Goal: Task Accomplishment & Management: Complete application form

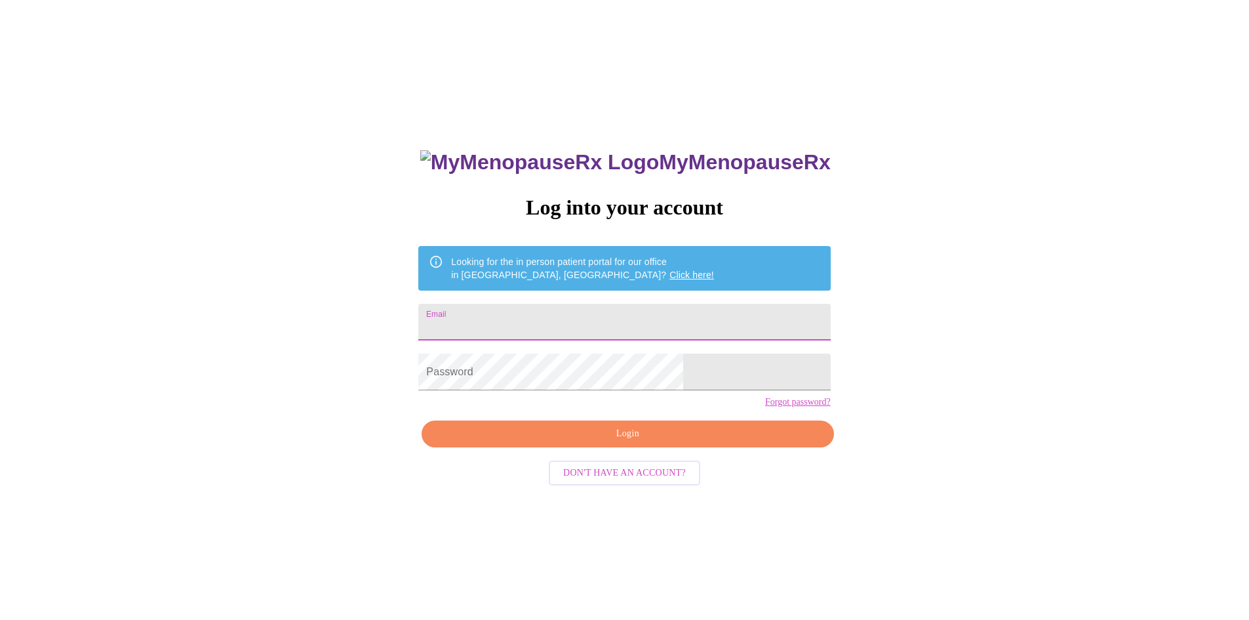
drag, startPoint x: 0, startPoint y: 0, endPoint x: 639, endPoint y: 317, distance: 713.1
click at [639, 317] on input "Email" at bounding box center [624, 322] width 412 height 37
type input "[EMAIL_ADDRESS][DOMAIN_NAME]"
click at [645, 442] on span "Login" at bounding box center [628, 434] width 382 height 16
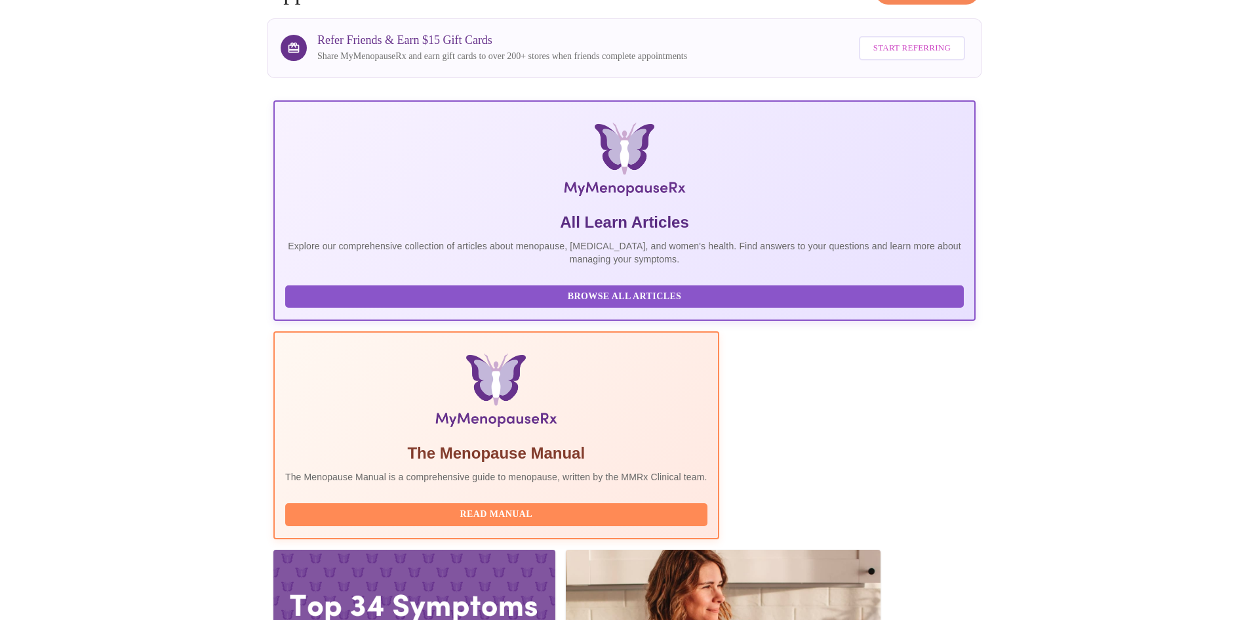
scroll to position [98, 0]
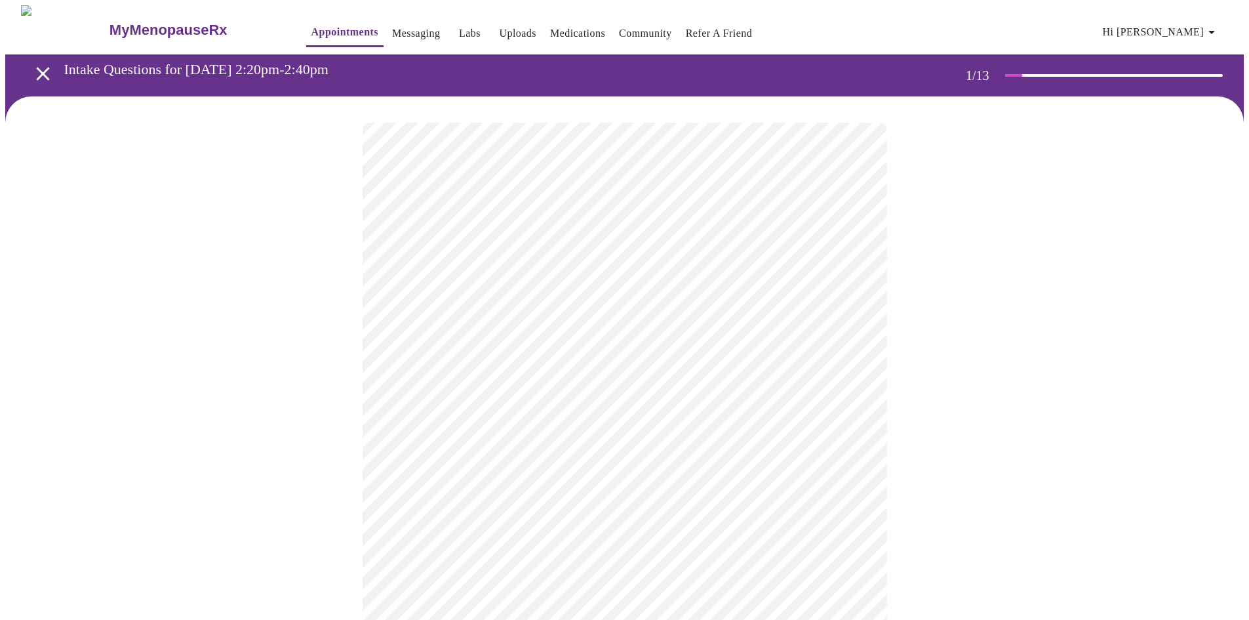
click at [851, 284] on body "MyMenopauseRx Appointments Messaging Labs Uploads Medications Community Refer a…" at bounding box center [624, 608] width 1239 height 1206
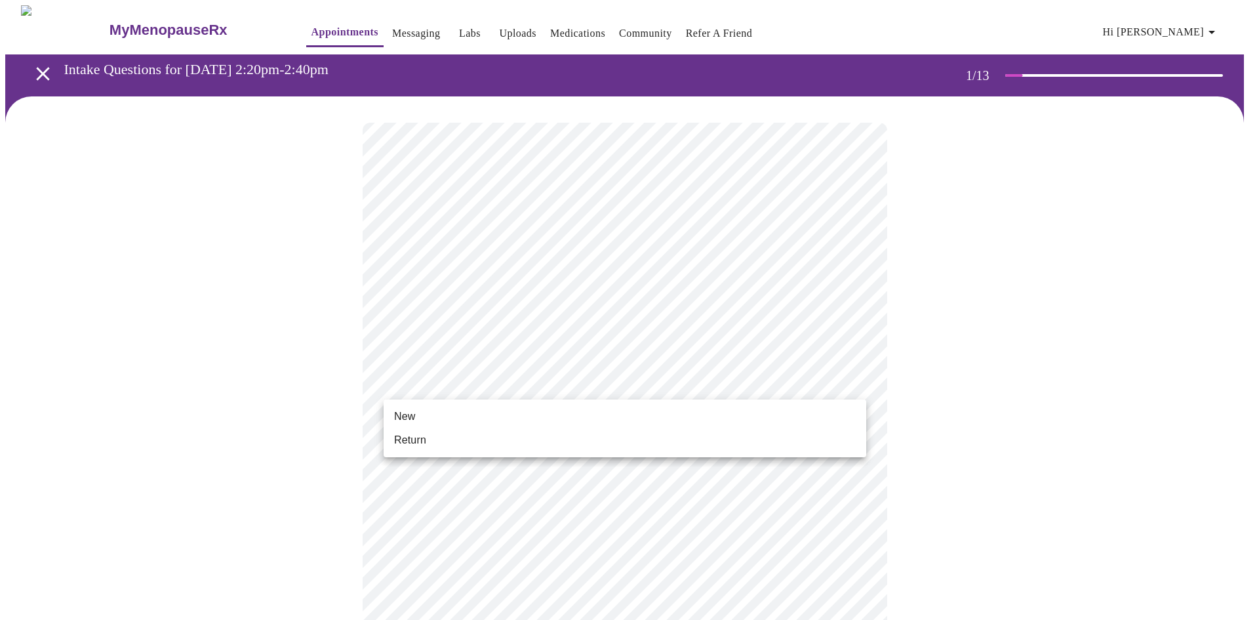
click at [853, 380] on body "MyMenopauseRx Appointments Messaging Labs Uploads Medications Community Refer a…" at bounding box center [629, 604] width 1249 height 1198
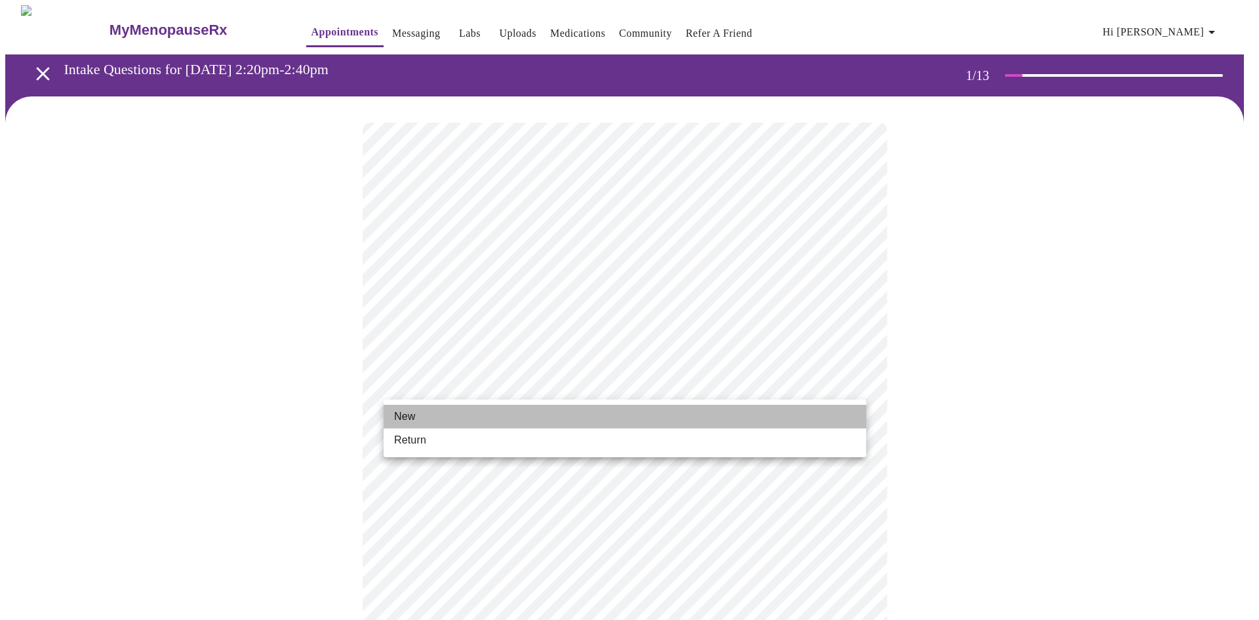
click at [473, 420] on li "New" at bounding box center [625, 417] width 483 height 24
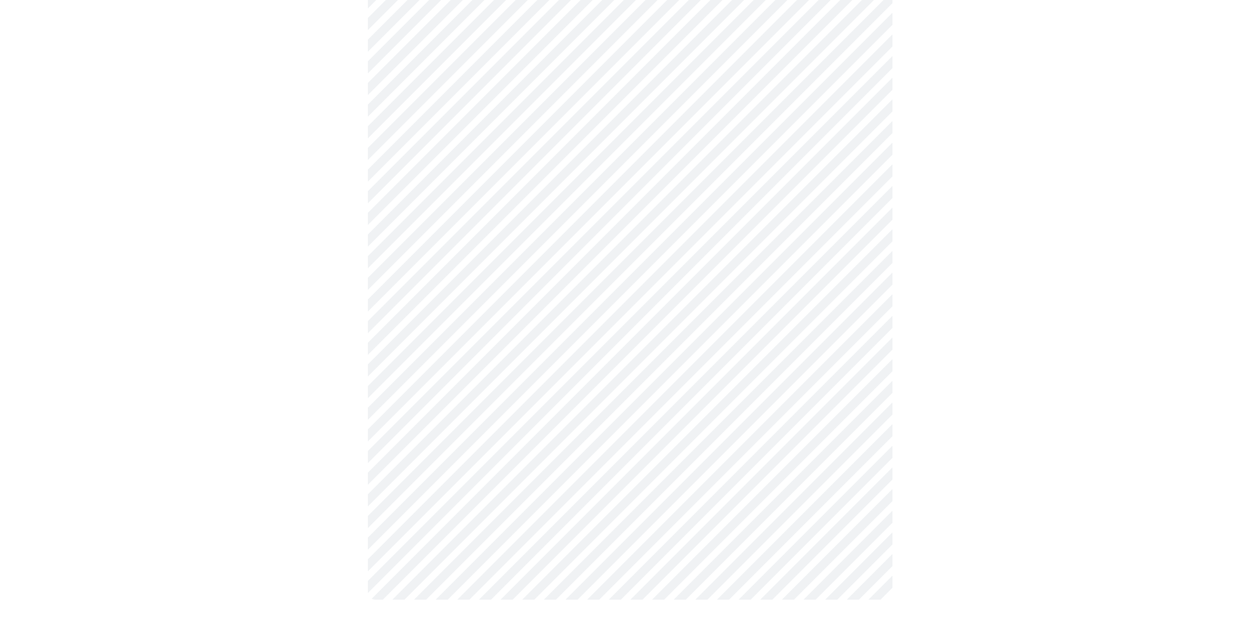
scroll to position [560, 0]
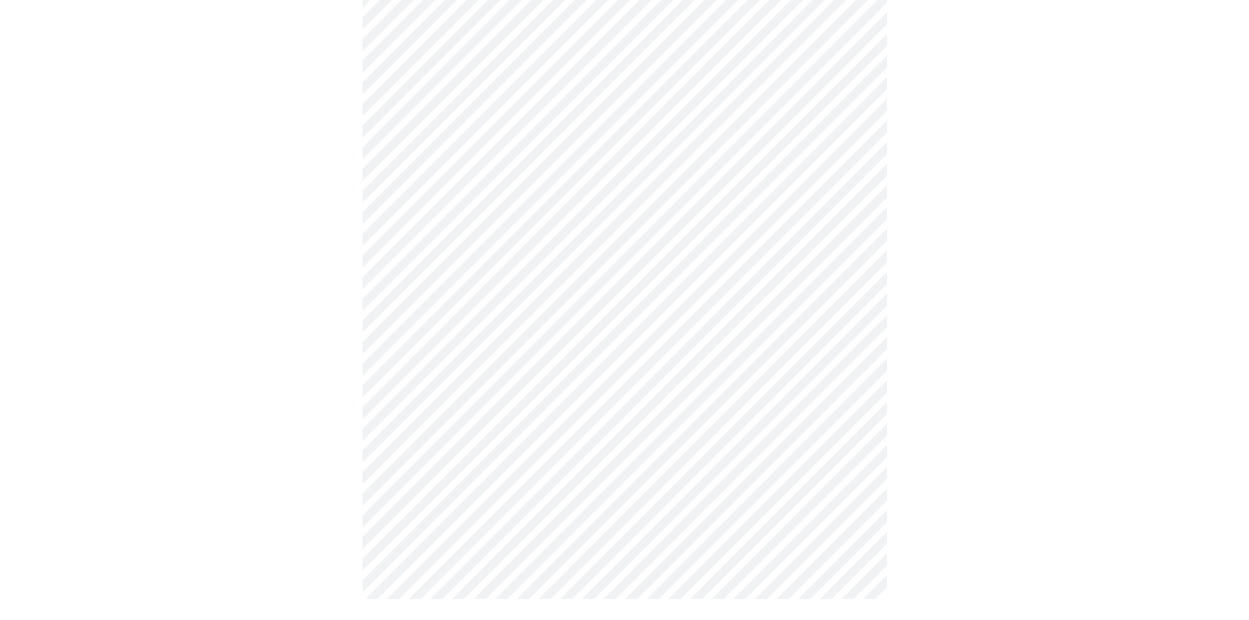
click at [857, 439] on body "MyMenopauseRx Appointments Messaging Labs Uploads Medications Community Refer a…" at bounding box center [624, 35] width 1239 height 1180
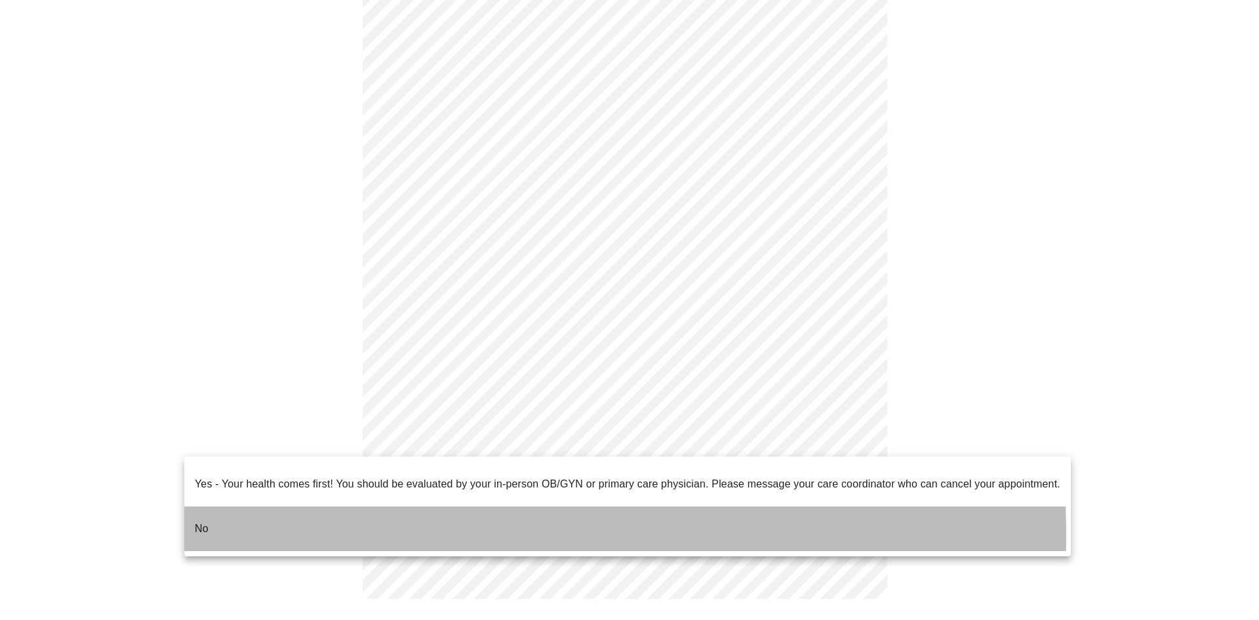
click at [332, 525] on li "No" at bounding box center [627, 528] width 887 height 45
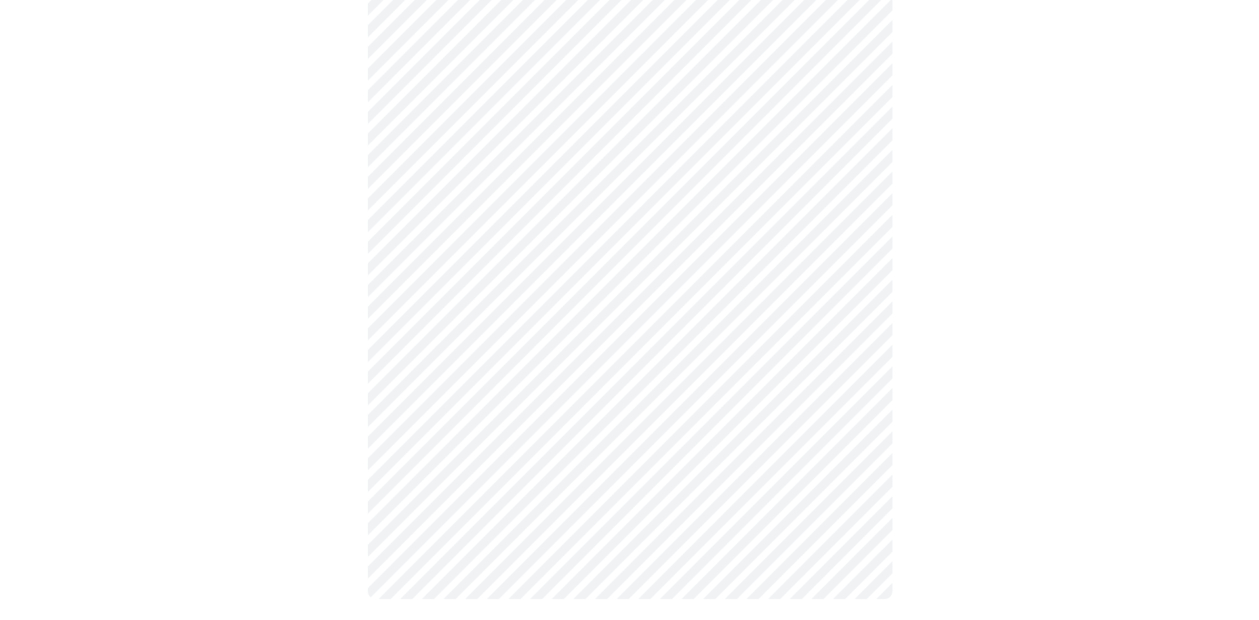
scroll to position [0, 0]
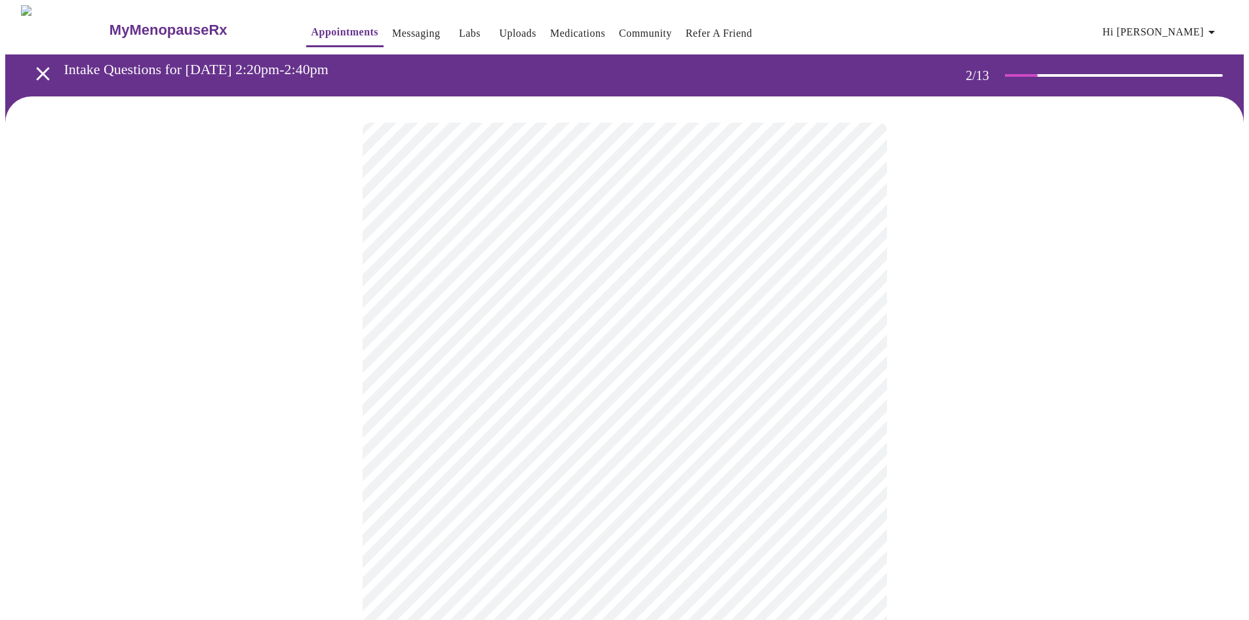
click at [856, 264] on body "MyMenopauseRx Appointments Messaging Labs Uploads Medications Community Refer a…" at bounding box center [624, 399] width 1239 height 788
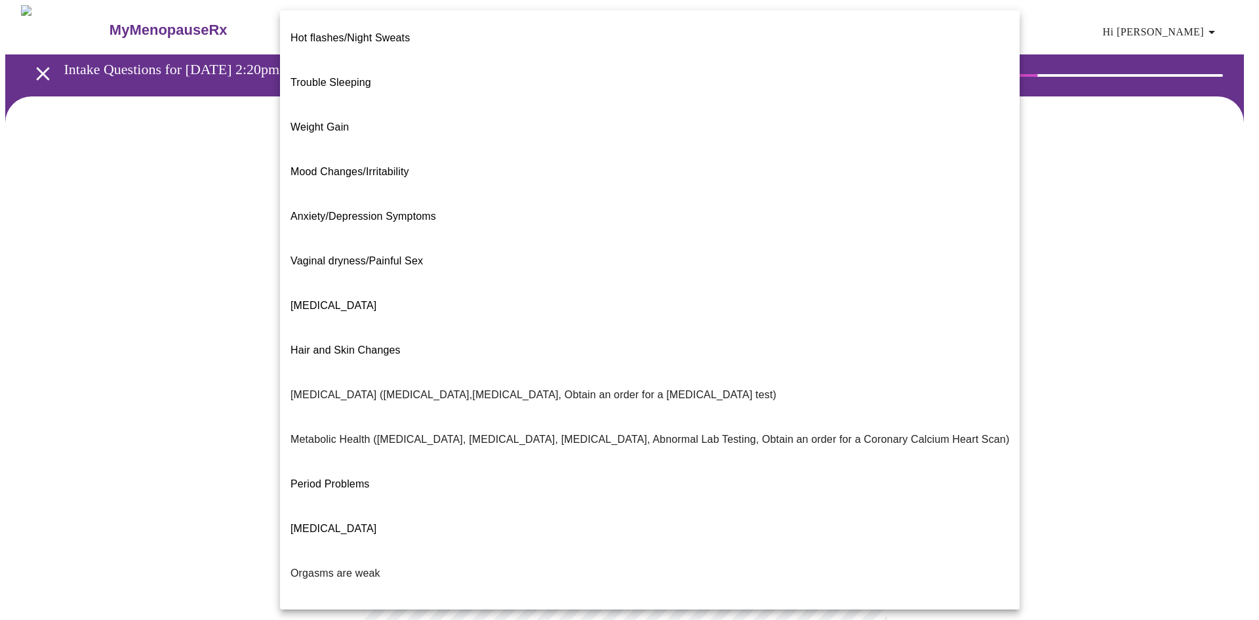
click at [338, 166] on span "Mood Changes/Irritability" at bounding box center [350, 171] width 119 height 11
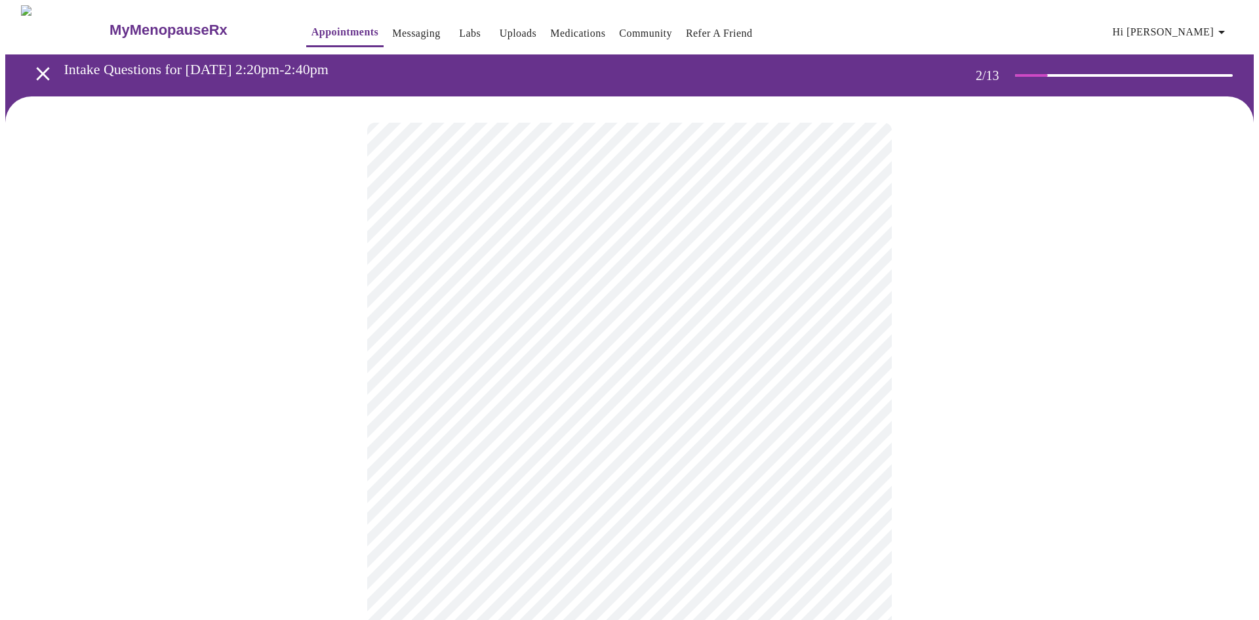
click at [851, 396] on body "MyMenopauseRx Appointments Messaging Labs Uploads Medications Community Refer a…" at bounding box center [629, 395] width 1249 height 780
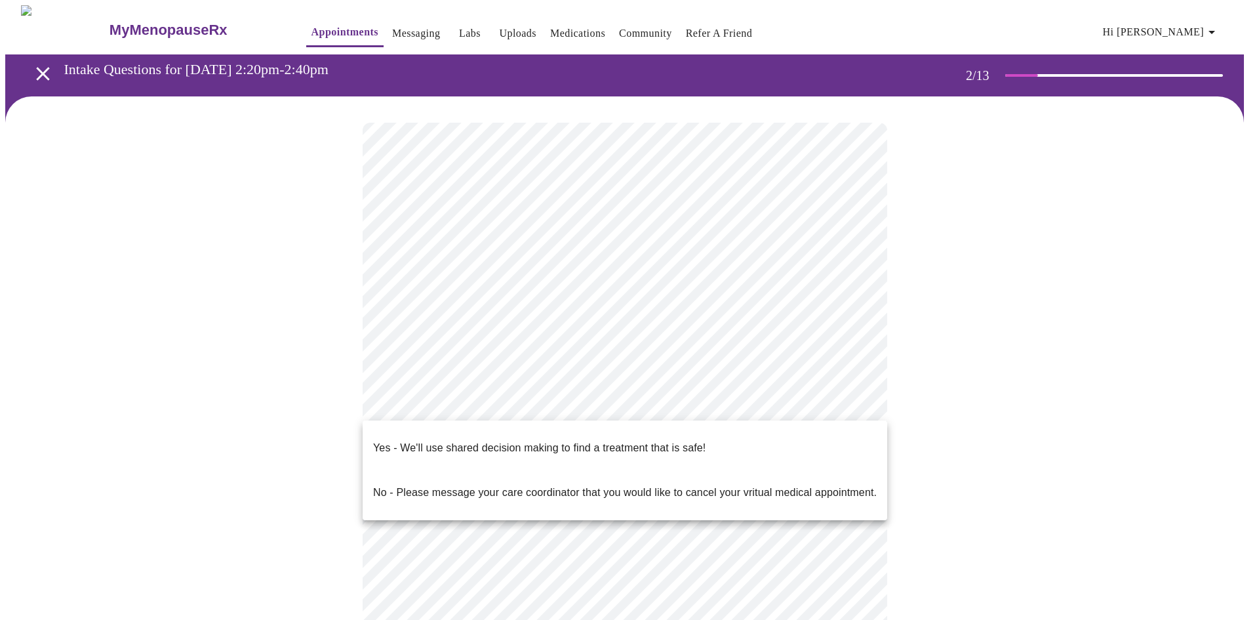
click at [498, 444] on p "Yes - We'll use shared decision making to find a treatment that is safe!" at bounding box center [539, 448] width 333 height 16
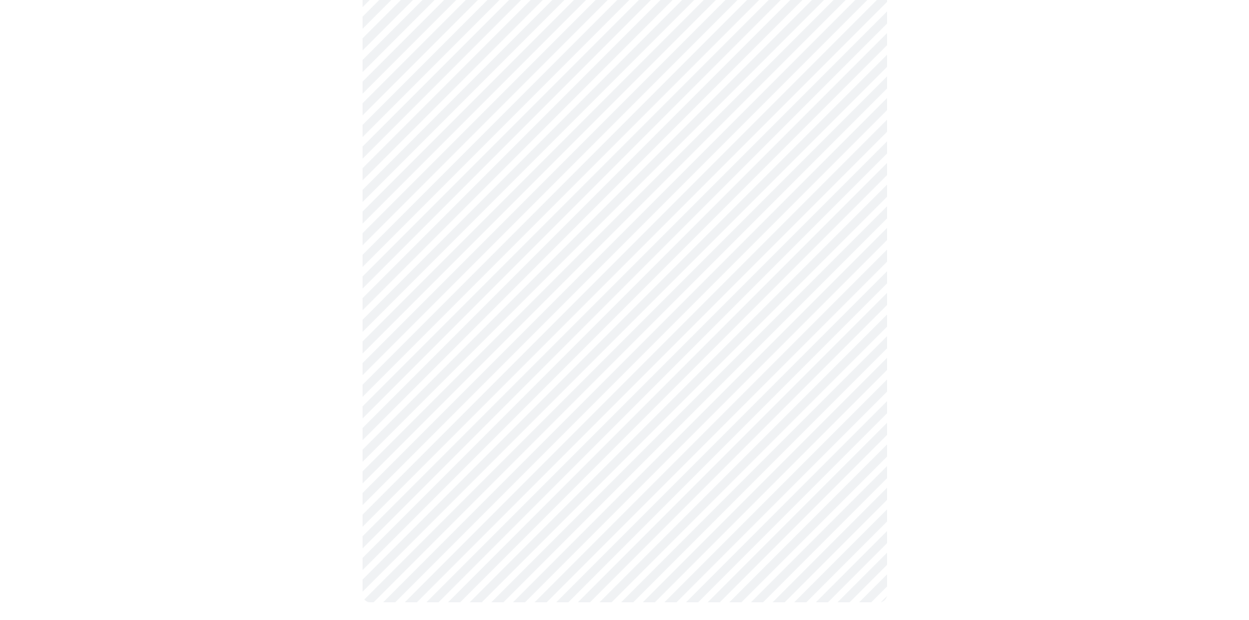
scroll to position [153, 0]
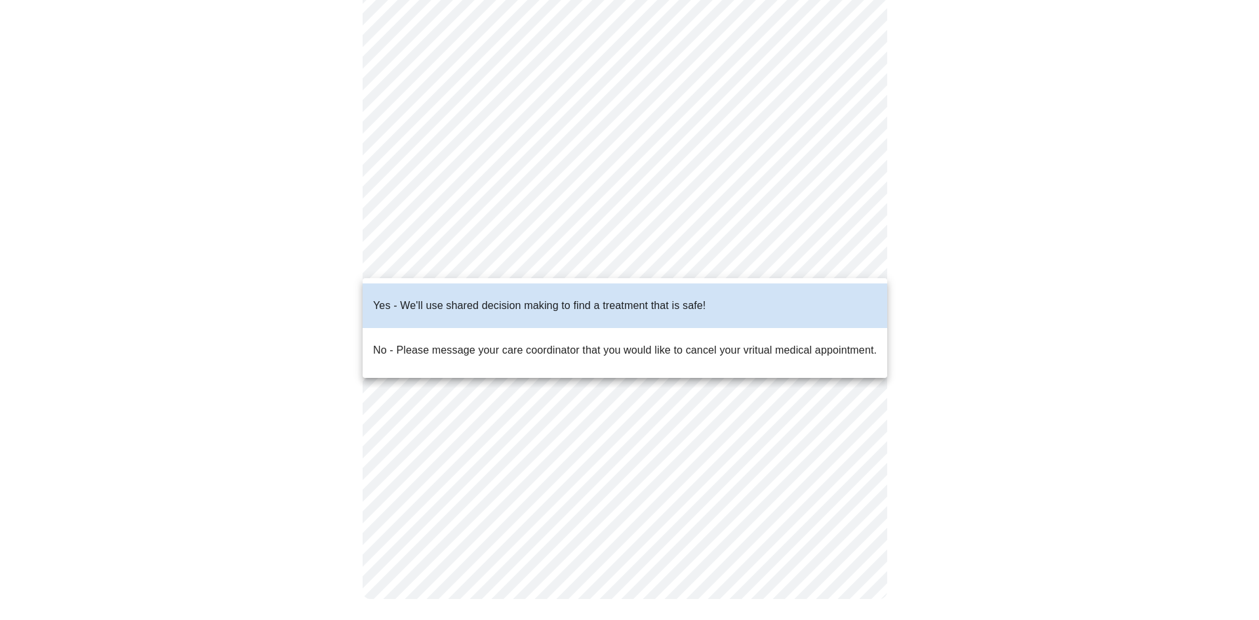
click at [561, 416] on div at bounding box center [629, 310] width 1259 height 620
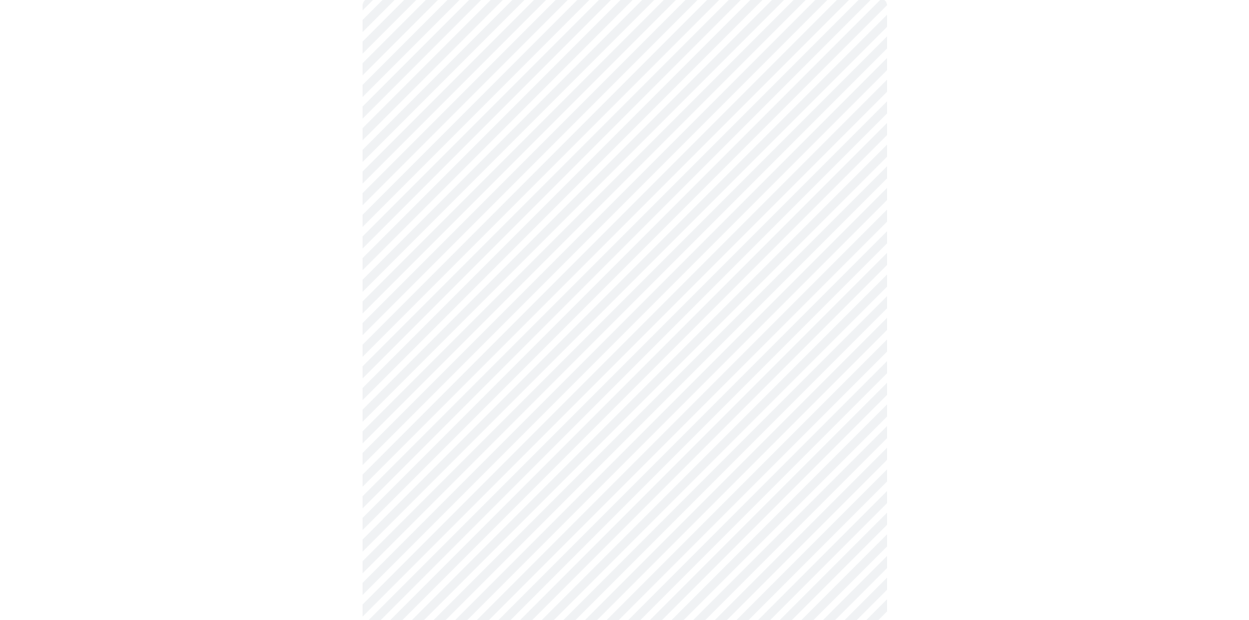
scroll to position [0, 0]
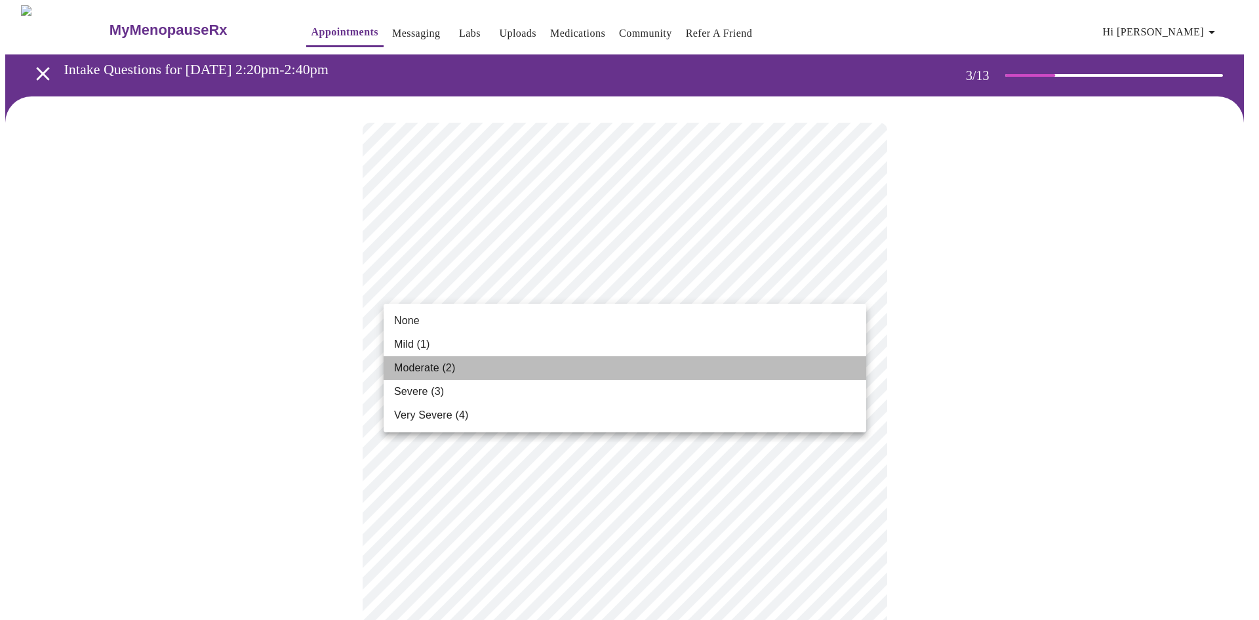
click at [481, 370] on li "Moderate (2)" at bounding box center [625, 368] width 483 height 24
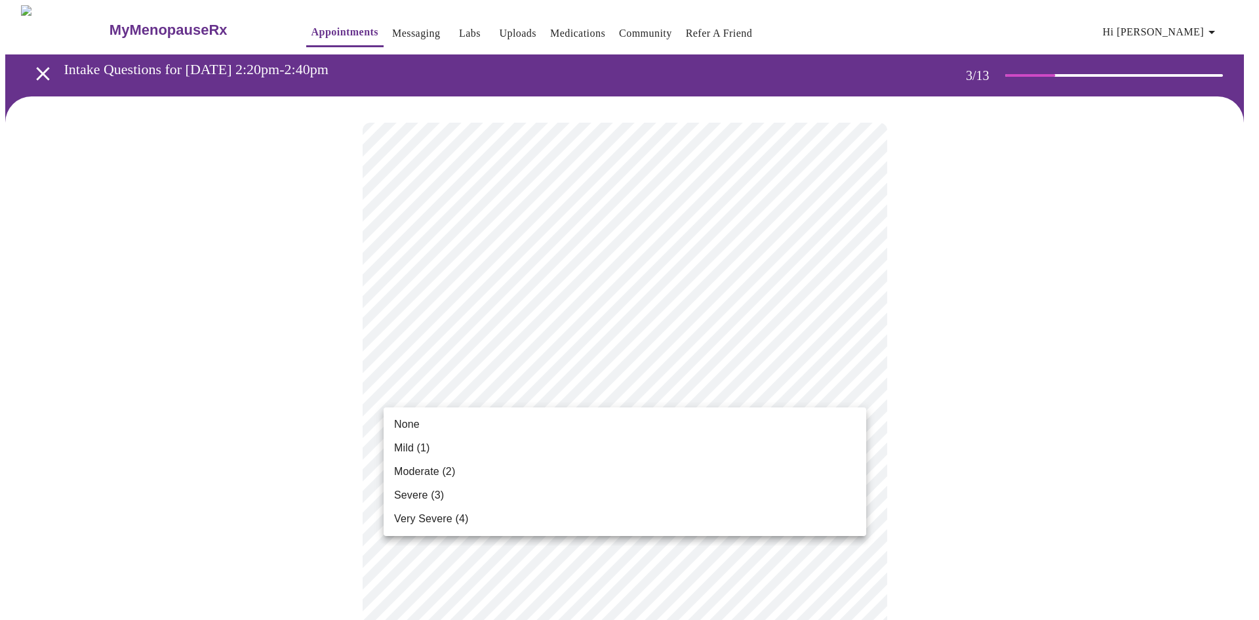
click at [434, 428] on li "None" at bounding box center [625, 425] width 483 height 24
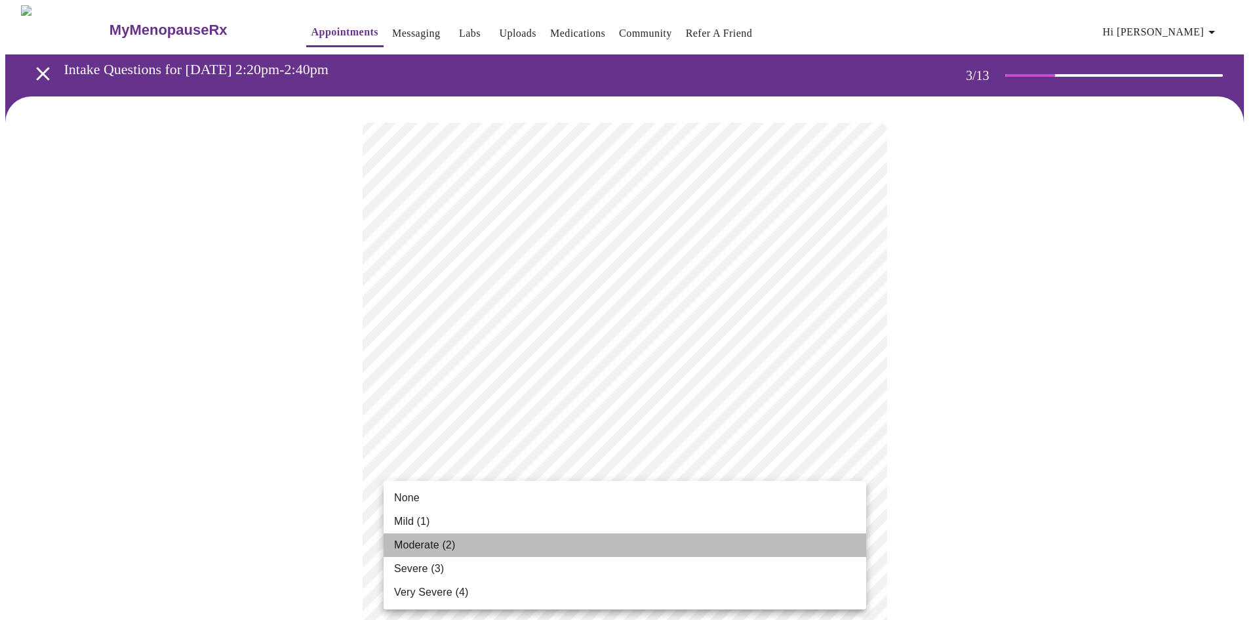
click at [459, 548] on li "Moderate (2)" at bounding box center [625, 545] width 483 height 24
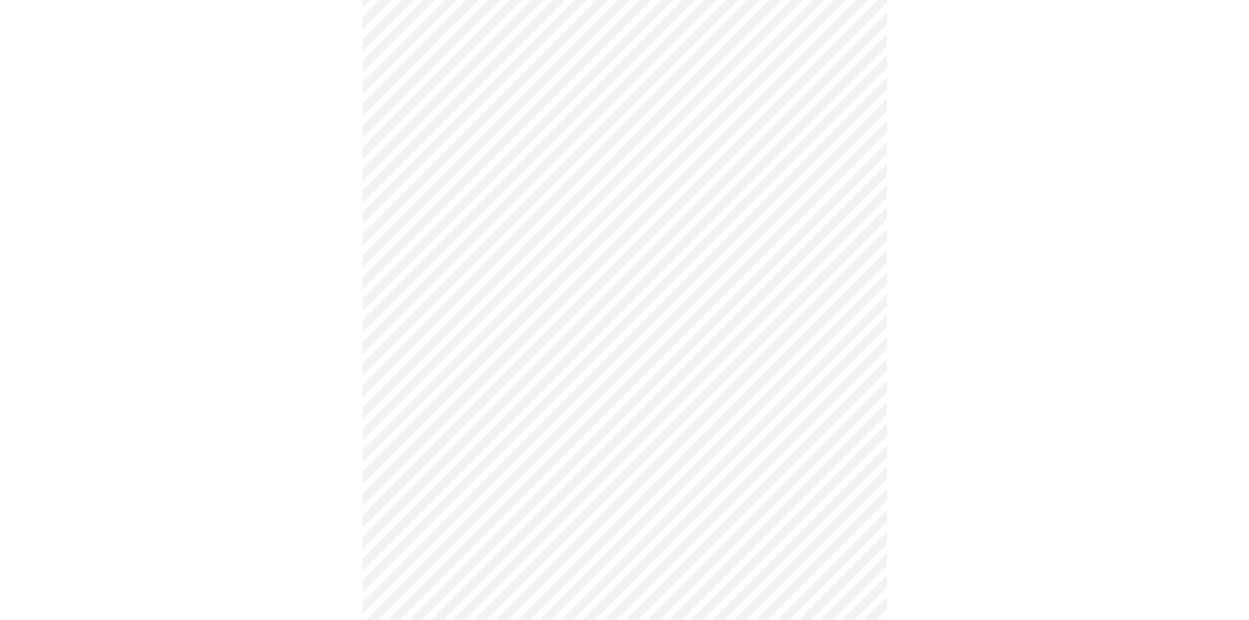
scroll to position [197, 0]
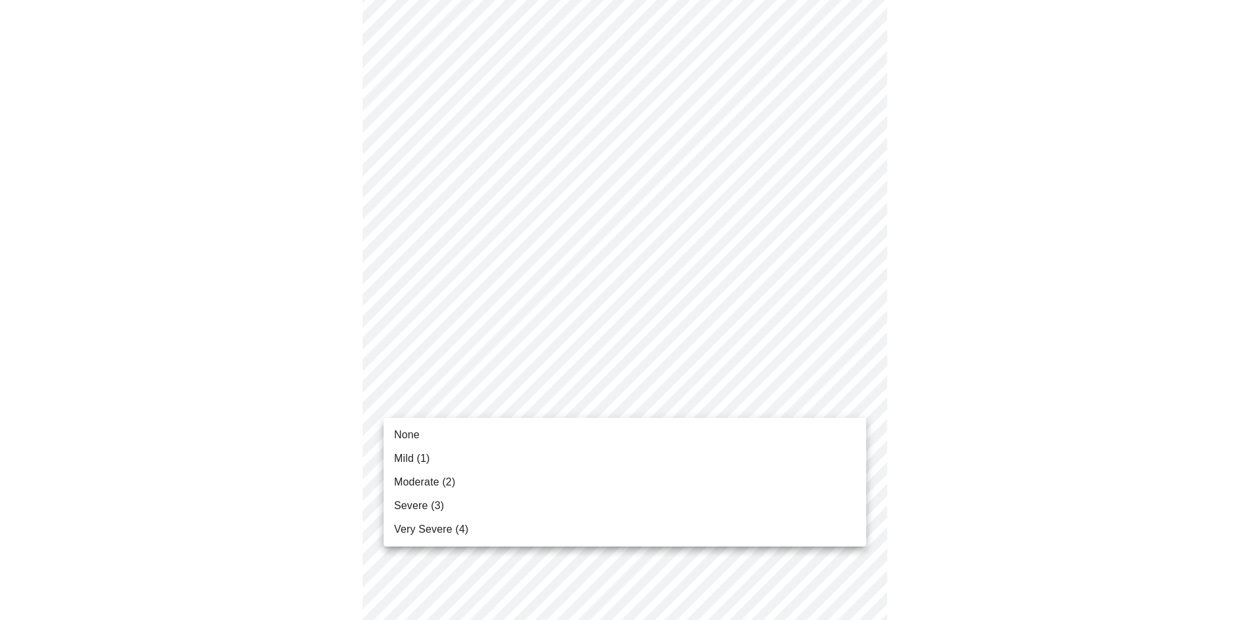
click at [442, 510] on span "Severe (3)" at bounding box center [419, 506] width 50 height 16
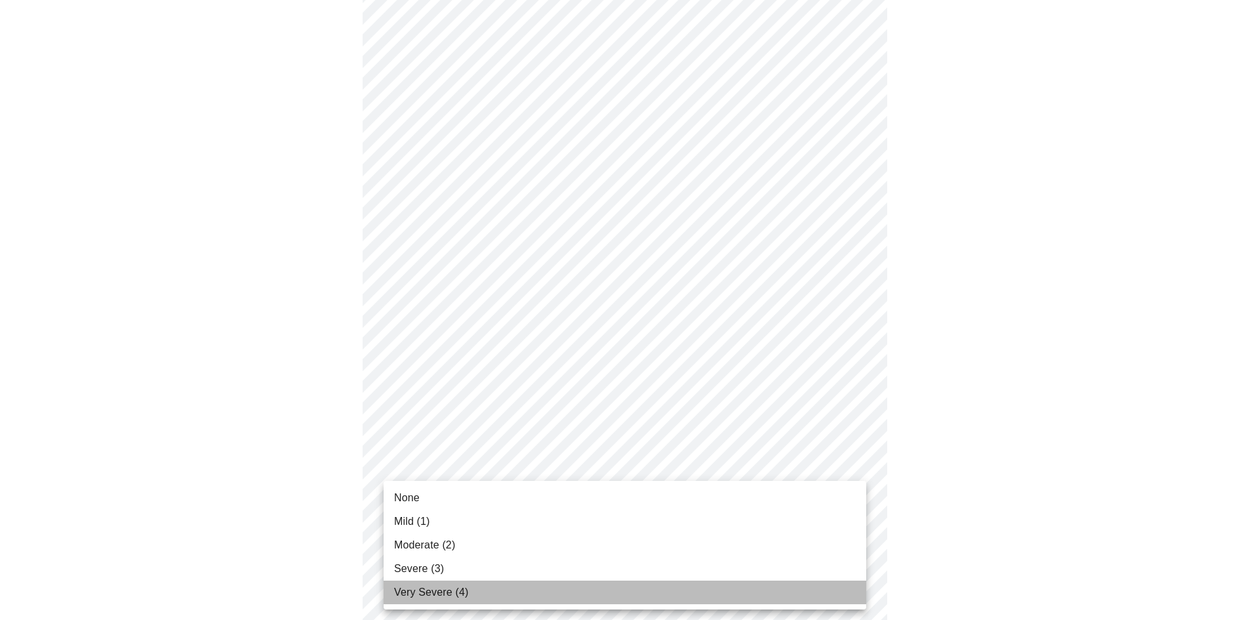
click at [496, 580] on li "Very Severe (4)" at bounding box center [625, 592] width 483 height 24
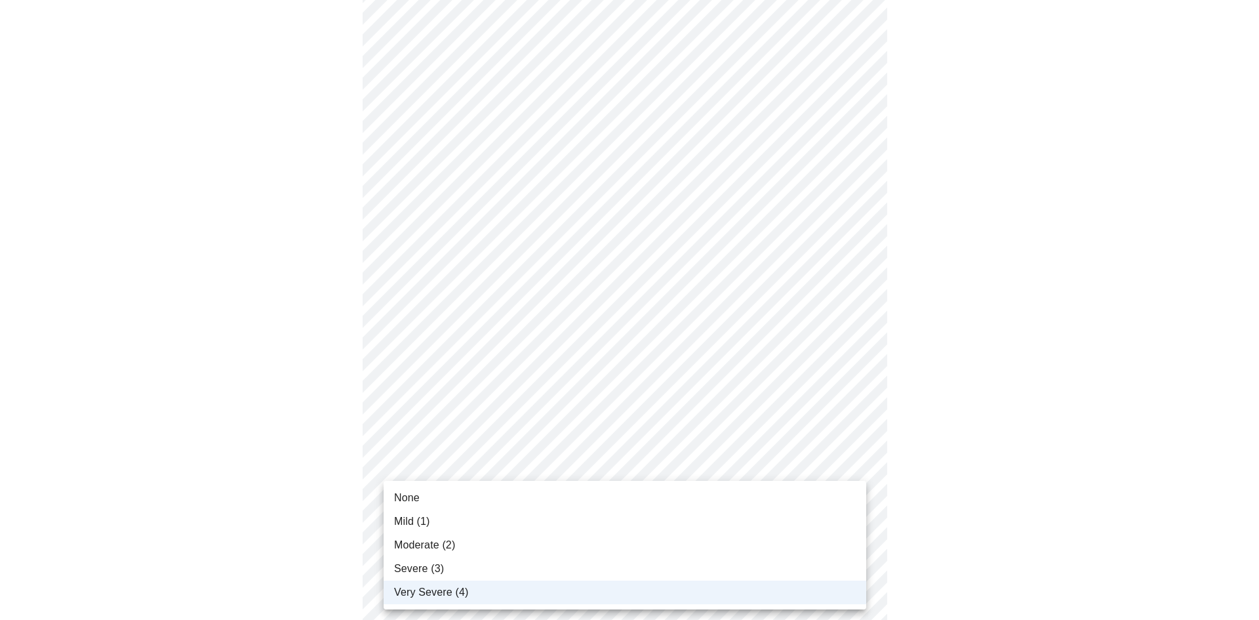
click at [599, 580] on li "Severe (3)" at bounding box center [625, 569] width 483 height 24
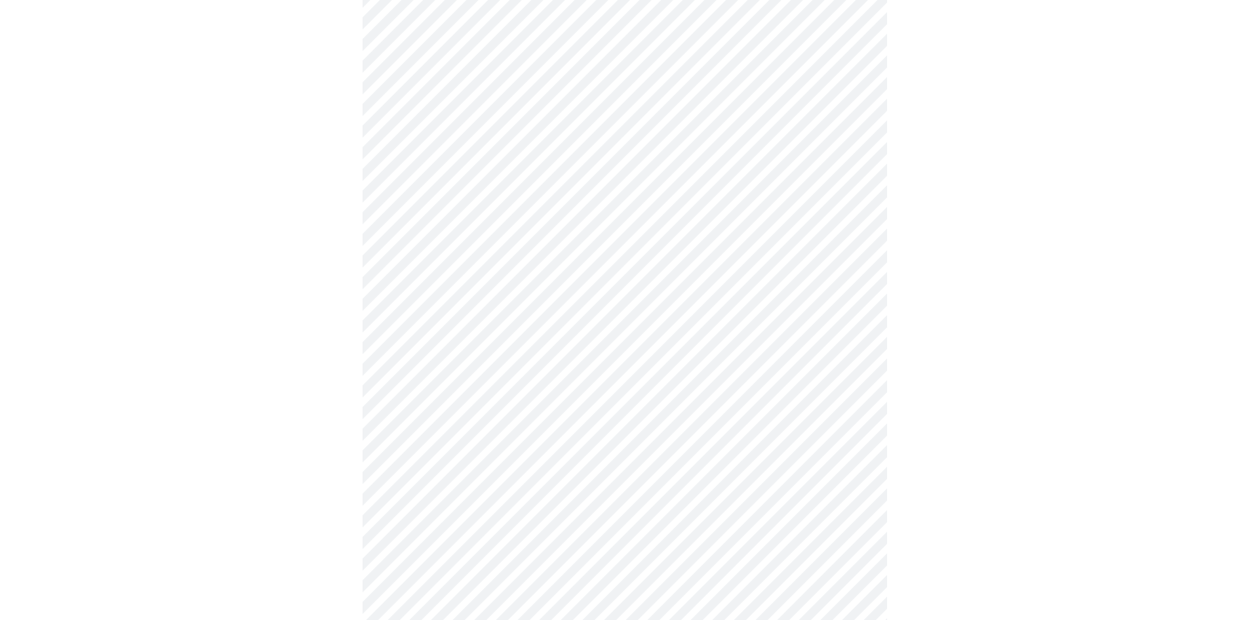
scroll to position [394, 0]
click at [855, 374] on body "MyMenopauseRx Appointments Messaging Labs Uploads Medications Community Refer a…" at bounding box center [624, 438] width 1239 height 1653
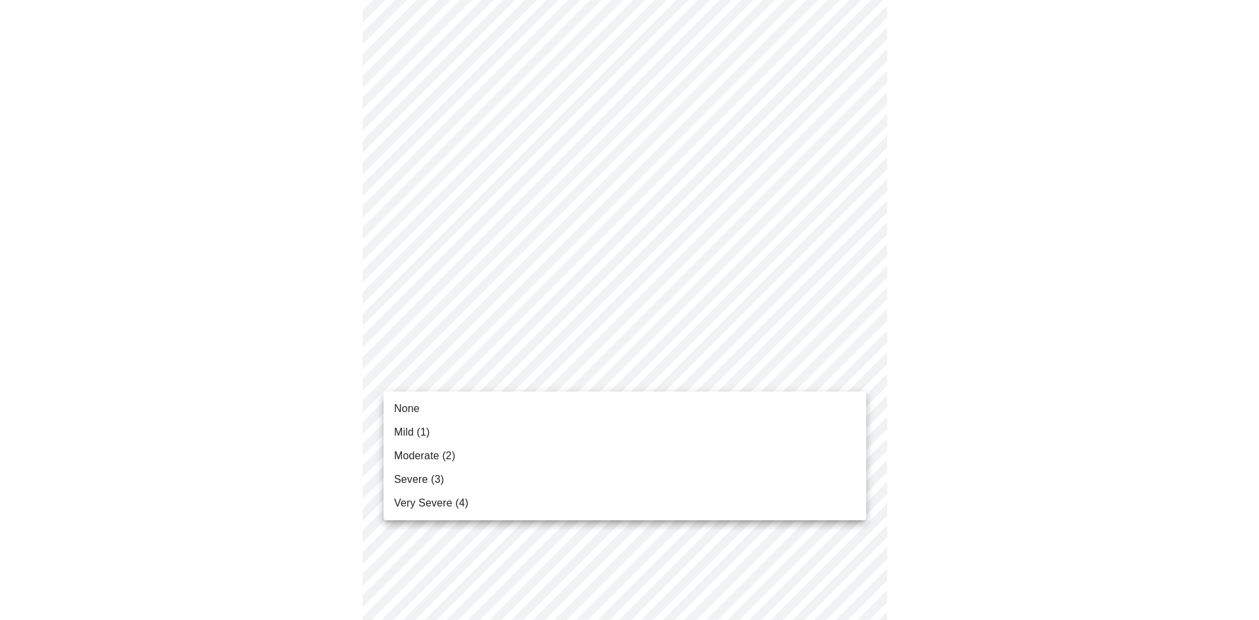
click at [523, 461] on li "Moderate (2)" at bounding box center [625, 456] width 483 height 24
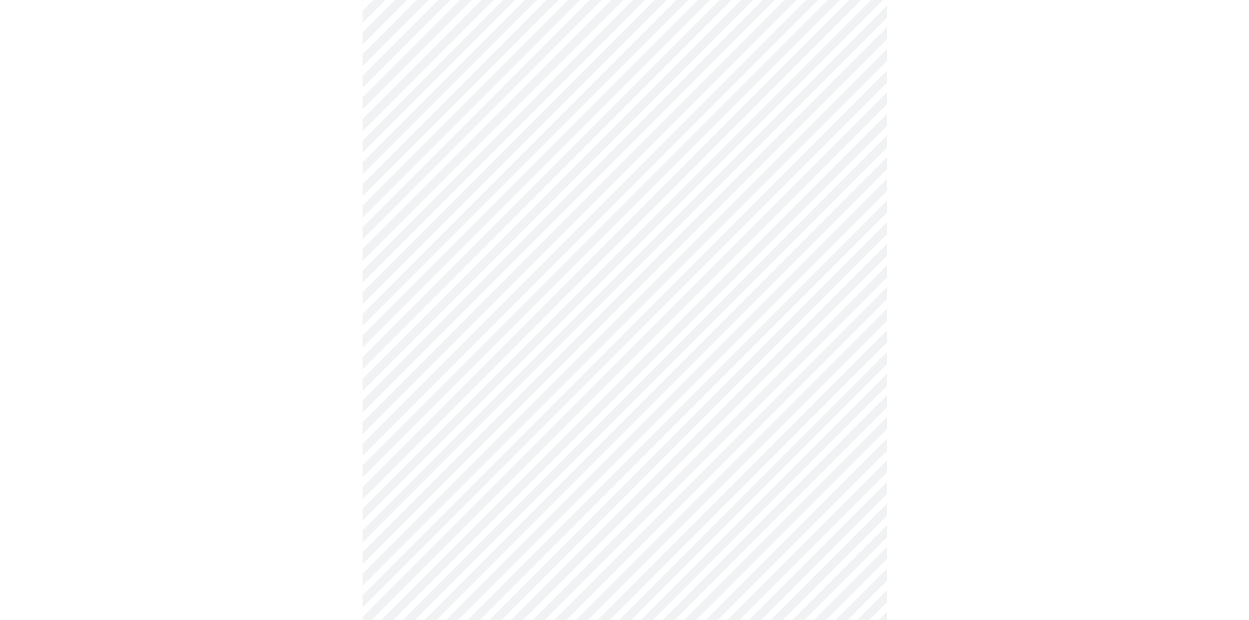
click at [855, 479] on body "MyMenopauseRx Appointments Messaging Labs Uploads Medications Community Refer a…" at bounding box center [624, 429] width 1239 height 1634
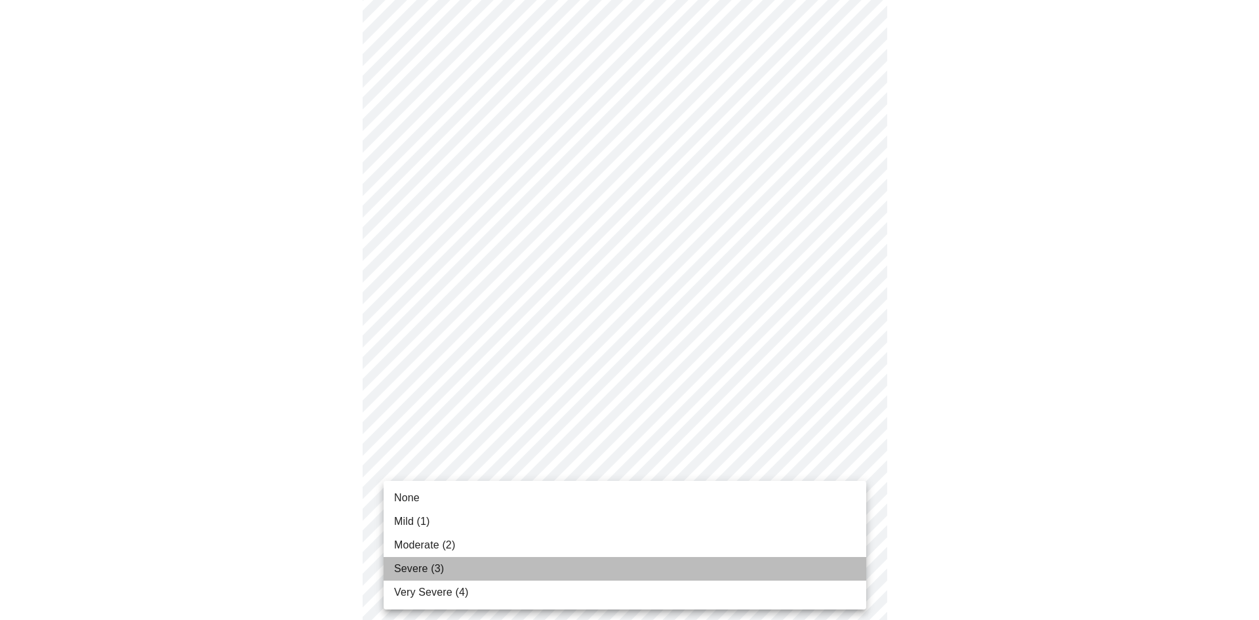
click at [536, 573] on li "Severe (3)" at bounding box center [625, 569] width 483 height 24
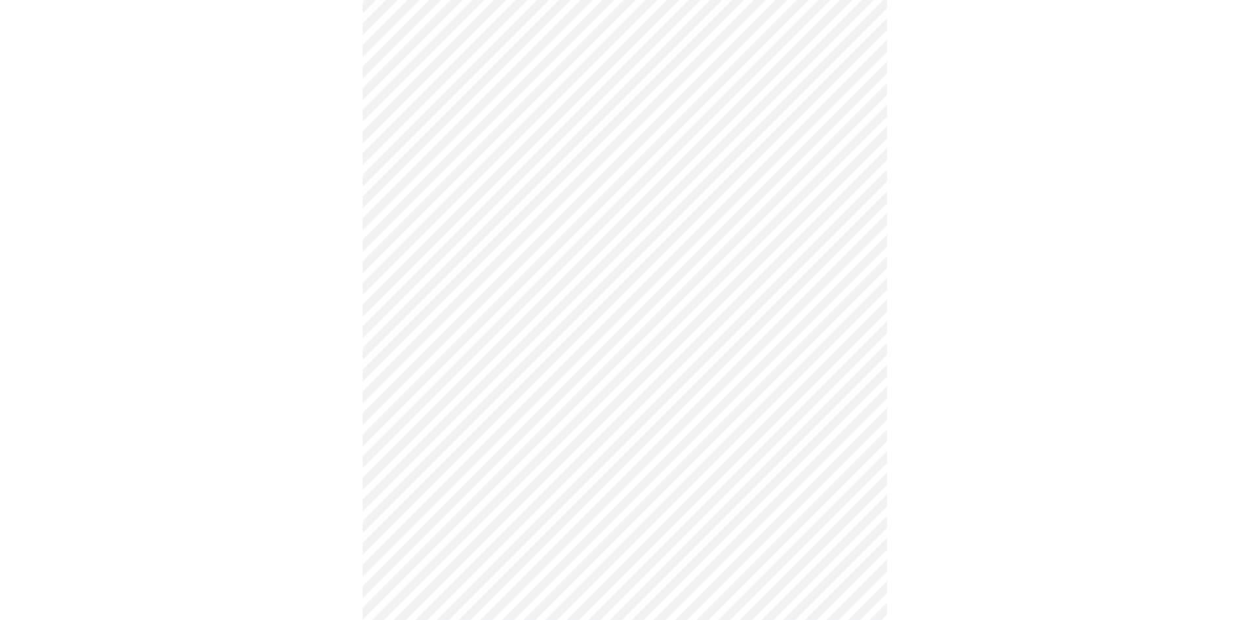
scroll to position [656, 0]
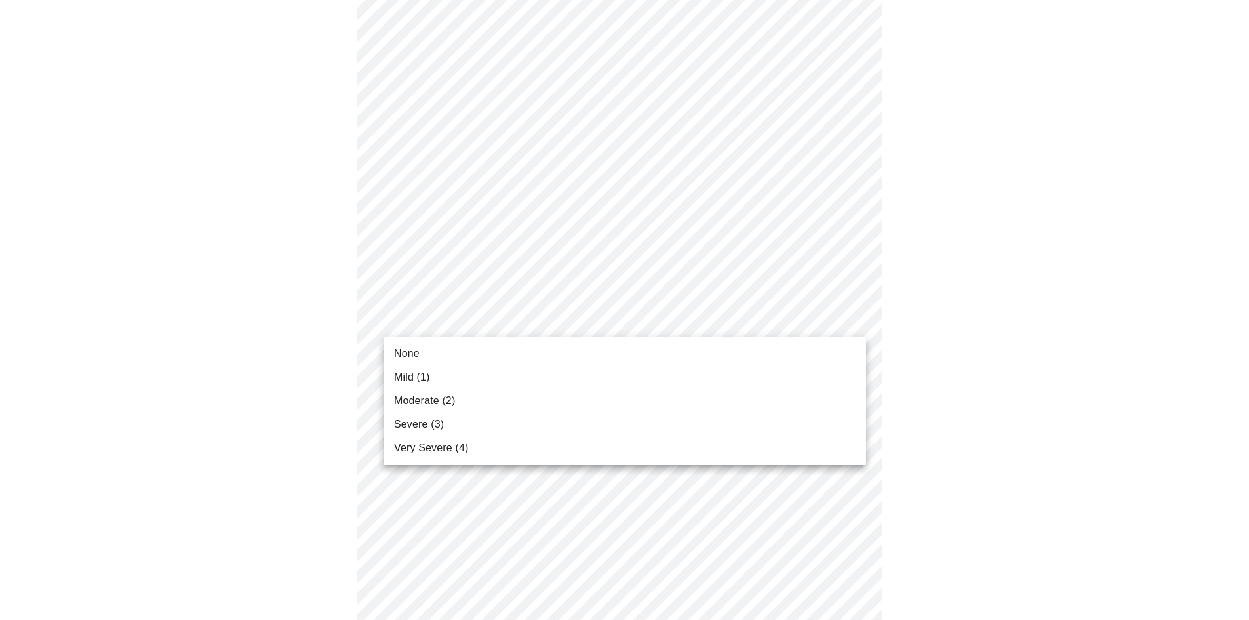
click at [854, 318] on body "MyMenopauseRx Appointments Messaging Labs Uploads Medications Community Refer a…" at bounding box center [624, 157] width 1239 height 1616
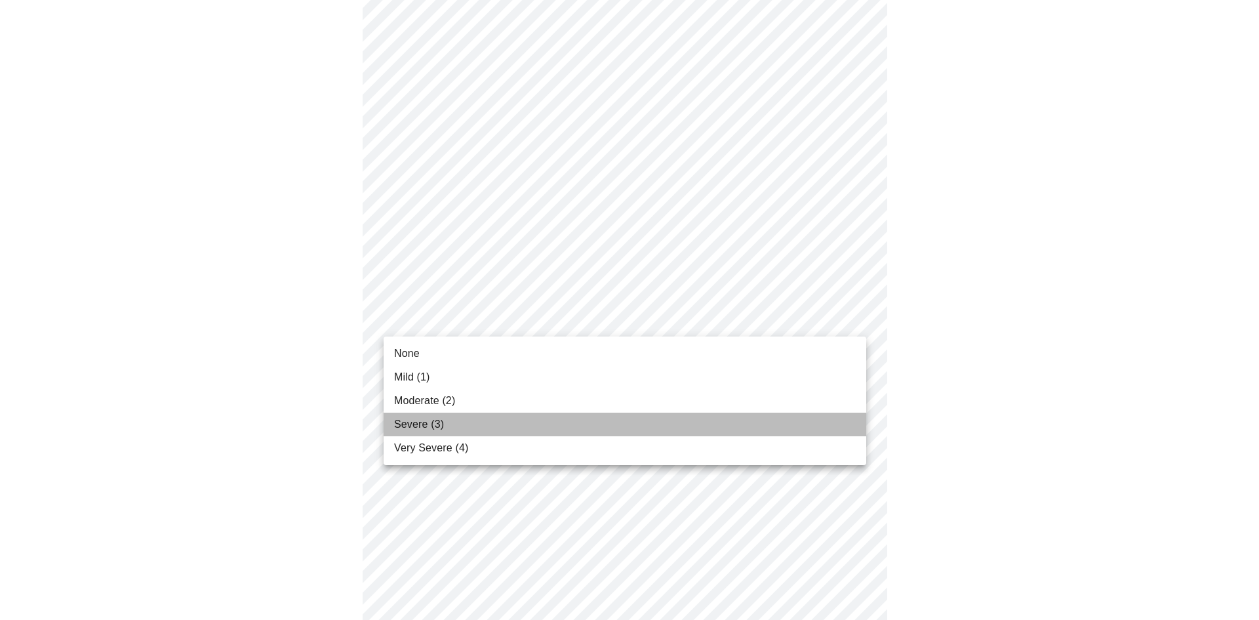
click at [478, 428] on li "Severe (3)" at bounding box center [625, 425] width 483 height 24
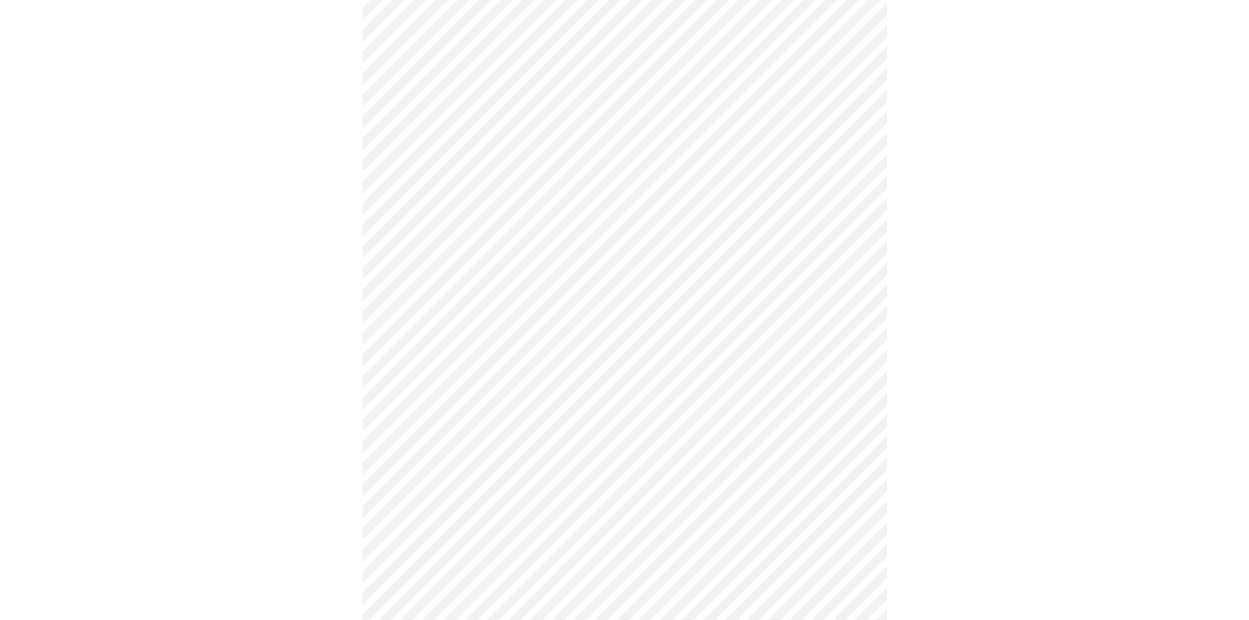
click at [857, 424] on body "MyMenopauseRx Appointments Messaging Labs Uploads Medications Community Refer a…" at bounding box center [624, 148] width 1239 height 1598
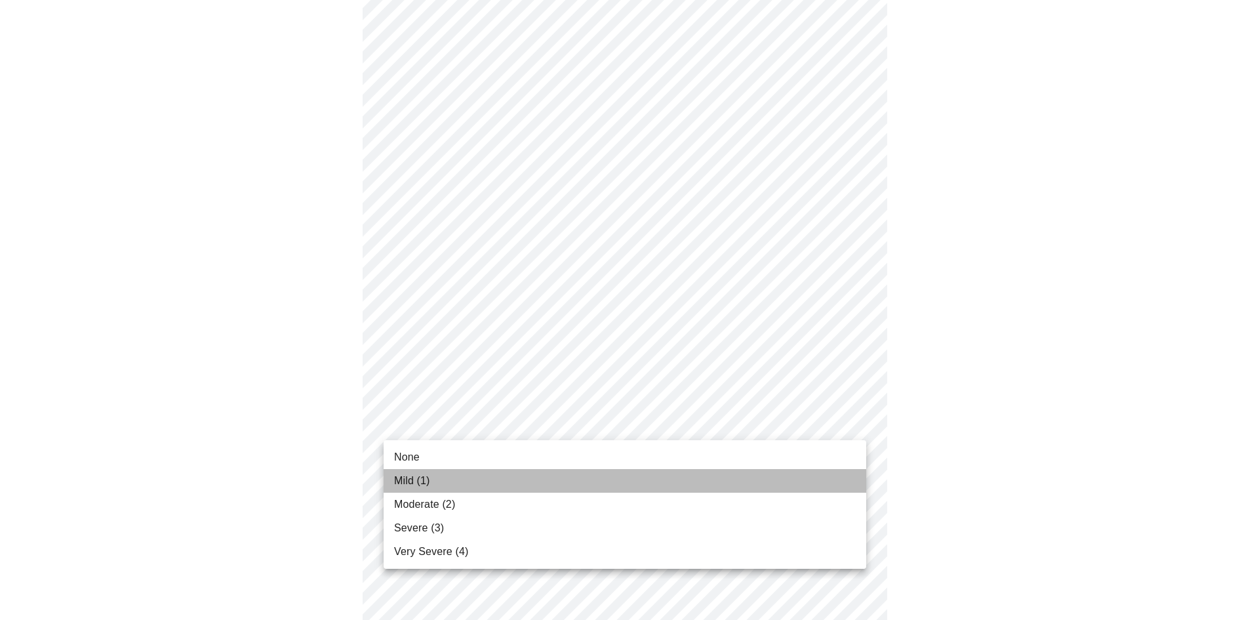
click at [571, 476] on li "Mild (1)" at bounding box center [625, 481] width 483 height 24
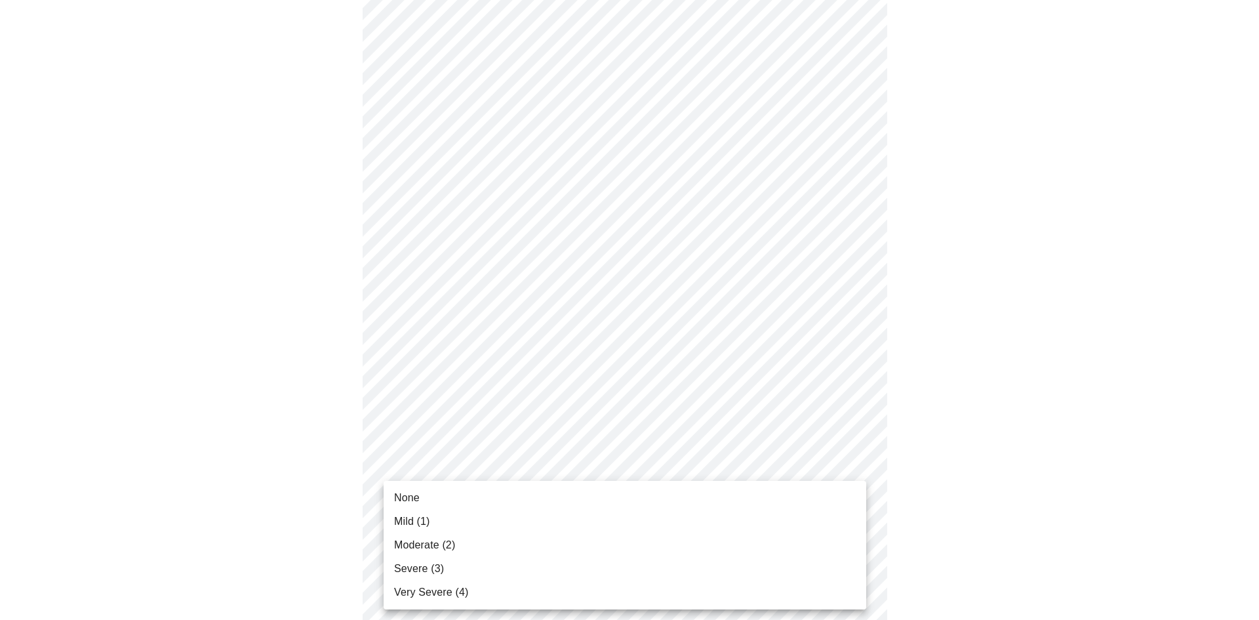
click at [857, 523] on body "MyMenopauseRx Appointments Messaging Labs Uploads Medications Community Refer a…" at bounding box center [629, 138] width 1249 height 1579
click at [579, 529] on li "Mild (1)" at bounding box center [625, 522] width 483 height 24
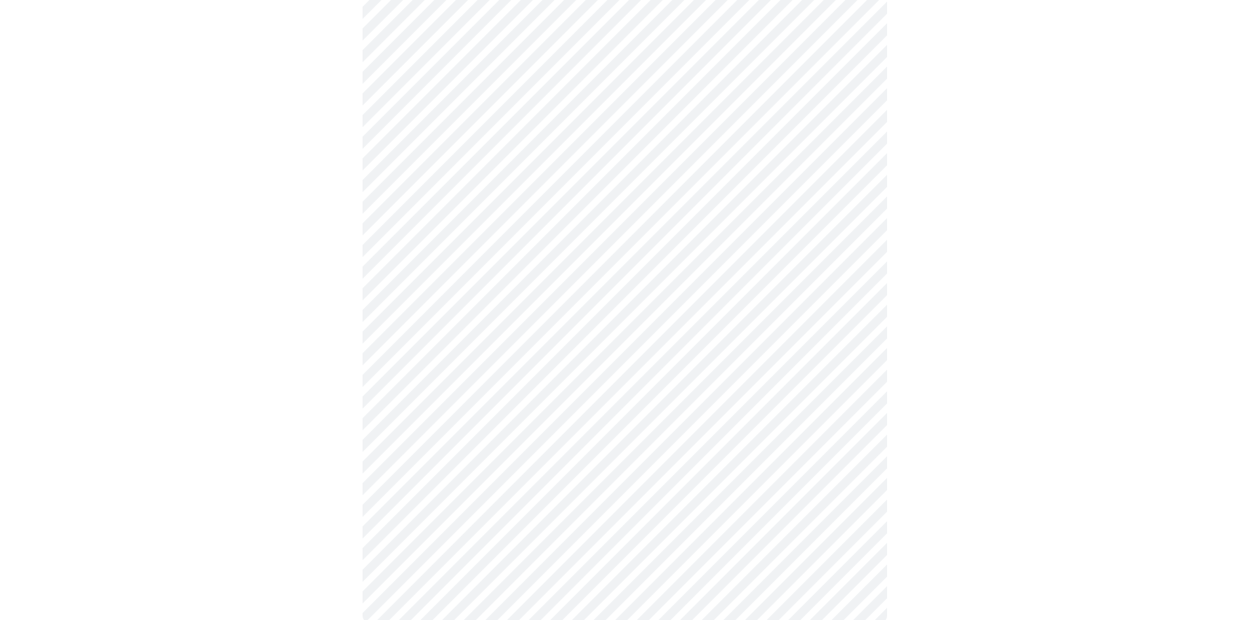
scroll to position [918, 0]
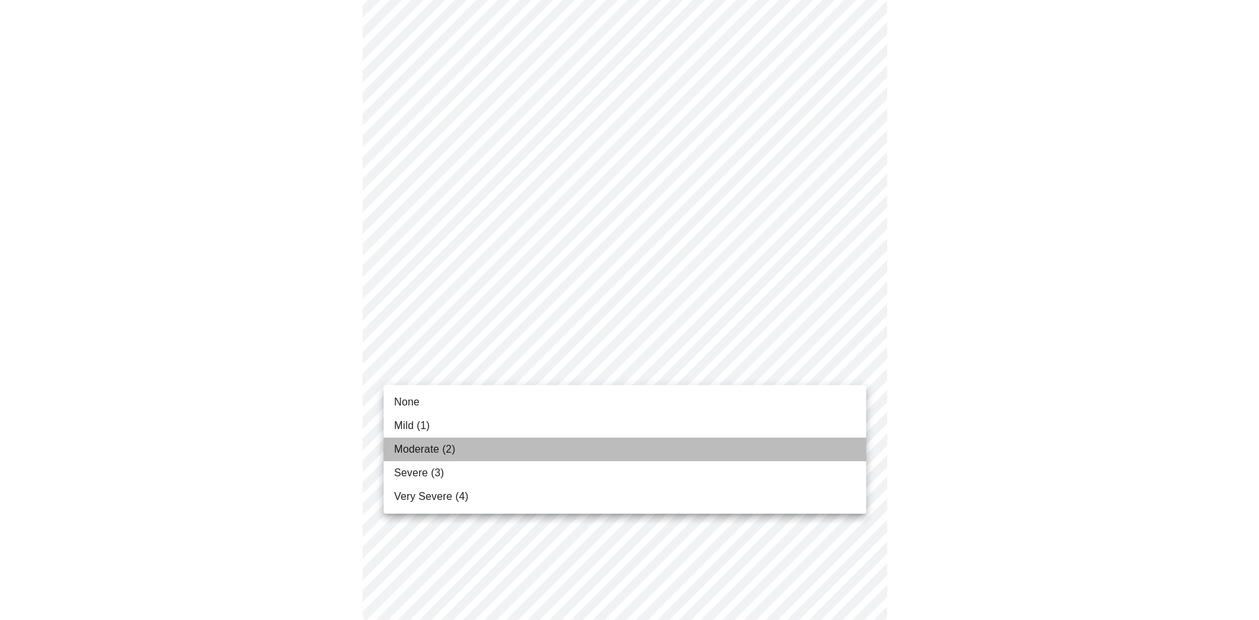
click at [518, 445] on li "Moderate (2)" at bounding box center [625, 449] width 483 height 24
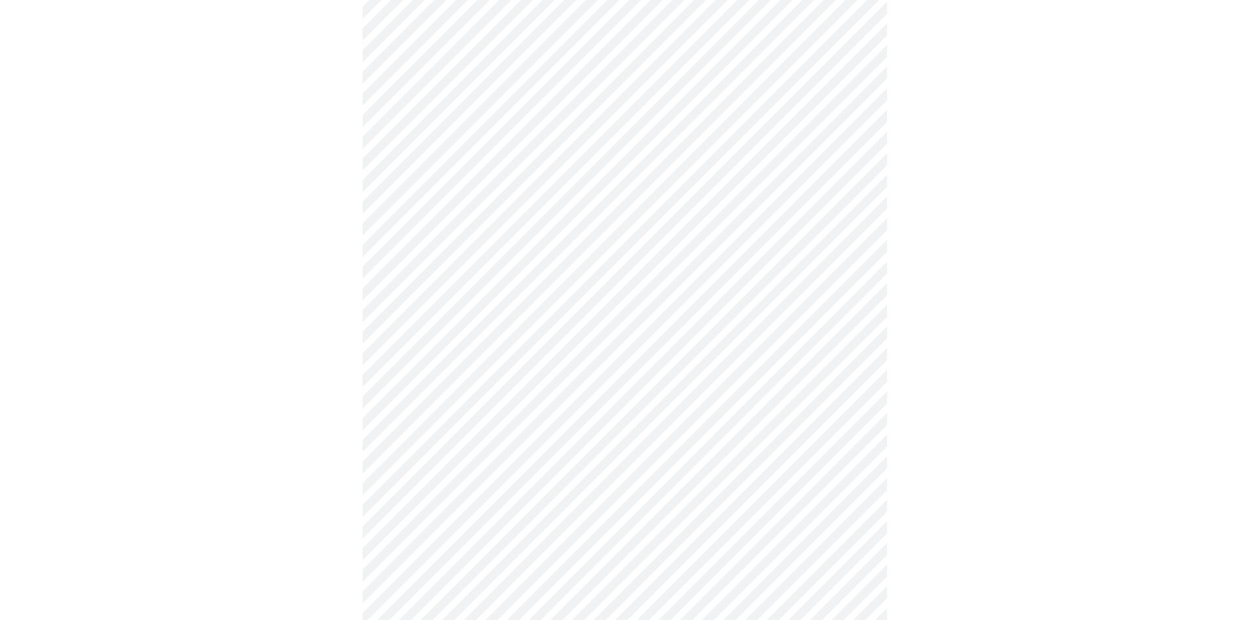
scroll to position [394, 0]
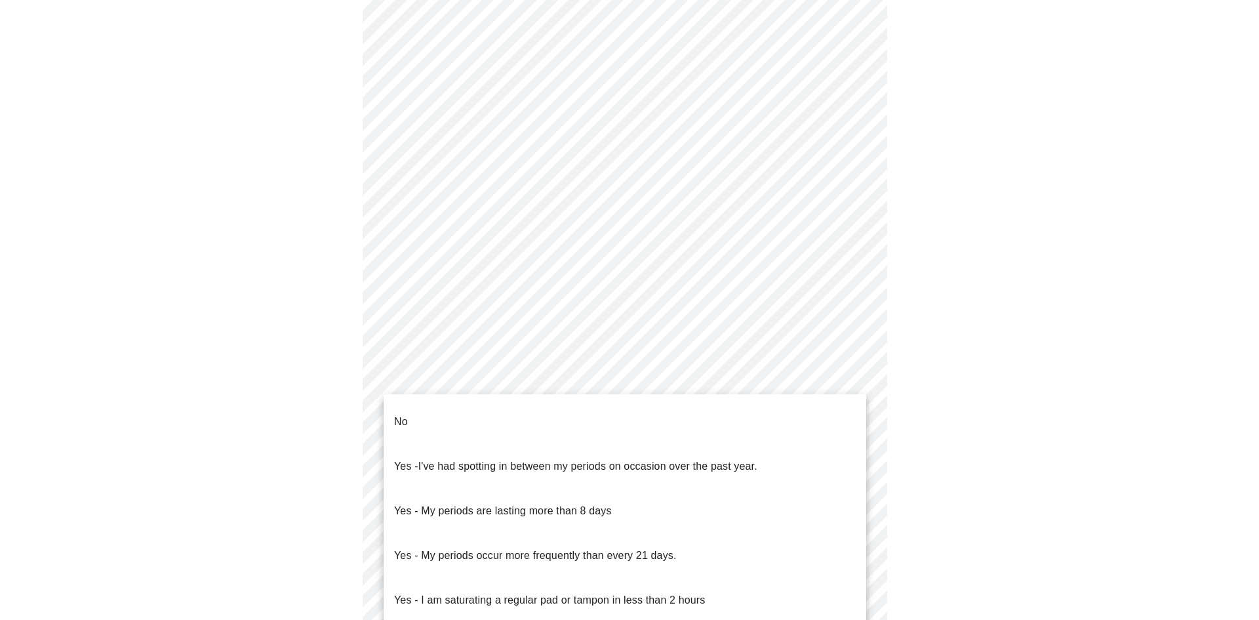
click at [858, 434] on body "MyMenopauseRx Appointments Messaging Labs Uploads Medications Community Refer a…" at bounding box center [629, 273] width 1249 height 1323
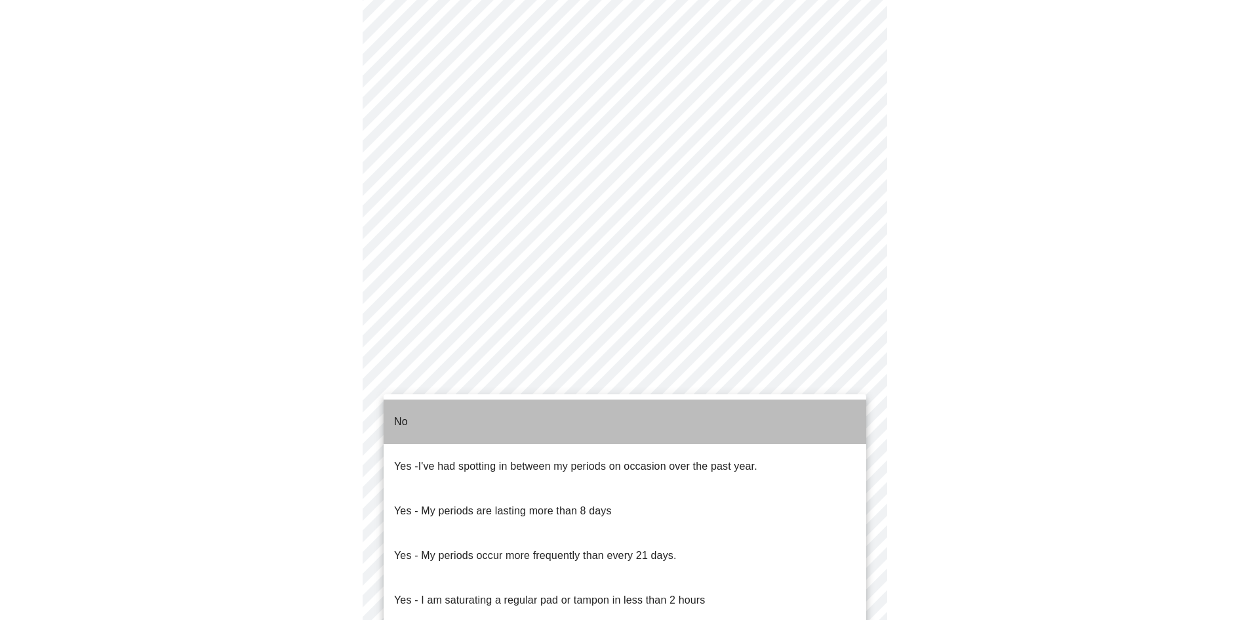
click at [525, 417] on li "No" at bounding box center [625, 421] width 483 height 45
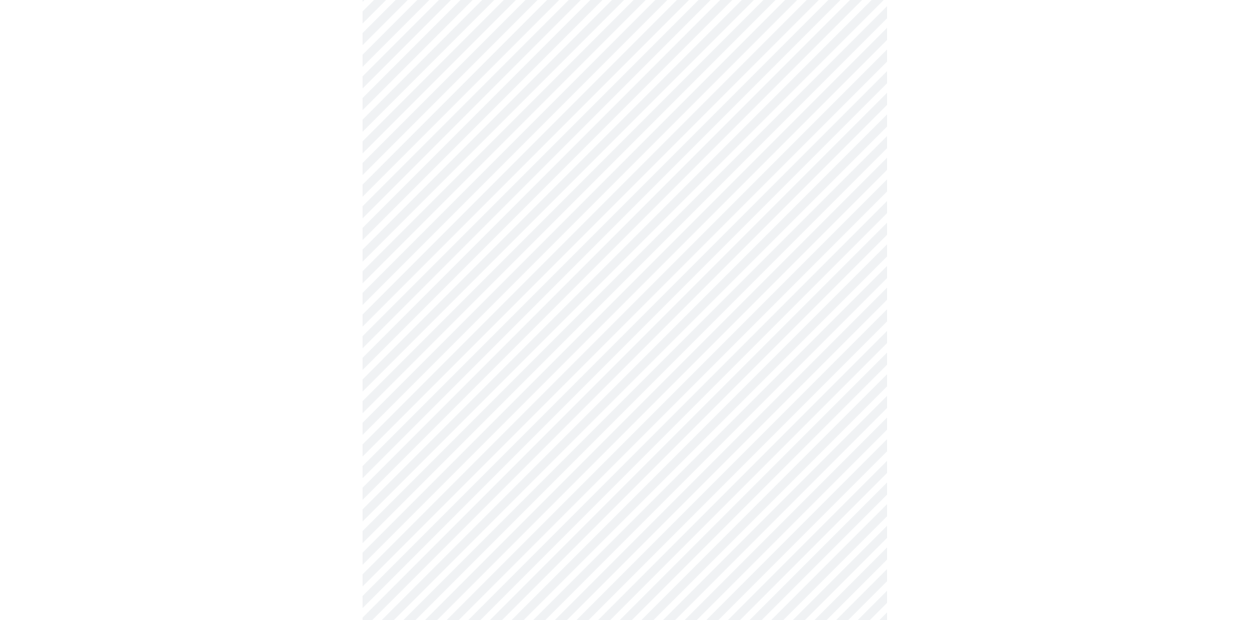
scroll to position [590, 0]
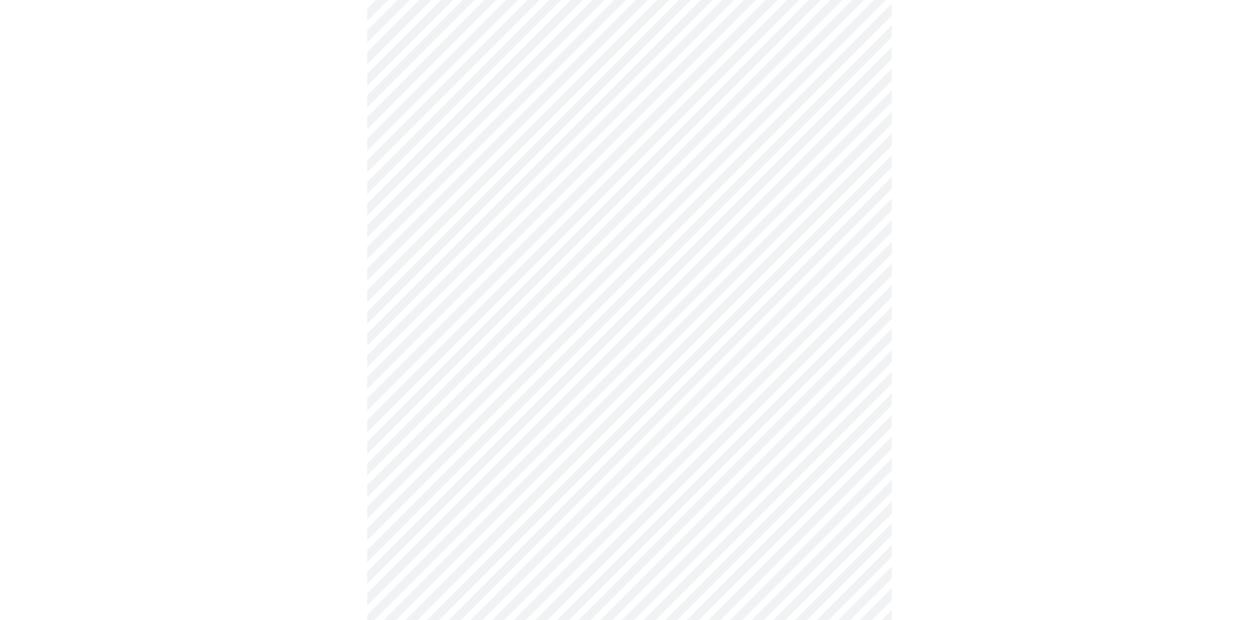
click at [855, 333] on body "MyMenopauseRx Appointments Messaging Labs Uploads Medications Community Refer a…" at bounding box center [629, 72] width 1249 height 1315
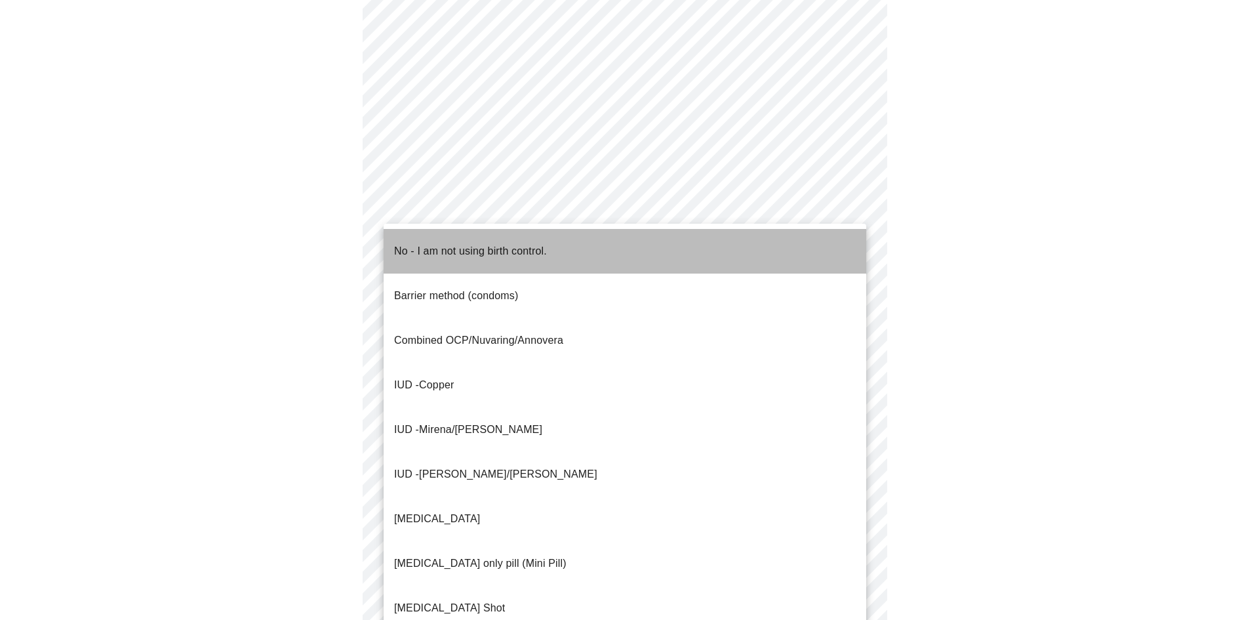
click at [533, 246] on p "No - I am not using birth control." at bounding box center [470, 251] width 153 height 16
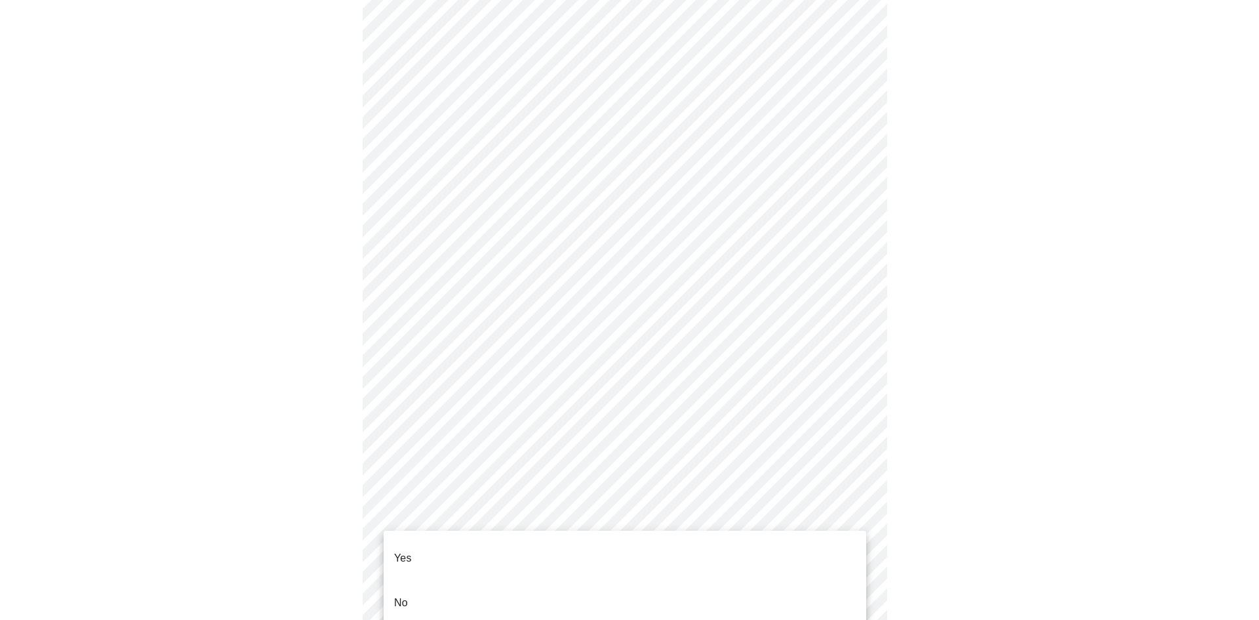
click at [850, 530] on body "MyMenopauseRx Appointments Messaging Labs Uploads Medications Community Refer a…" at bounding box center [629, 68] width 1249 height 1307
click at [613, 561] on li "Yes" at bounding box center [625, 558] width 483 height 45
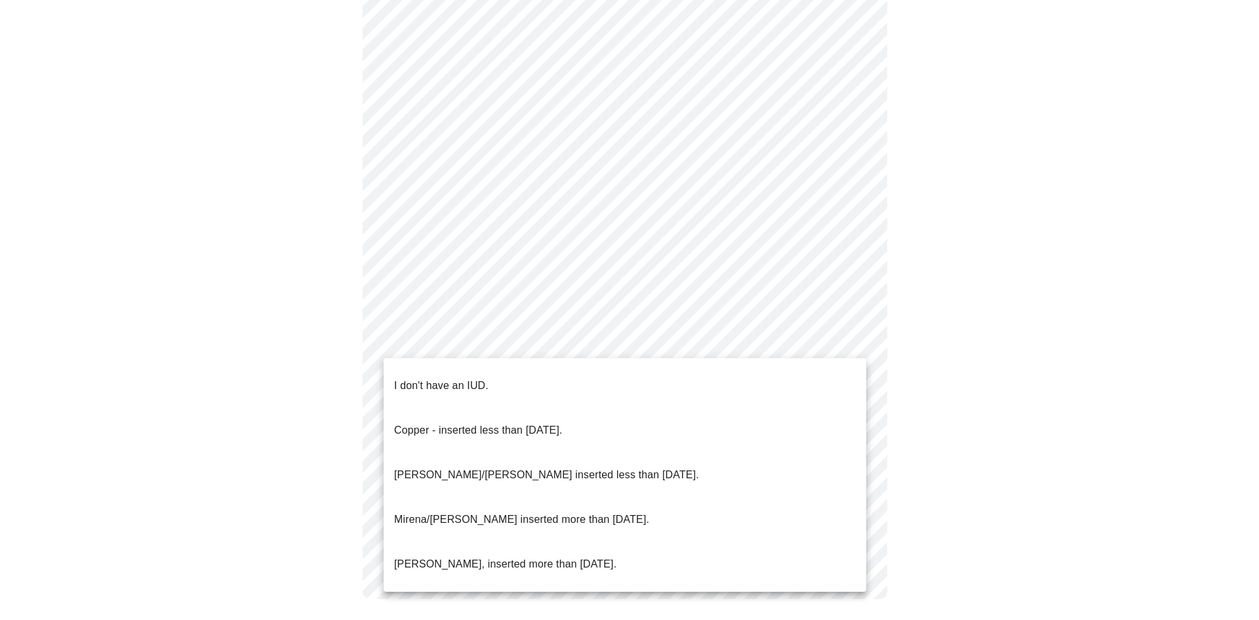
click at [489, 378] on li "I don't have an IUD." at bounding box center [625, 385] width 483 height 45
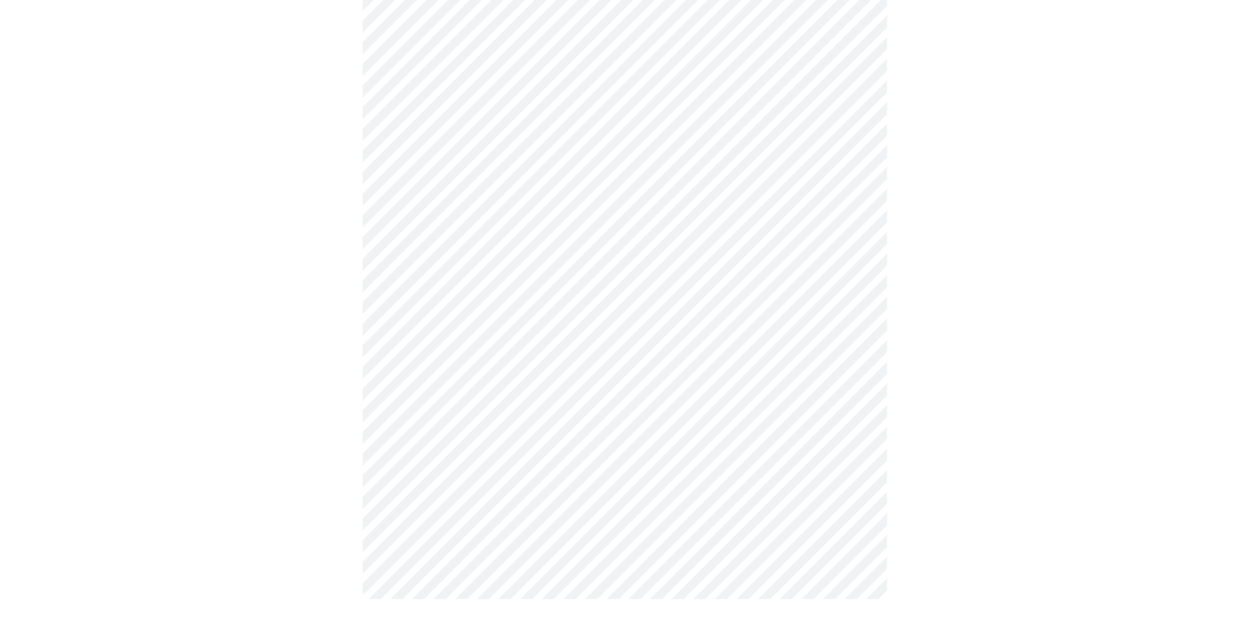
scroll to position [0, 0]
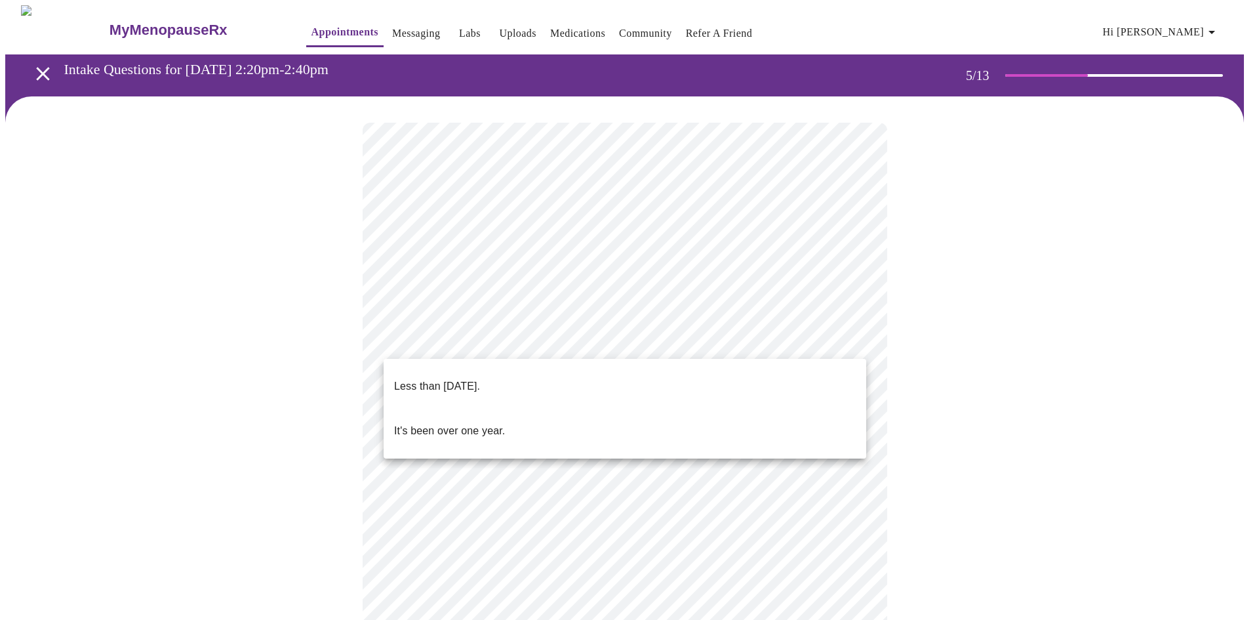
click at [857, 341] on body "MyMenopauseRx Appointments Messaging Labs Uploads Medications Community Refer a…" at bounding box center [629, 536] width 1249 height 1063
click at [495, 423] on p "It's been over one year." at bounding box center [449, 431] width 111 height 16
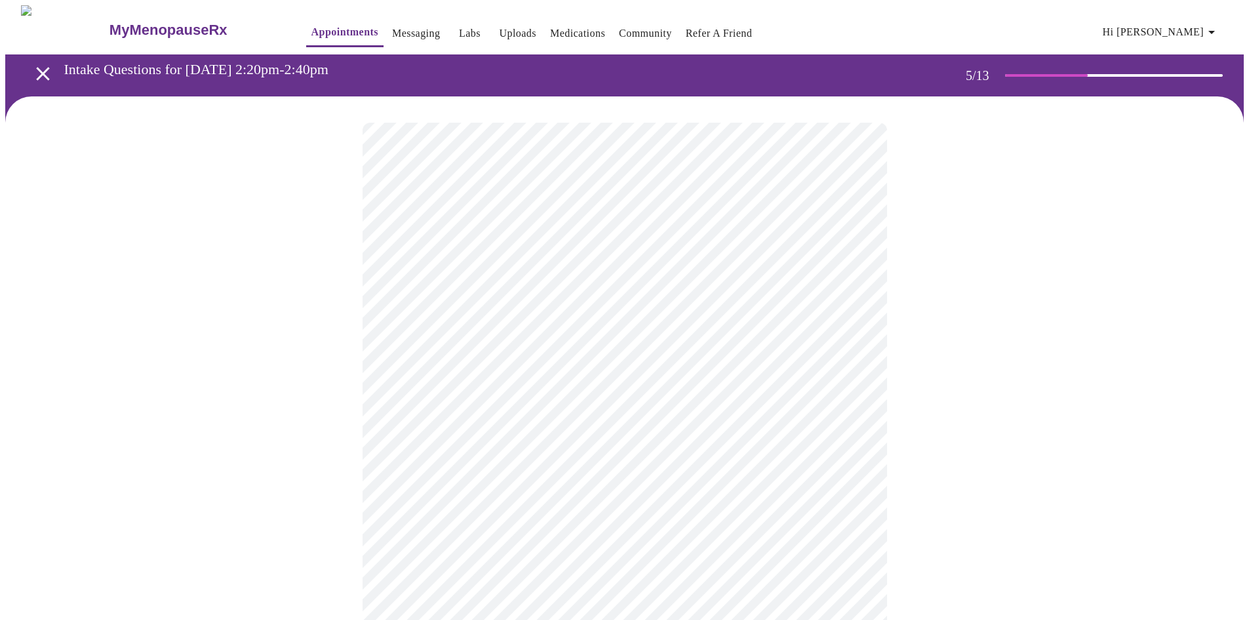
click at [859, 457] on body "MyMenopauseRx Appointments Messaging Labs Uploads Medications Community Refer a…" at bounding box center [624, 532] width 1239 height 1055
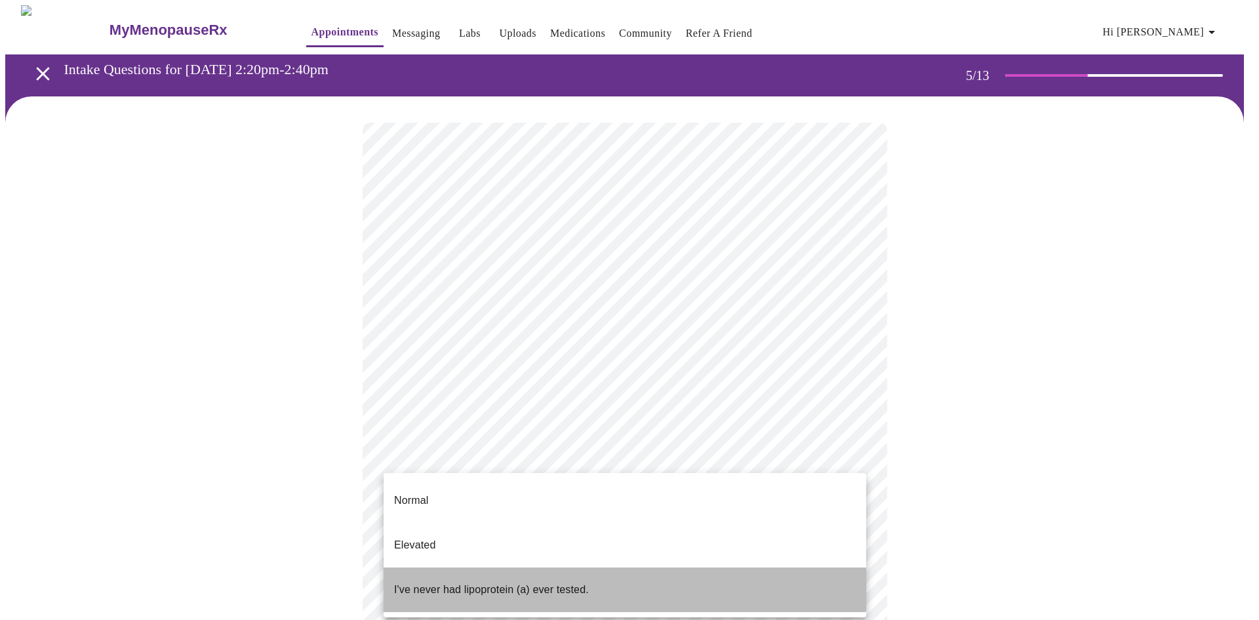
click at [505, 582] on p "I've never had lipoprotein (a) ever tested." at bounding box center [491, 590] width 195 height 16
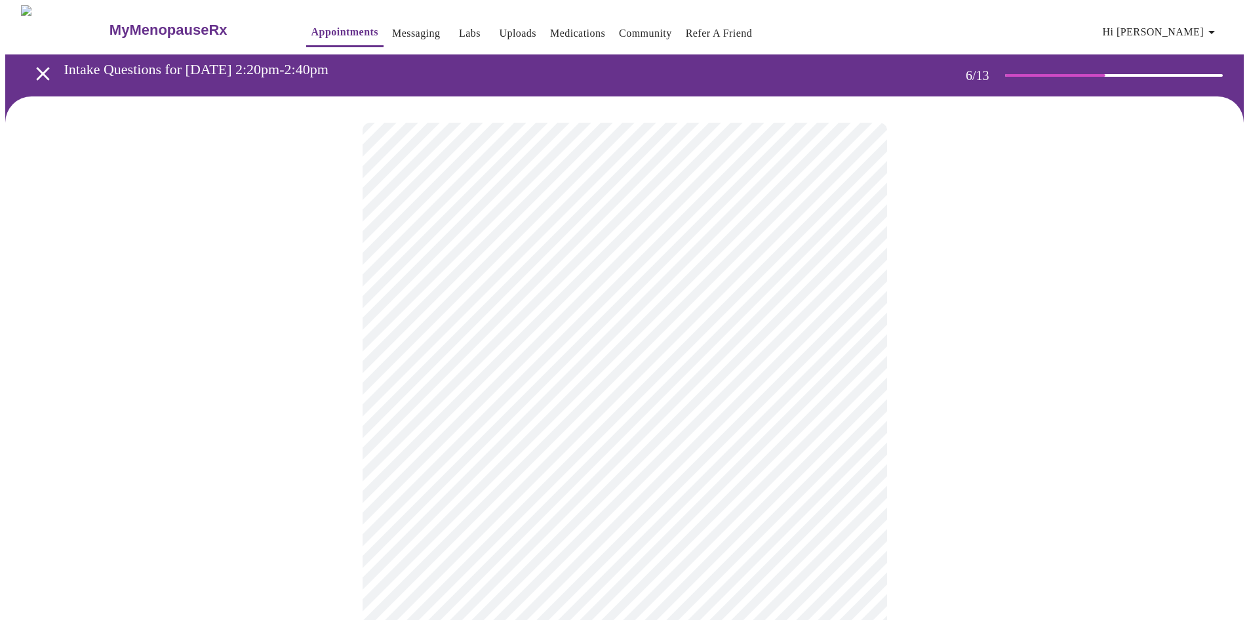
click at [440, 380] on body "MyMenopauseRx Appointments Messaging Labs Uploads Medications Community Refer a…" at bounding box center [624, 355] width 1239 height 700
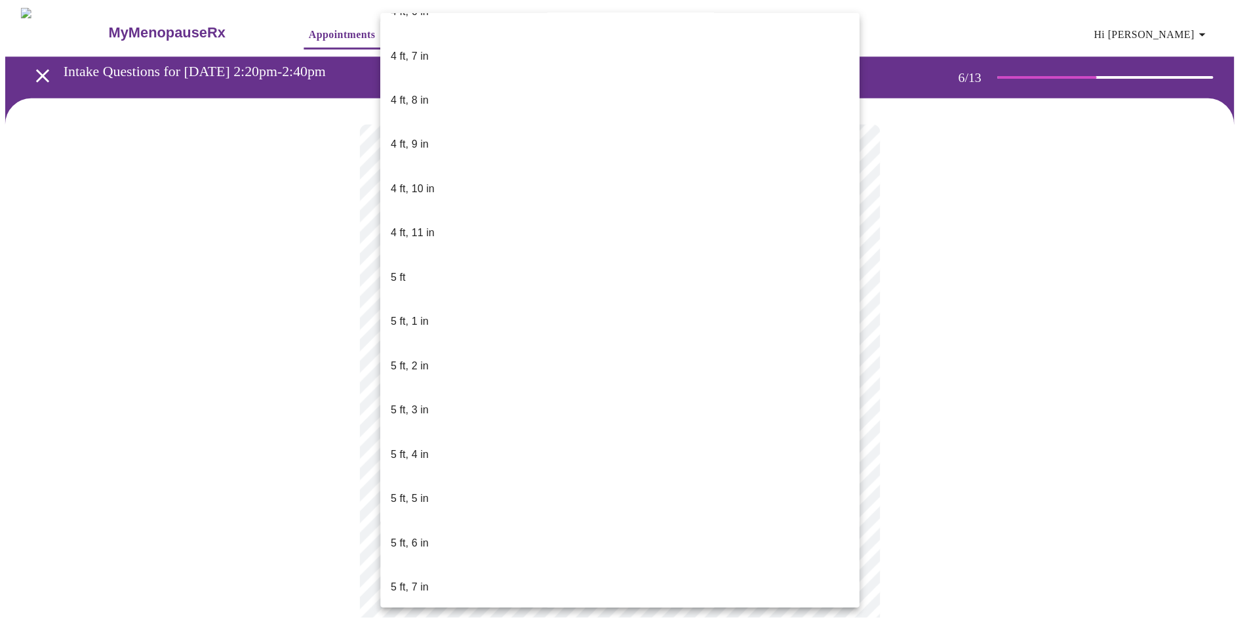
scroll to position [820, 0]
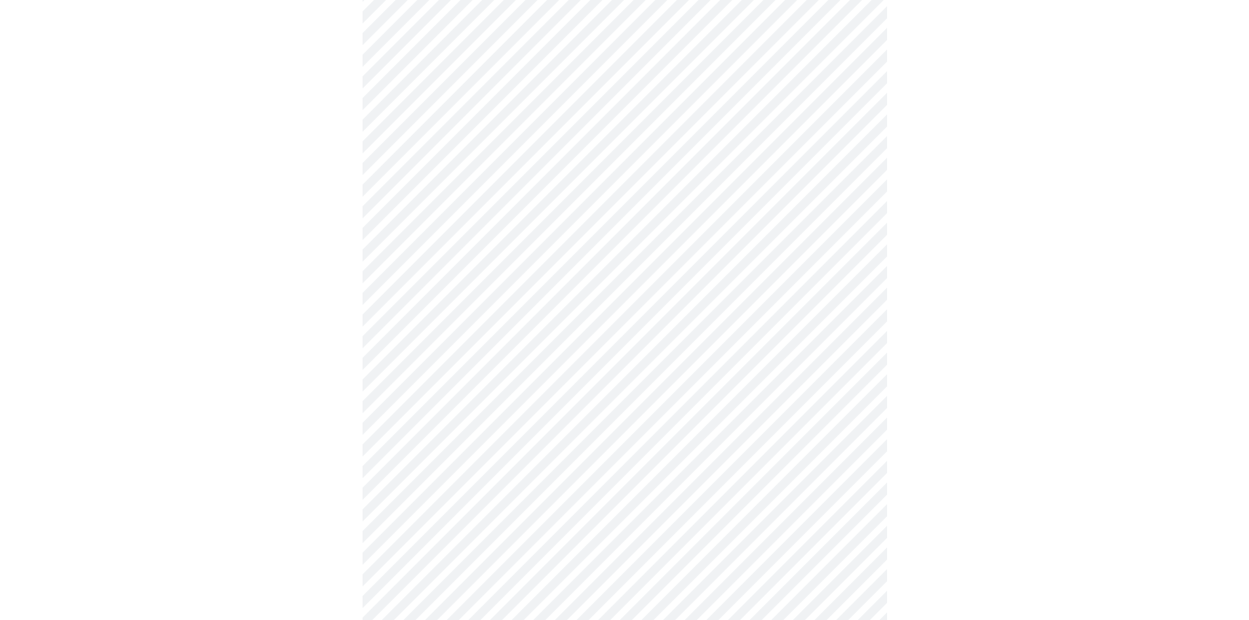
scroll to position [3345, 0]
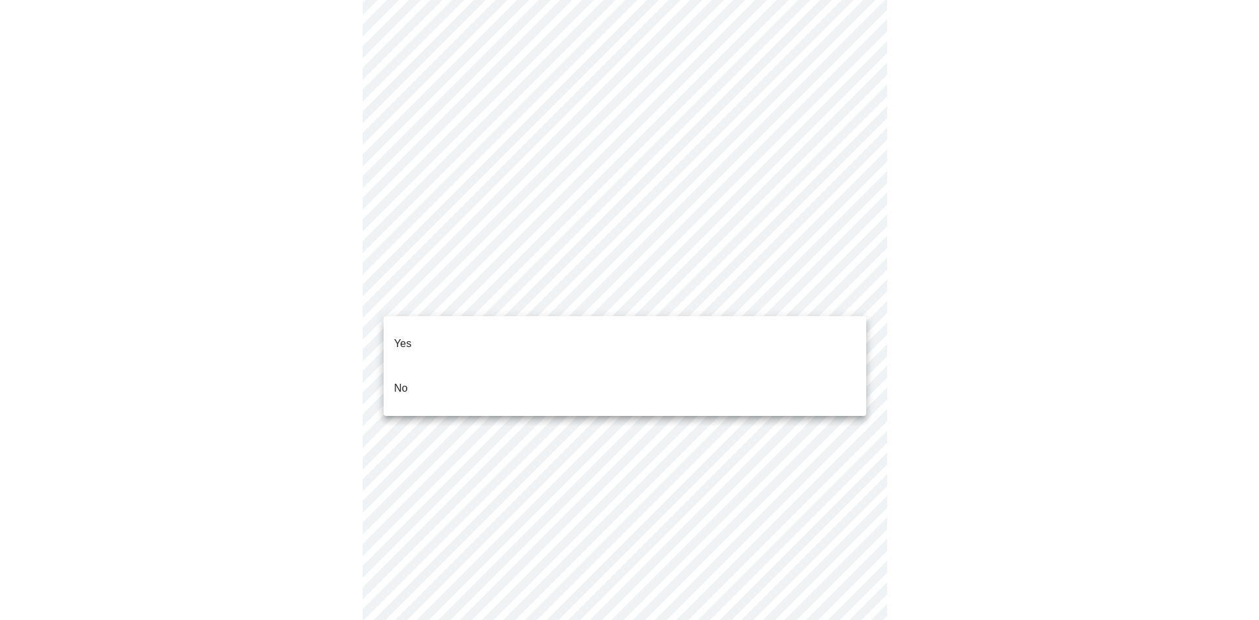
click at [562, 376] on li "No" at bounding box center [625, 388] width 483 height 45
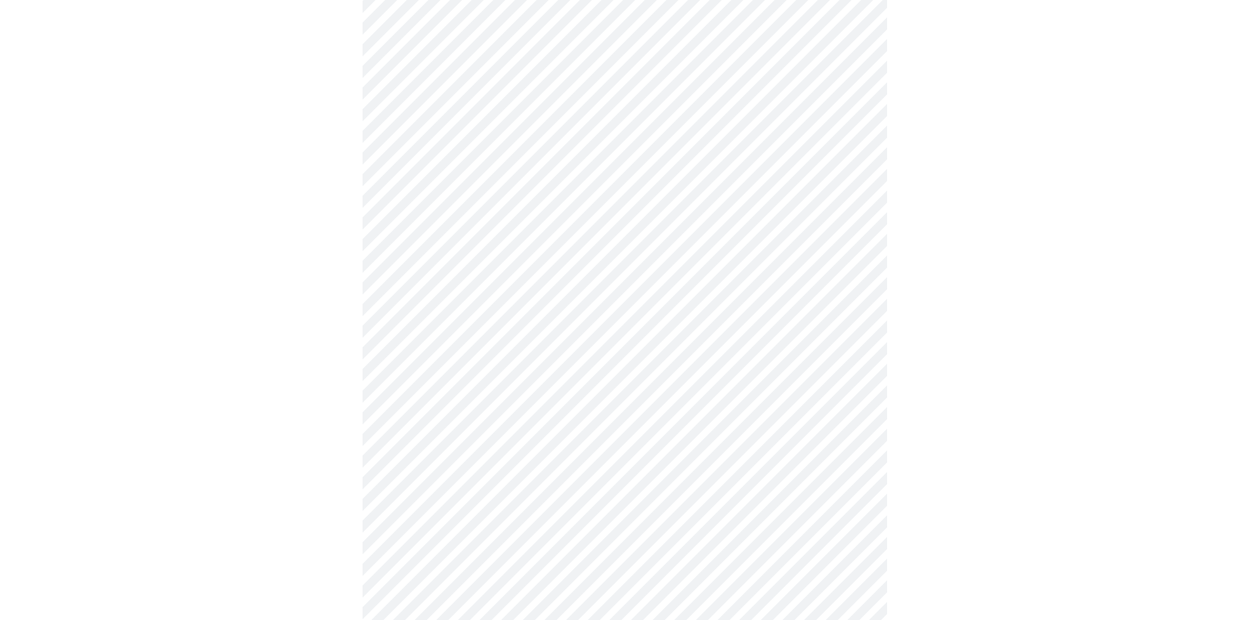
scroll to position [590, 0]
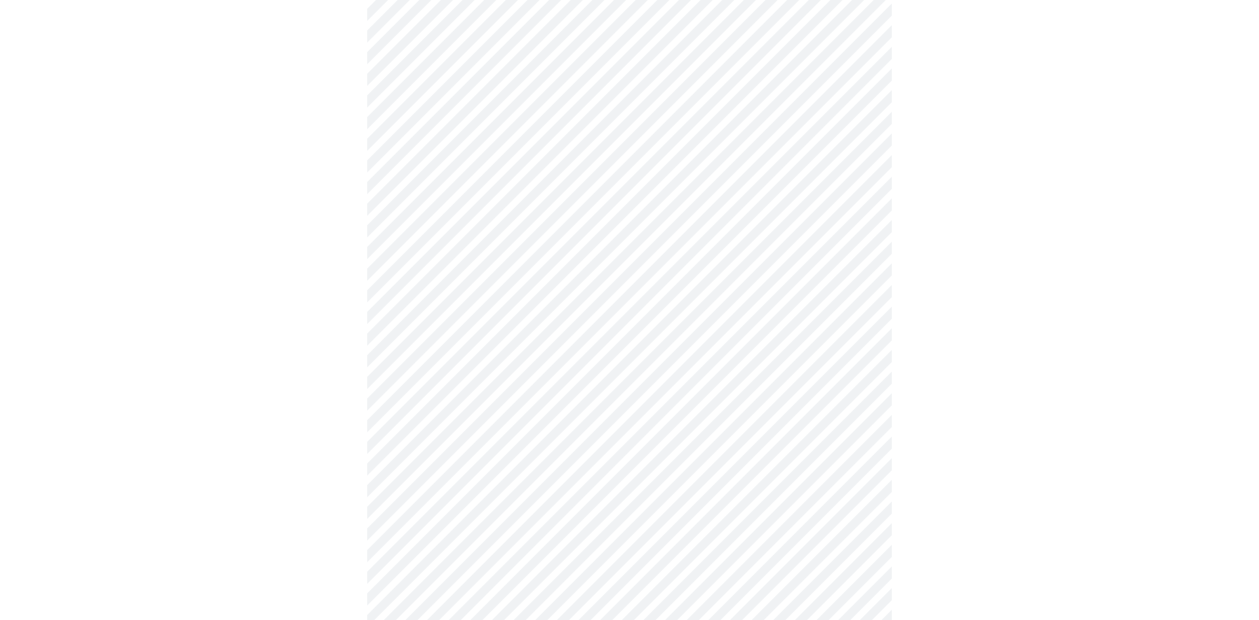
click at [857, 511] on body "MyMenopauseRx Appointments Messaging Labs Uploads Medications Community Refer a…" at bounding box center [629, 55] width 1249 height 1281
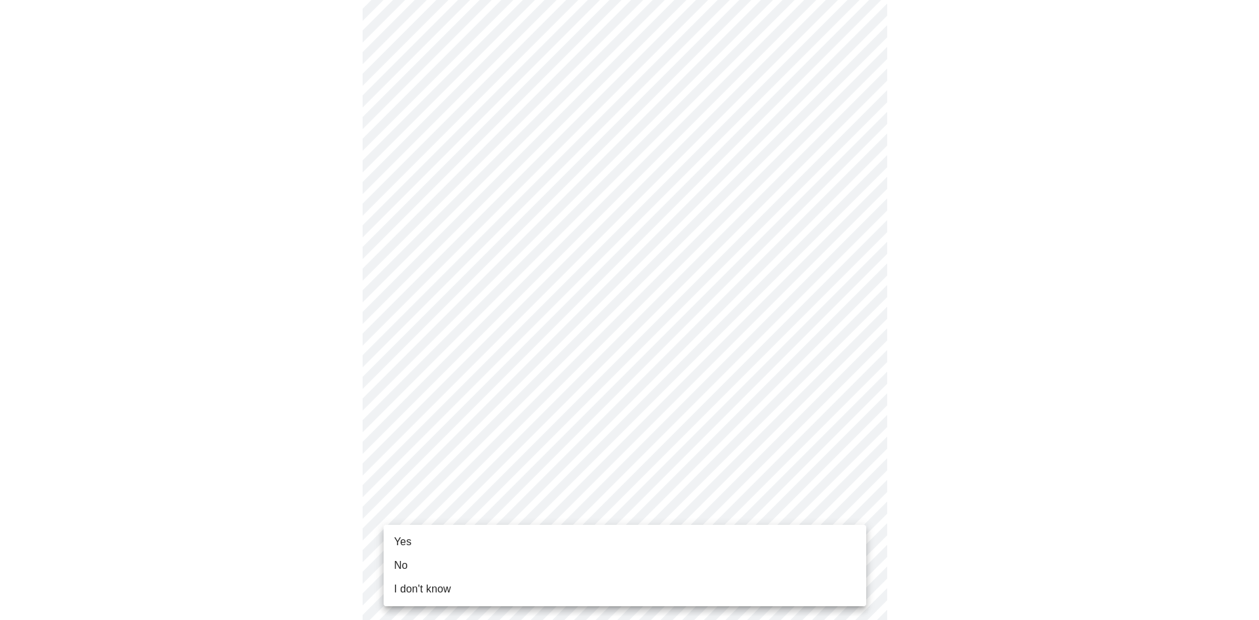
click at [455, 547] on li "Yes" at bounding box center [625, 542] width 483 height 24
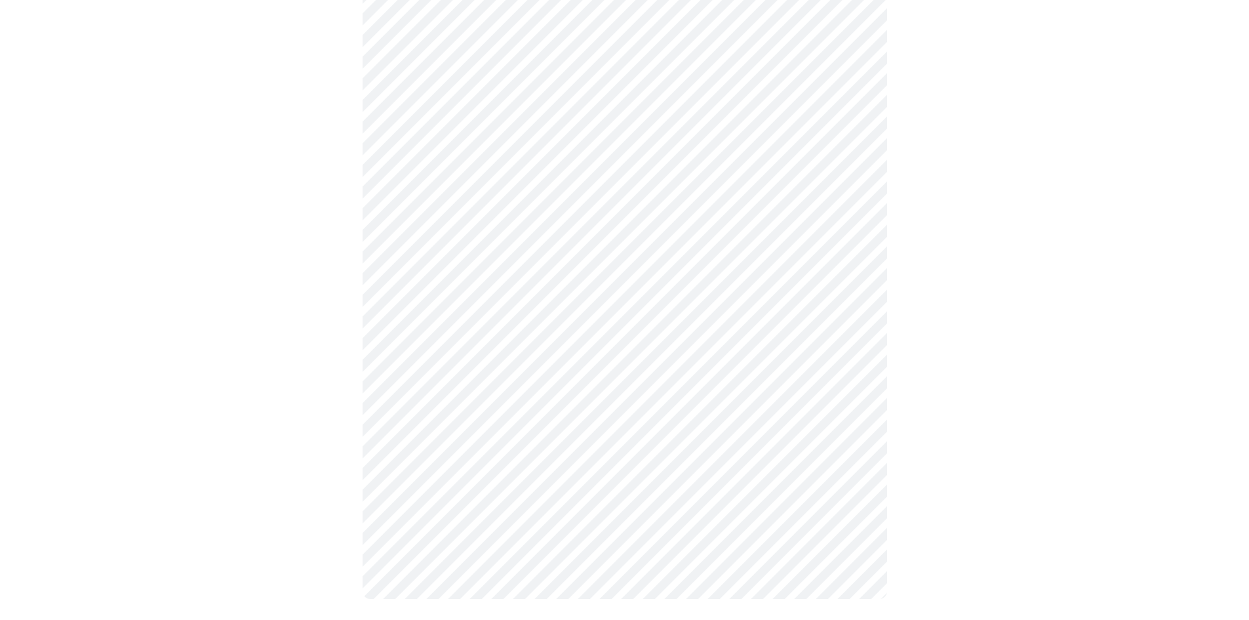
scroll to position [0, 0]
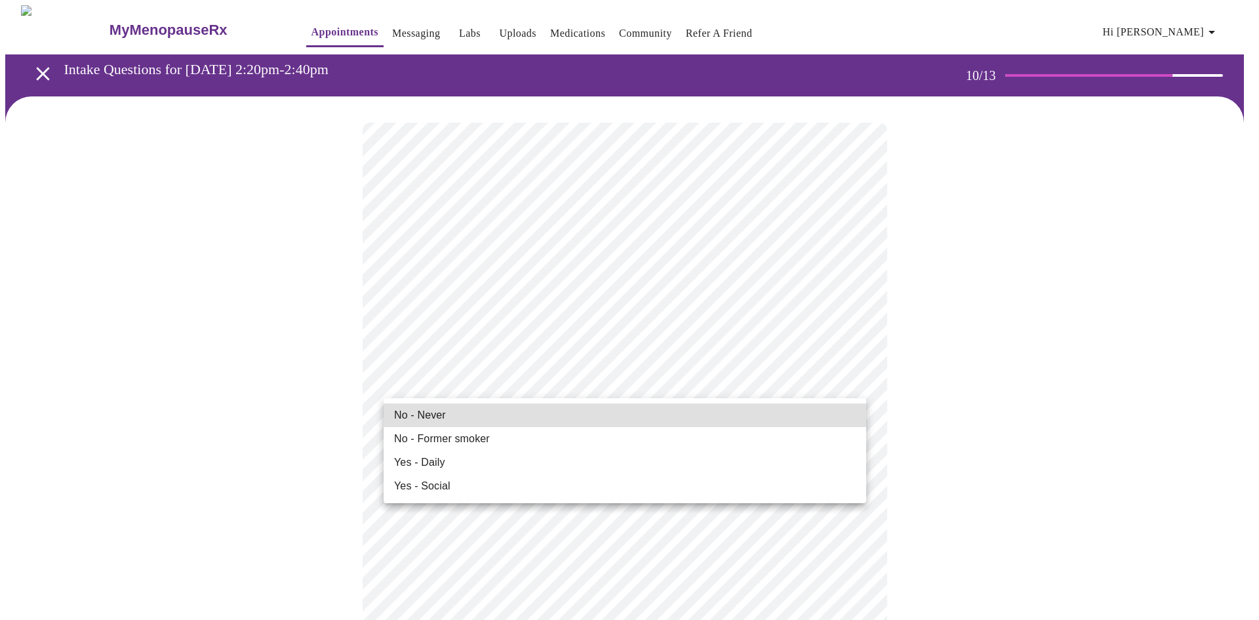
click at [418, 411] on span "No - Never" at bounding box center [420, 415] width 52 height 16
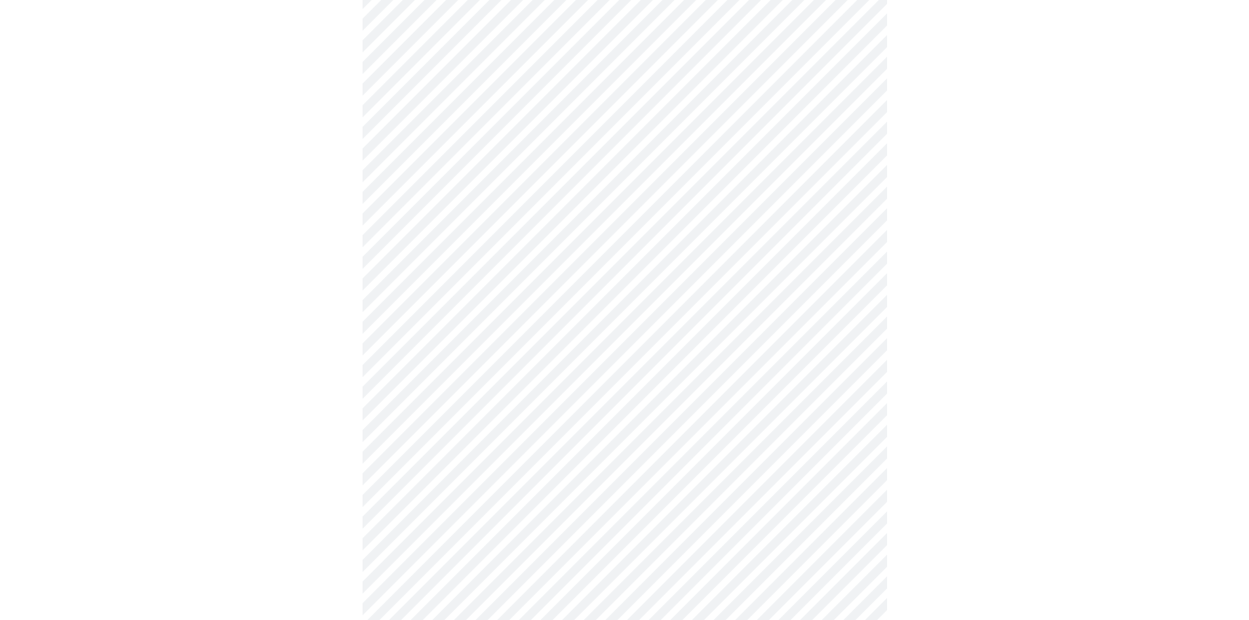
scroll to position [984, 0]
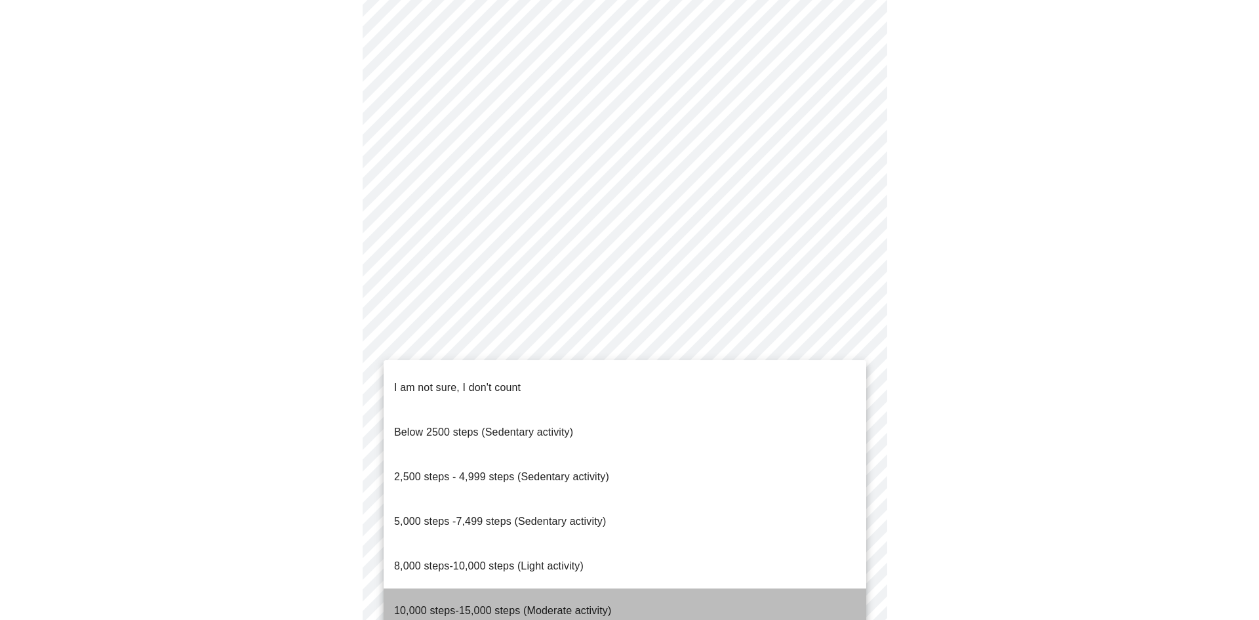
click at [551, 592] on span "10,000 steps-15,000 steps (Moderate activity)" at bounding box center [502, 610] width 217 height 37
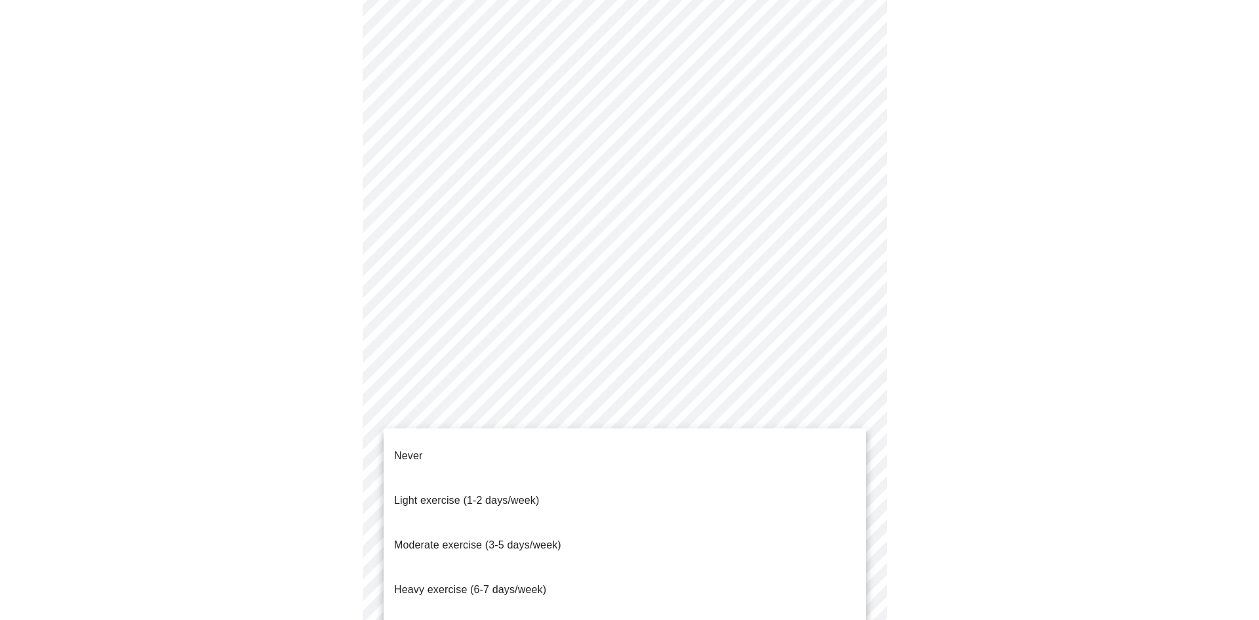
click at [556, 539] on span "Moderate exercise (3-5 days/week)" at bounding box center [477, 544] width 167 height 11
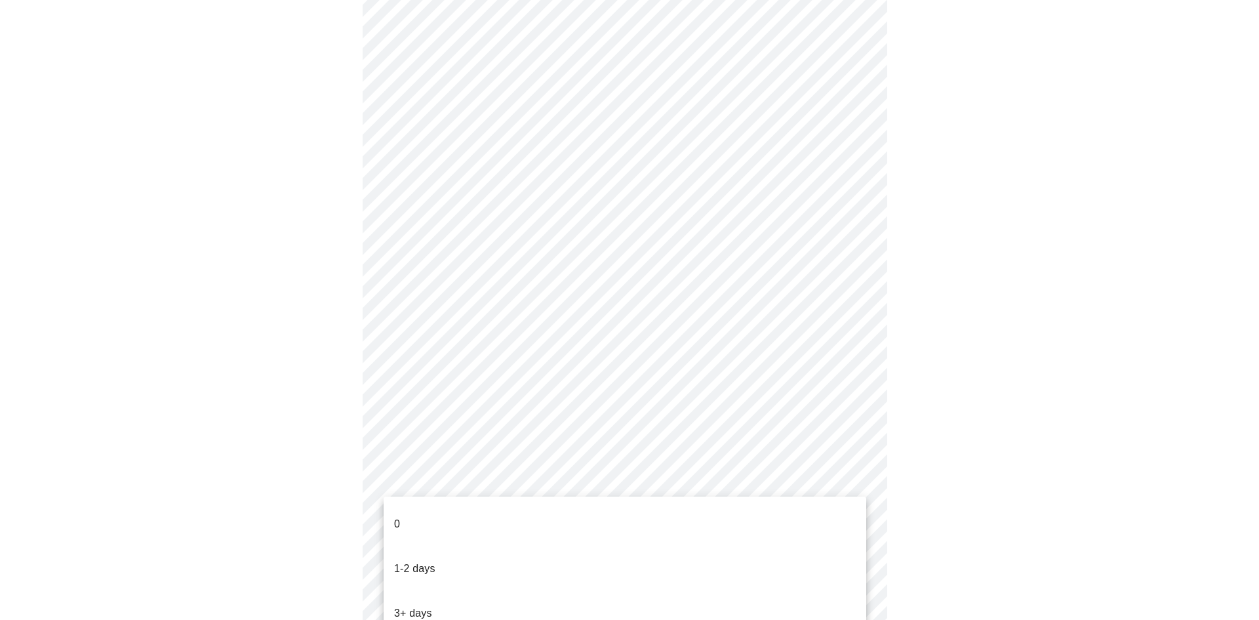
click at [516, 591] on li "3+ days" at bounding box center [625, 613] width 483 height 45
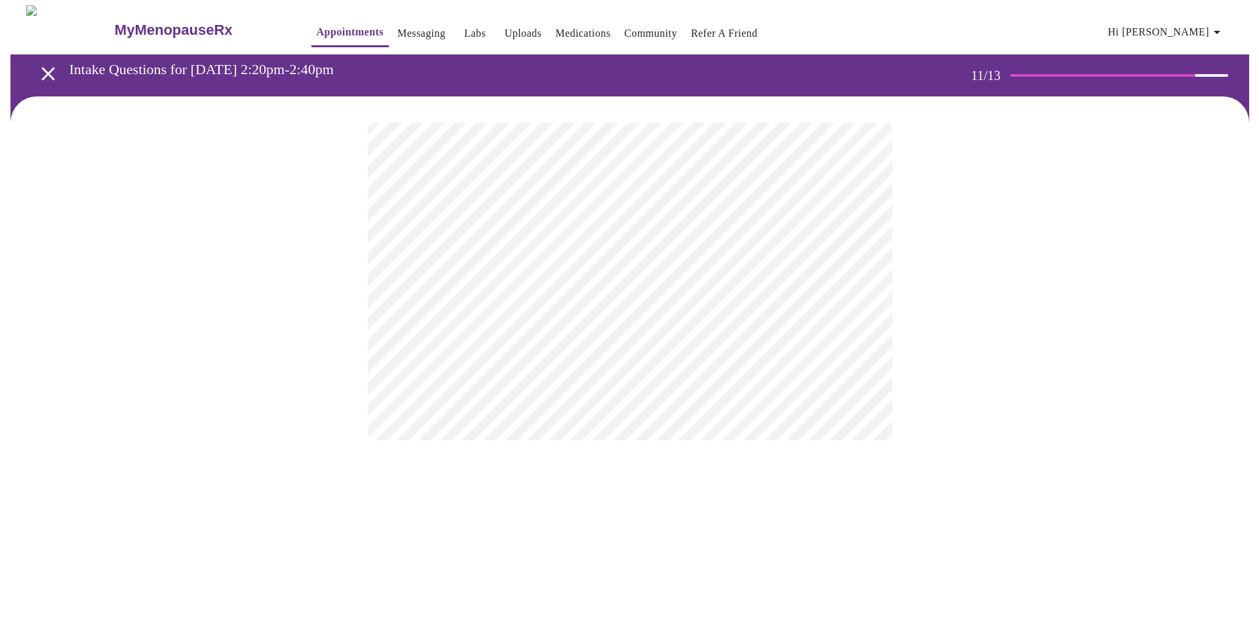
scroll to position [0, 0]
click at [857, 272] on body "MyMenopauseRx Appointments Messaging Labs Uploads Medications Community Refer a…" at bounding box center [629, 223] width 1249 height 436
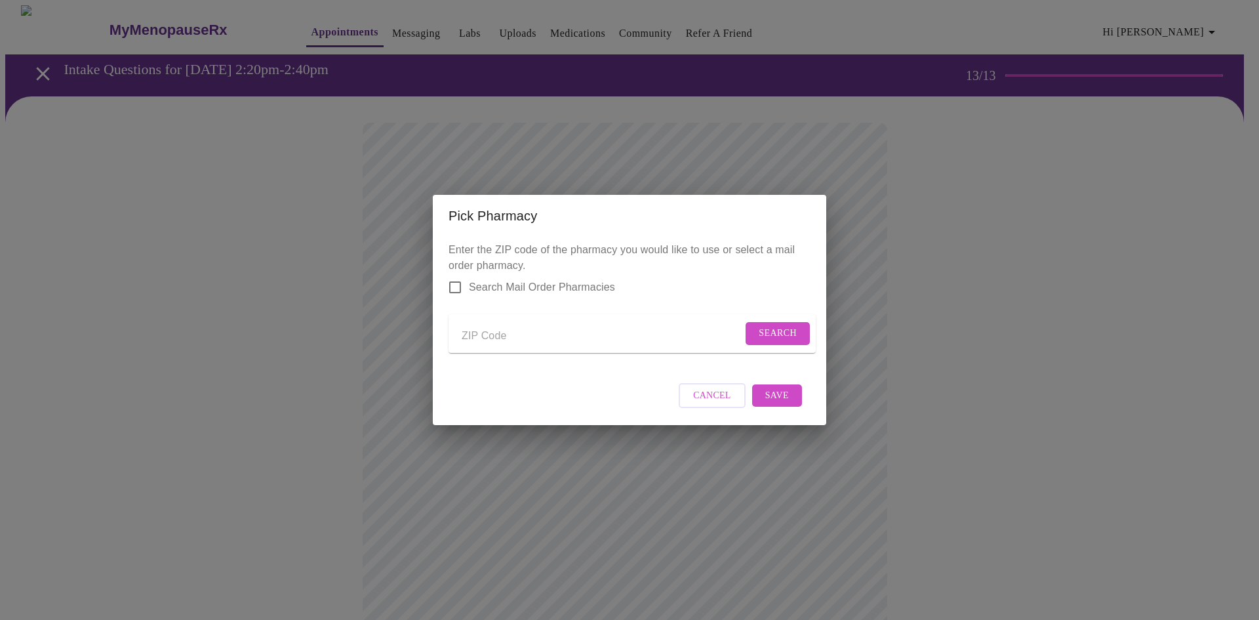
click at [481, 329] on input "Send a message to your care team" at bounding box center [602, 335] width 281 height 21
type input "52172"
click at [751, 332] on button "Search" at bounding box center [778, 333] width 64 height 23
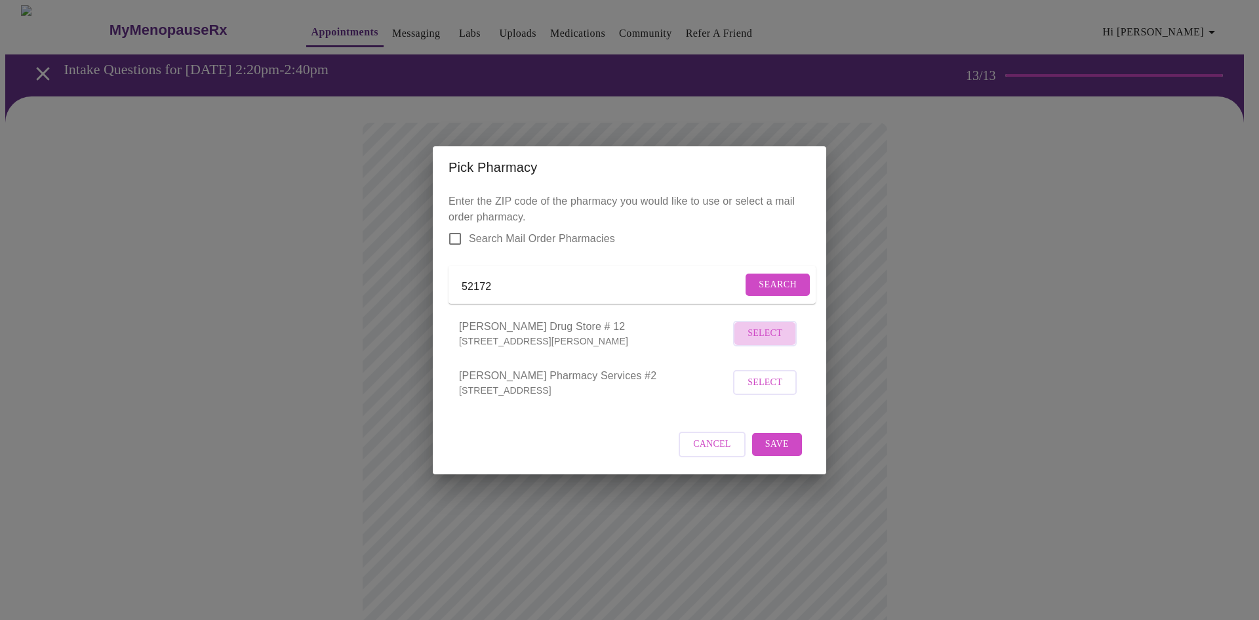
click at [767, 342] on span "Select" at bounding box center [765, 333] width 35 height 16
click at [774, 447] on span "Save" at bounding box center [777, 443] width 24 height 16
click at [721, 449] on span "Cancel" at bounding box center [712, 443] width 38 height 16
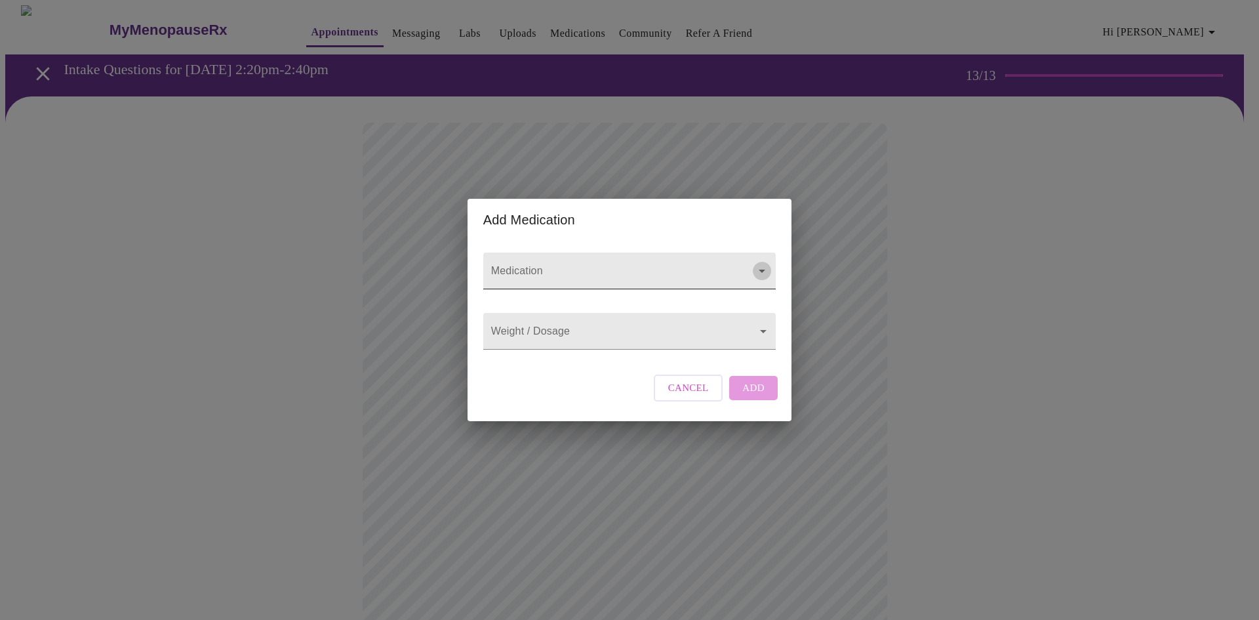
click at [761, 263] on icon "Open" at bounding box center [762, 271] width 16 height 16
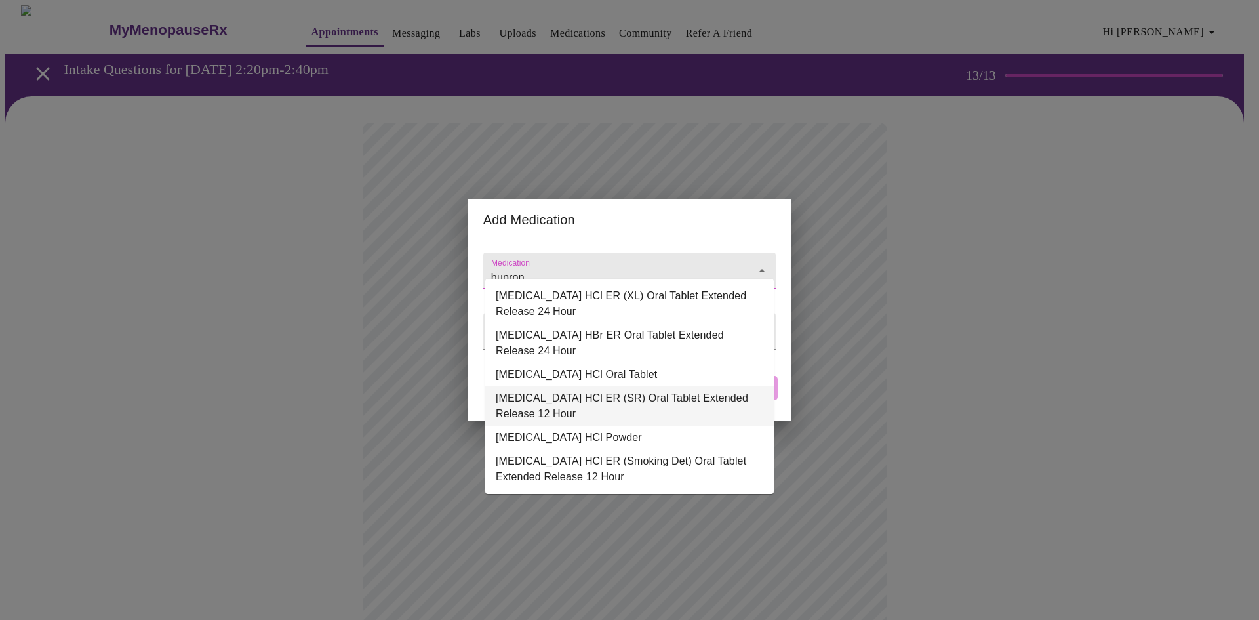
click at [607, 402] on li "[MEDICAL_DATA] HCl ER (SR) Oral Tablet Extended Release 12 Hour" at bounding box center [629, 405] width 289 height 39
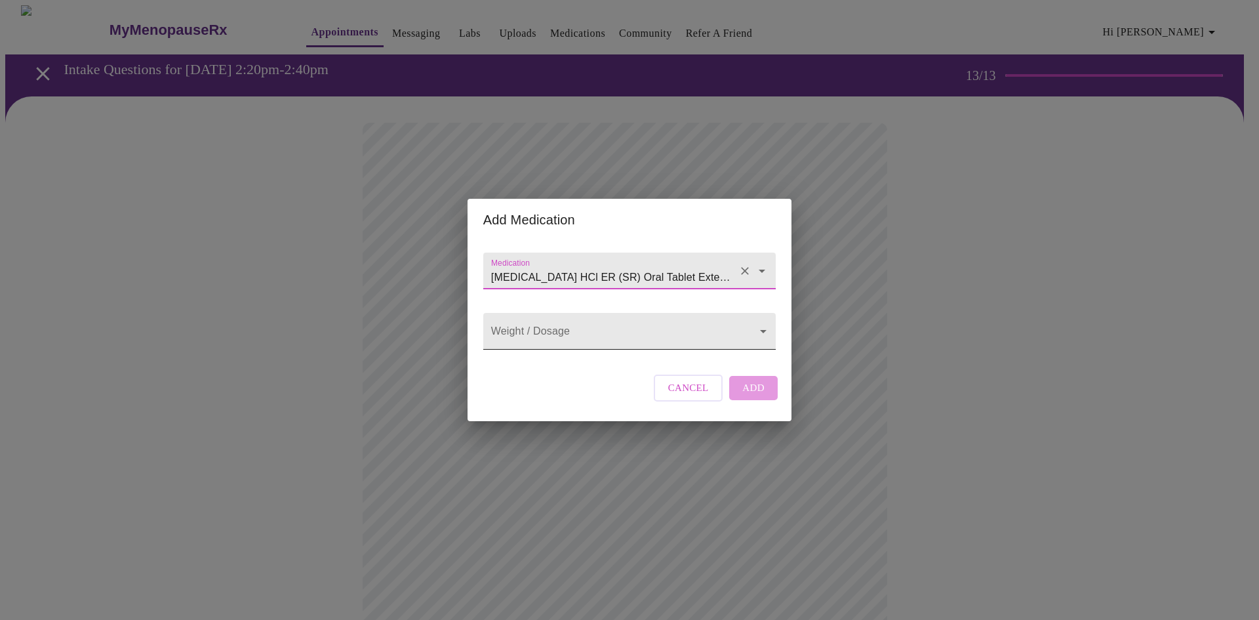
type input "[MEDICAL_DATA] HCl ER (SR) Oral Tablet Extended Release 12 Hour"
click at [759, 335] on body "MyMenopauseRx Appointments Messaging Labs Uploads Medications Community Refer a…" at bounding box center [629, 498] width 1249 height 986
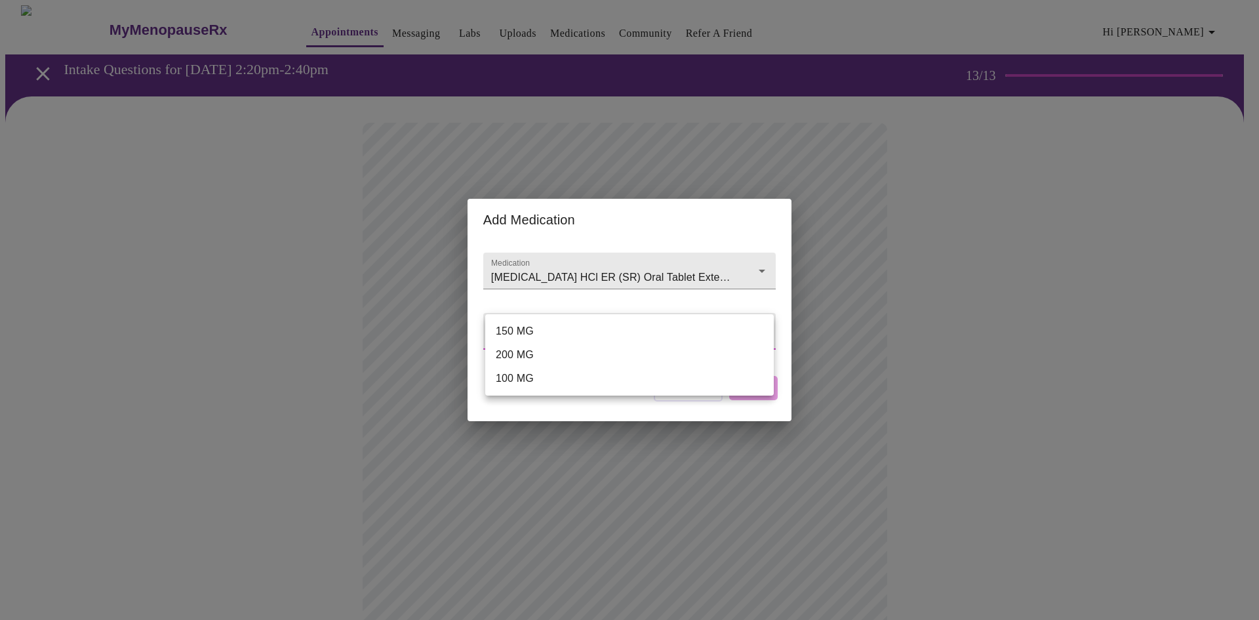
click at [692, 335] on li "150 MG" at bounding box center [629, 331] width 289 height 24
type input "150 MG"
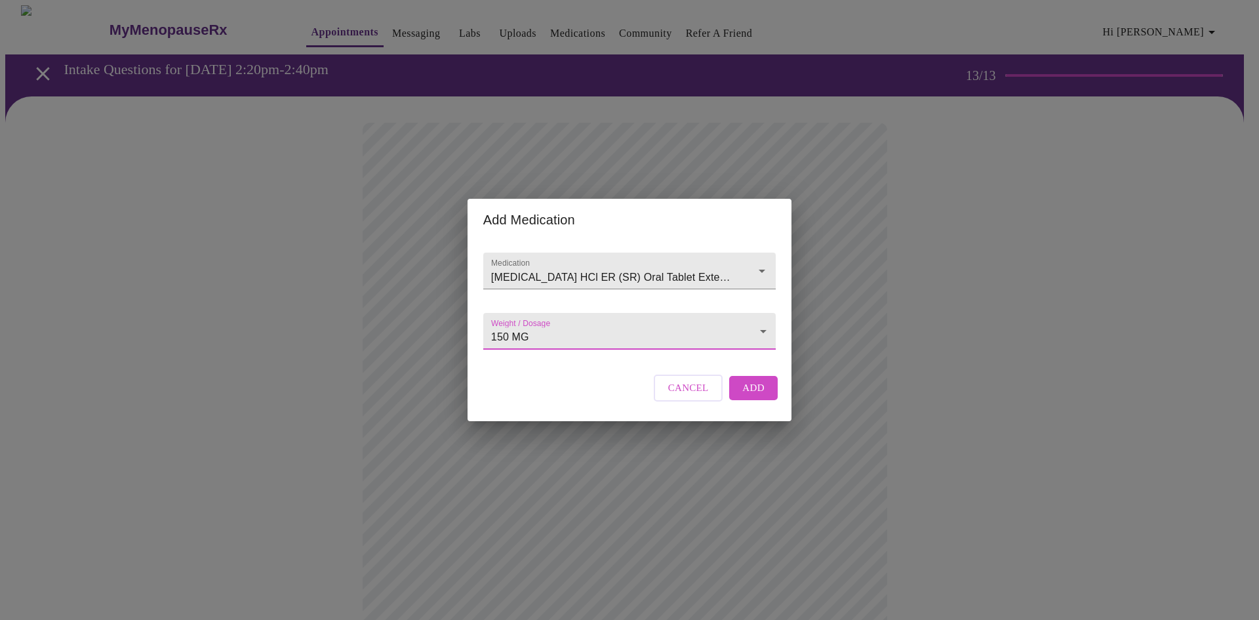
click at [753, 396] on span "Add" at bounding box center [753, 387] width 22 height 17
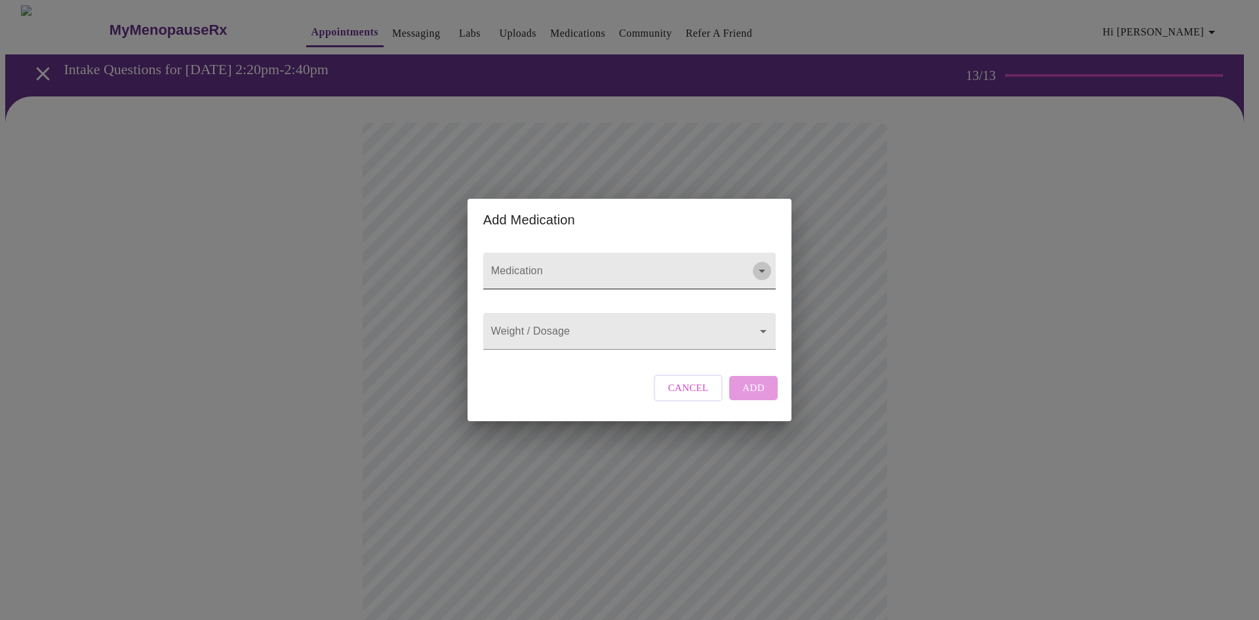
click at [763, 263] on icon "Open" at bounding box center [762, 271] width 16 height 16
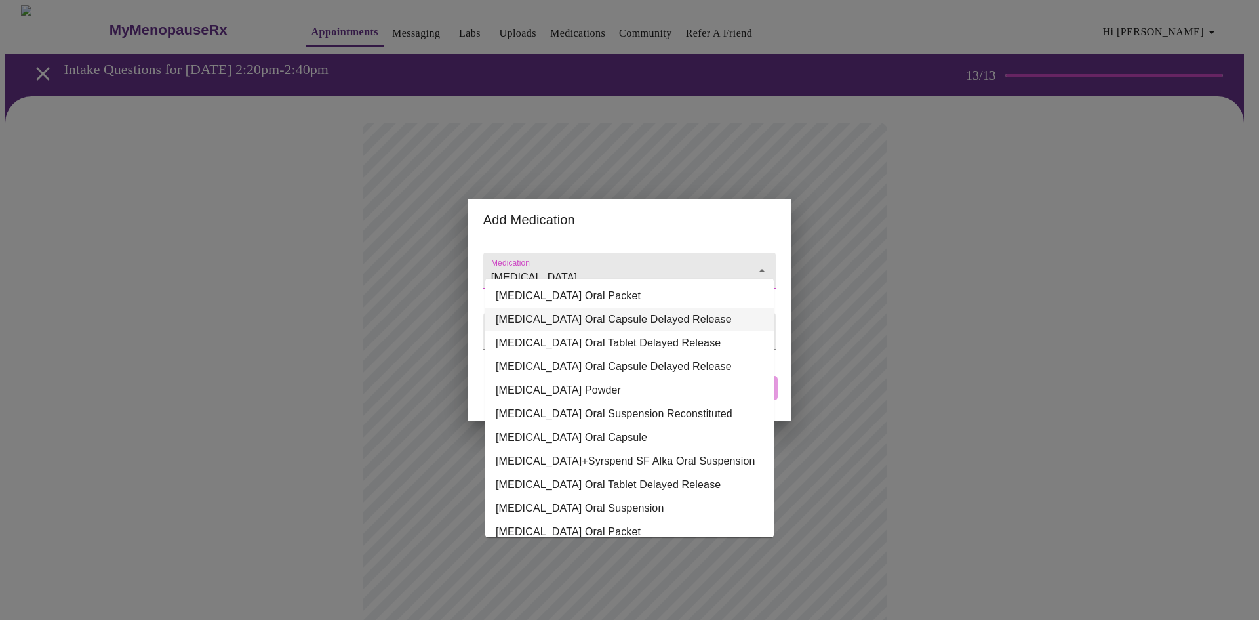
click at [709, 320] on li "[MEDICAL_DATA] Oral Capsule Delayed Release" at bounding box center [629, 320] width 289 height 24
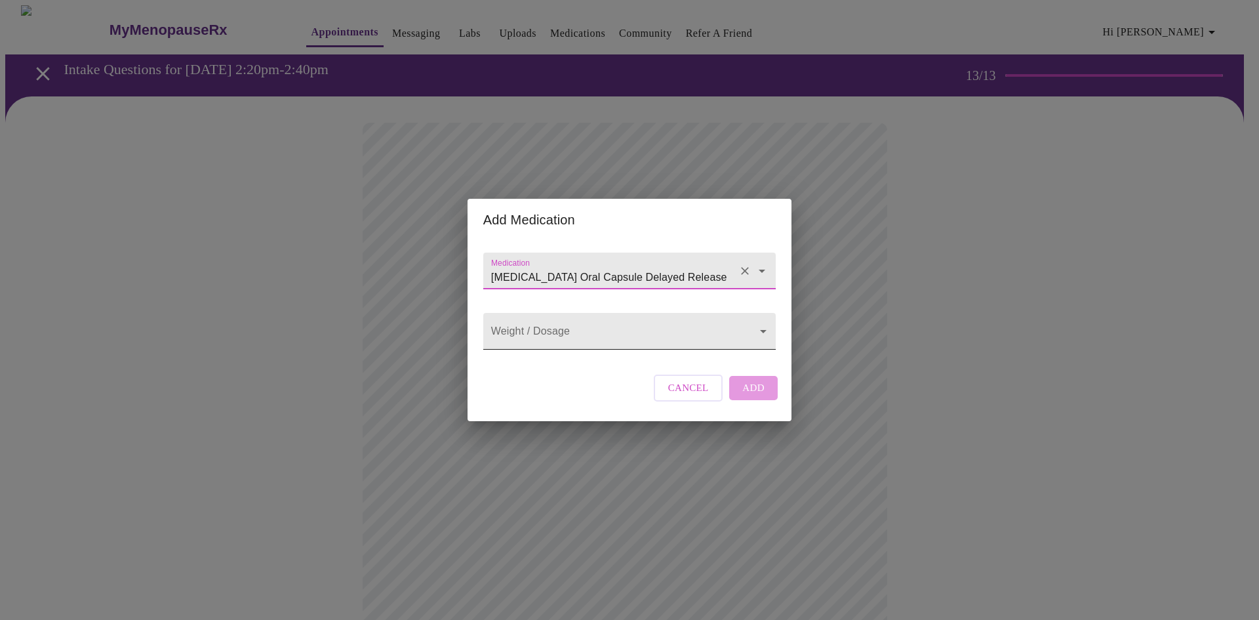
type input "[MEDICAL_DATA] Oral Capsule Delayed Release"
click at [761, 329] on body "MyMenopauseRx Appointments Messaging Labs Uploads Medications Community Refer a…" at bounding box center [629, 512] width 1249 height 1015
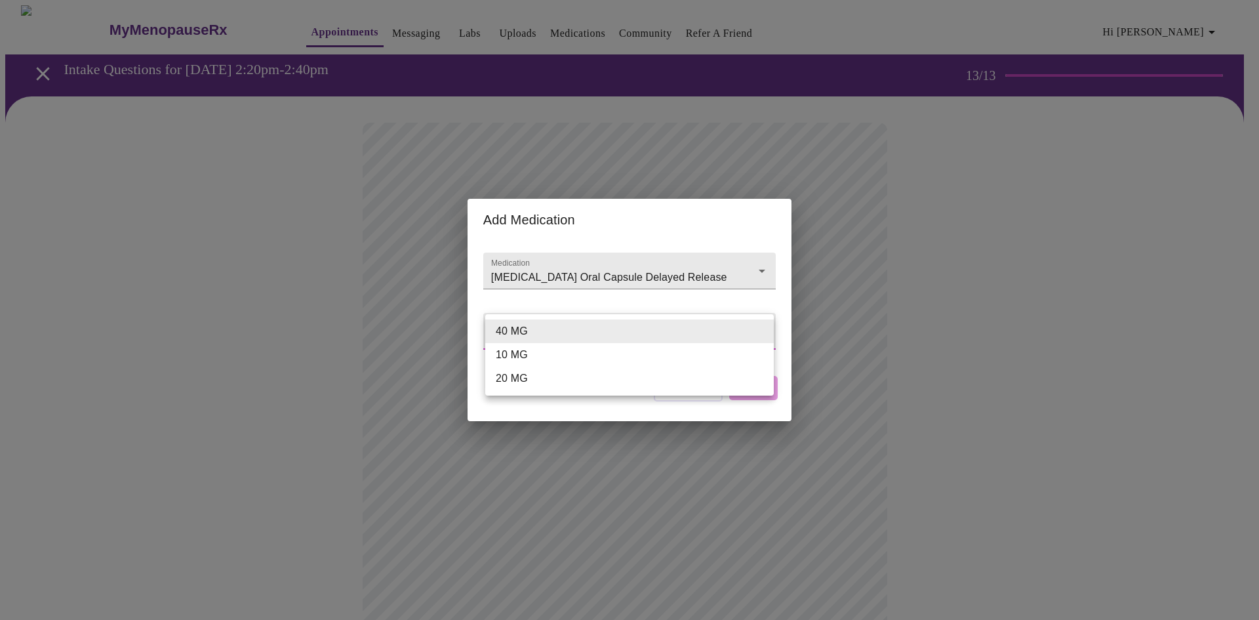
click at [580, 384] on li "20 MG" at bounding box center [629, 379] width 289 height 24
type input "20 MG"
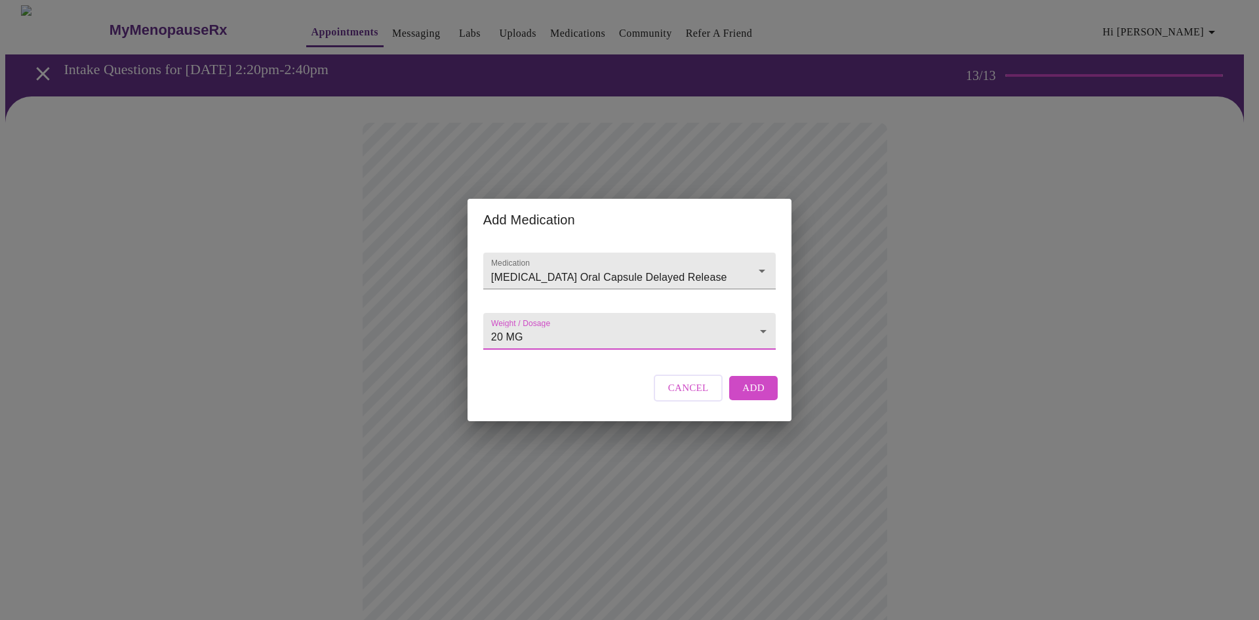
click at [740, 397] on button "Add" at bounding box center [753, 388] width 49 height 24
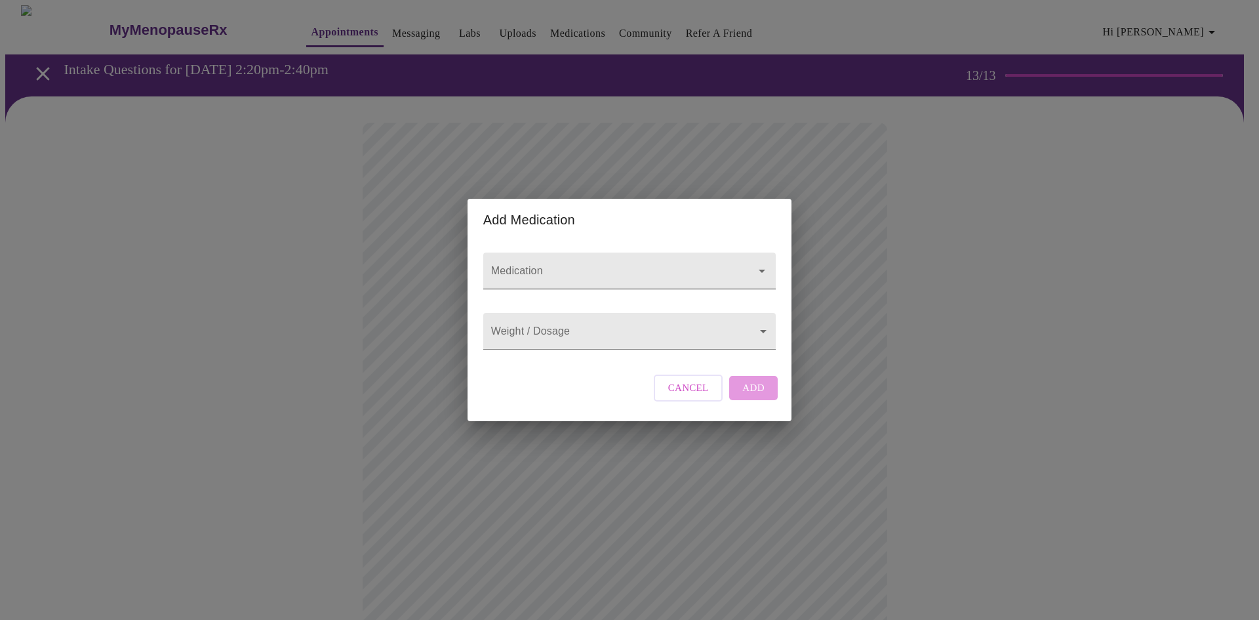
click at [525, 265] on input "Medication" at bounding box center [611, 277] width 245 height 24
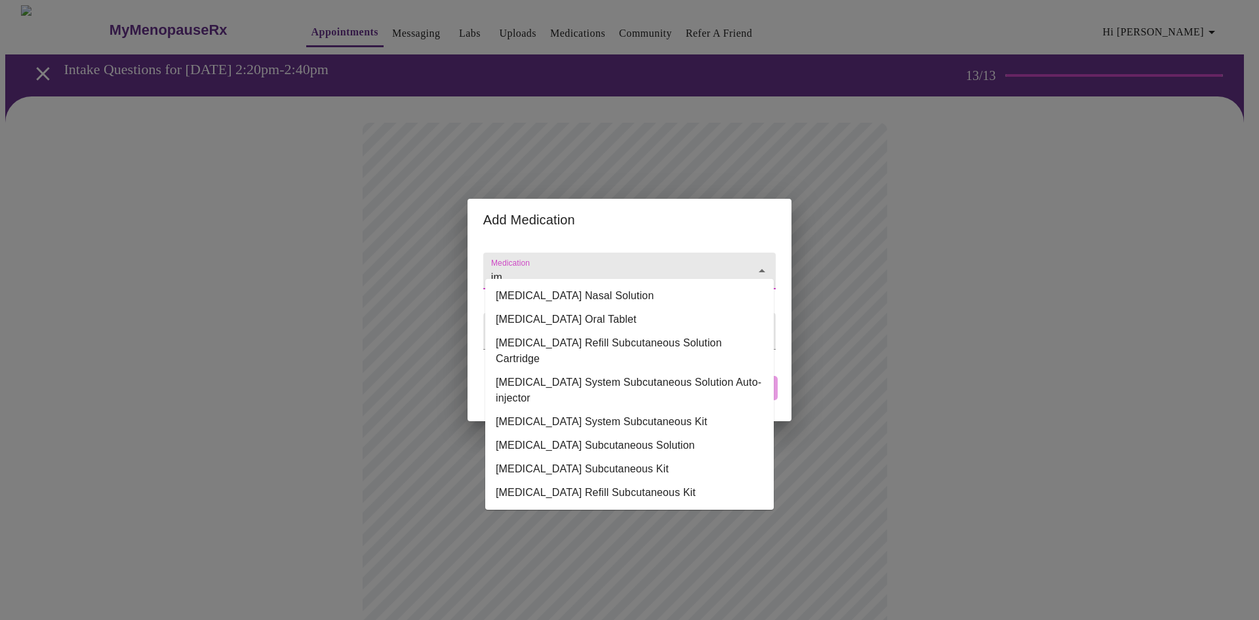
type input "i"
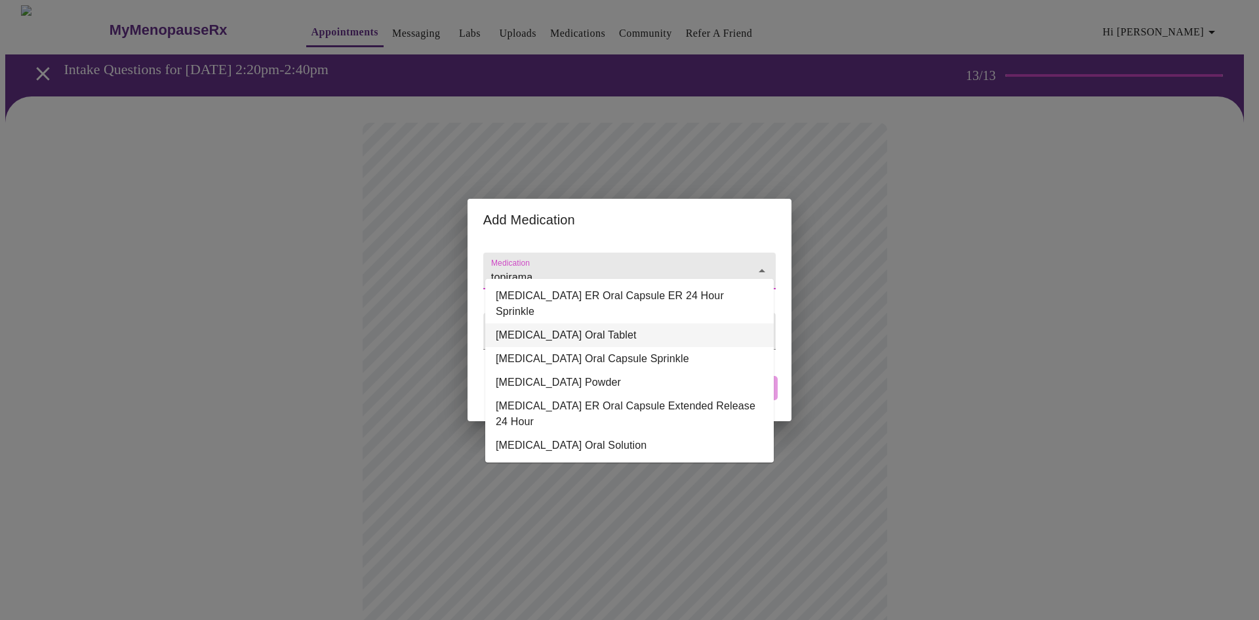
click at [555, 323] on li "[MEDICAL_DATA] Oral Tablet" at bounding box center [629, 335] width 289 height 24
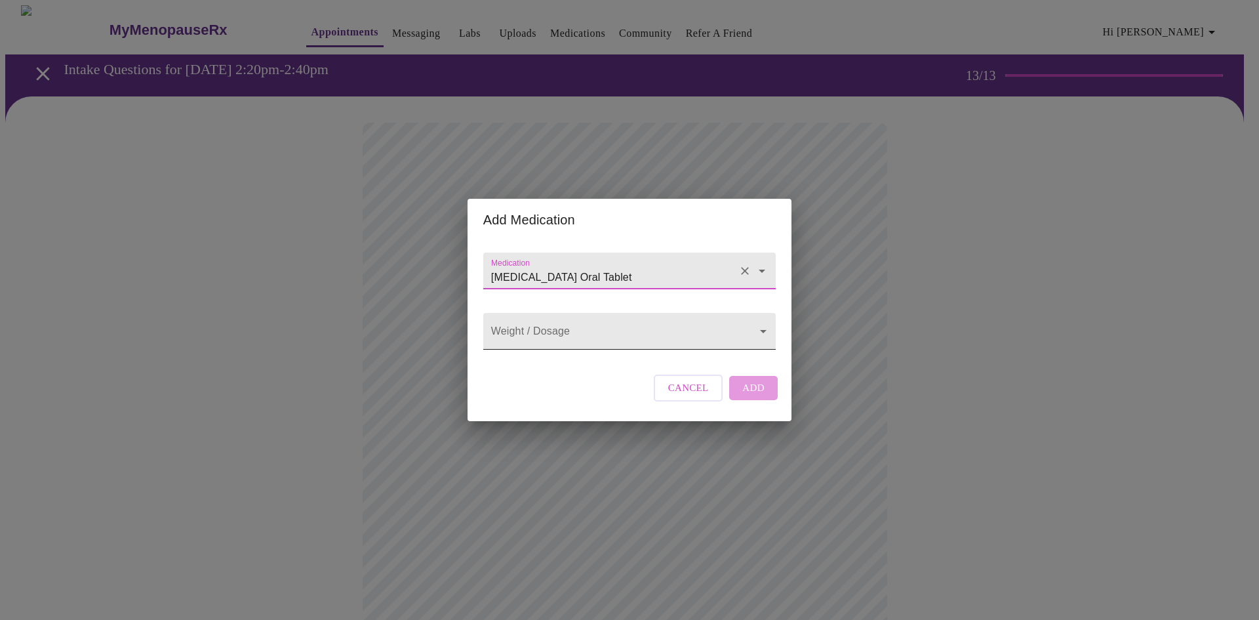
type input "[MEDICAL_DATA] Oral Tablet"
click at [763, 329] on body "MyMenopauseRx Appointments Messaging Labs Uploads Medications Community Refer a…" at bounding box center [629, 537] width 1249 height 1064
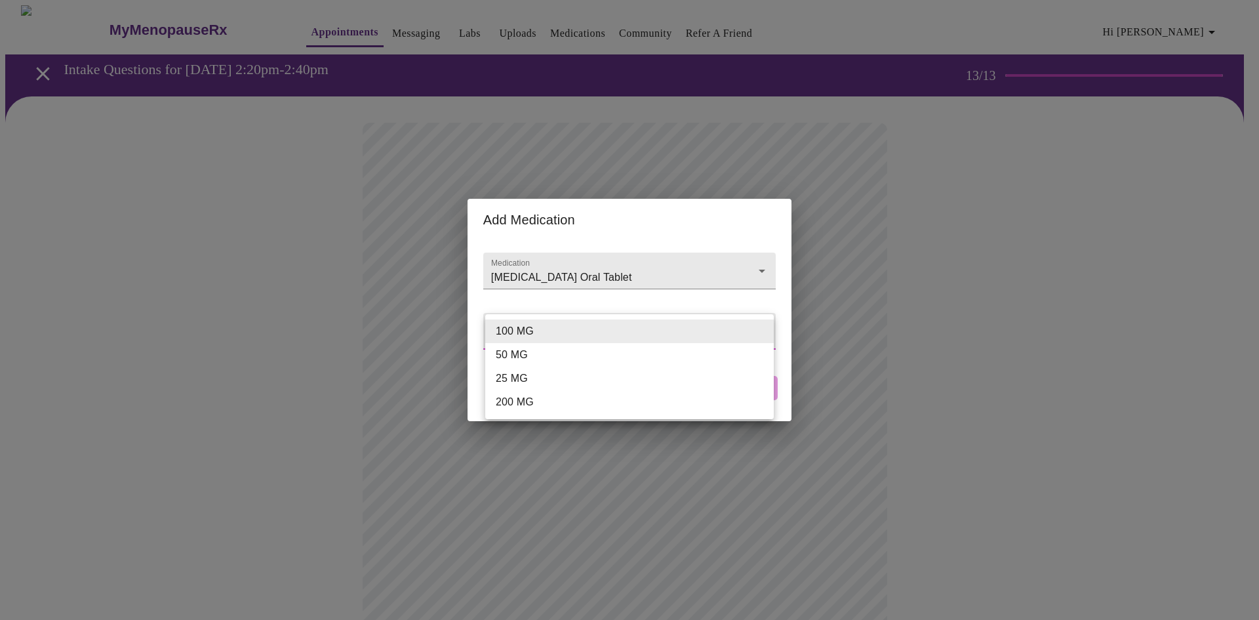
click at [556, 380] on li "25 MG" at bounding box center [629, 379] width 289 height 24
type input "25 MG"
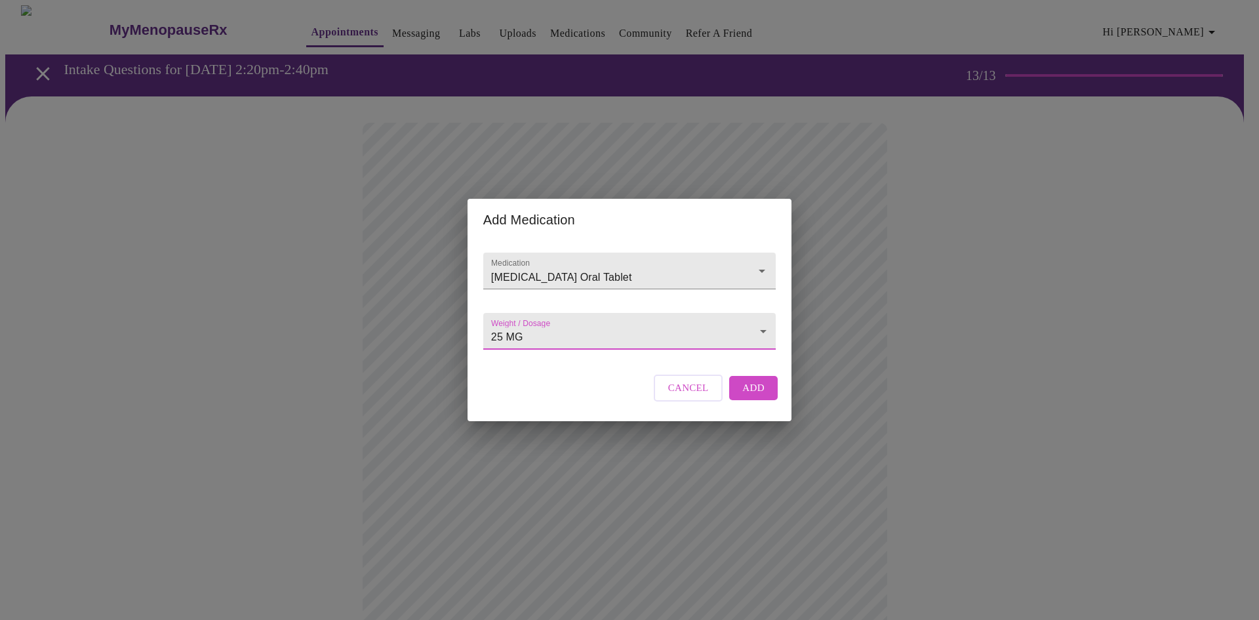
click at [763, 396] on span "Add" at bounding box center [753, 387] width 22 height 17
click at [614, 266] on input "Medication" at bounding box center [611, 277] width 245 height 24
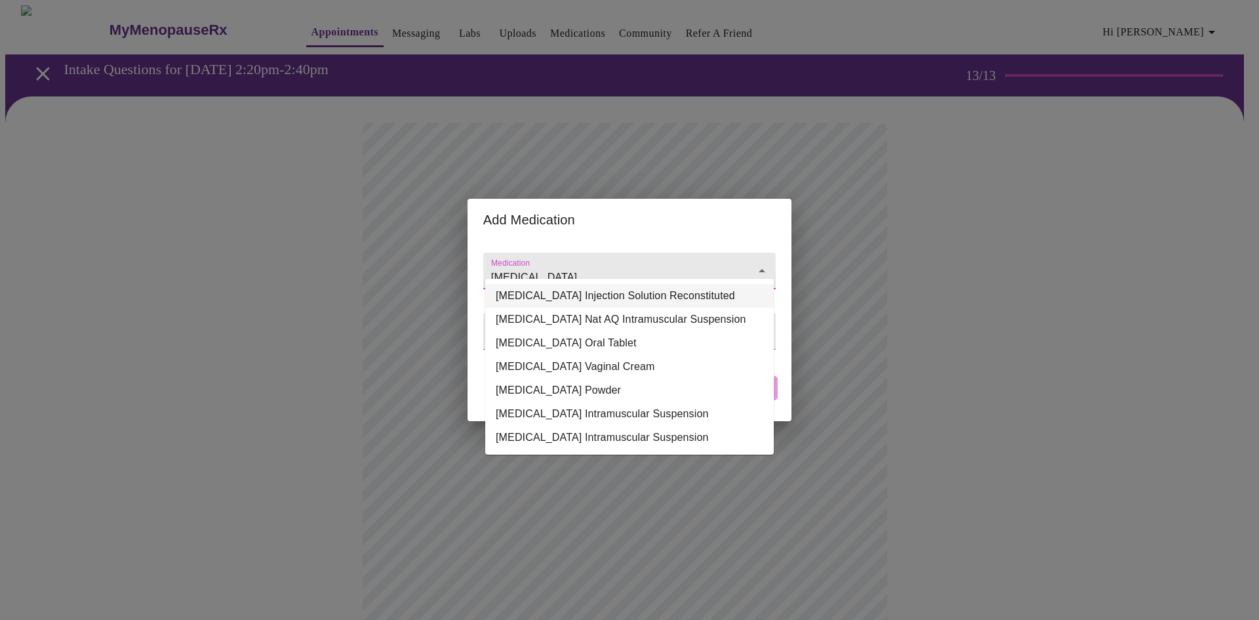
click at [573, 267] on input "[MEDICAL_DATA]" at bounding box center [611, 277] width 245 height 24
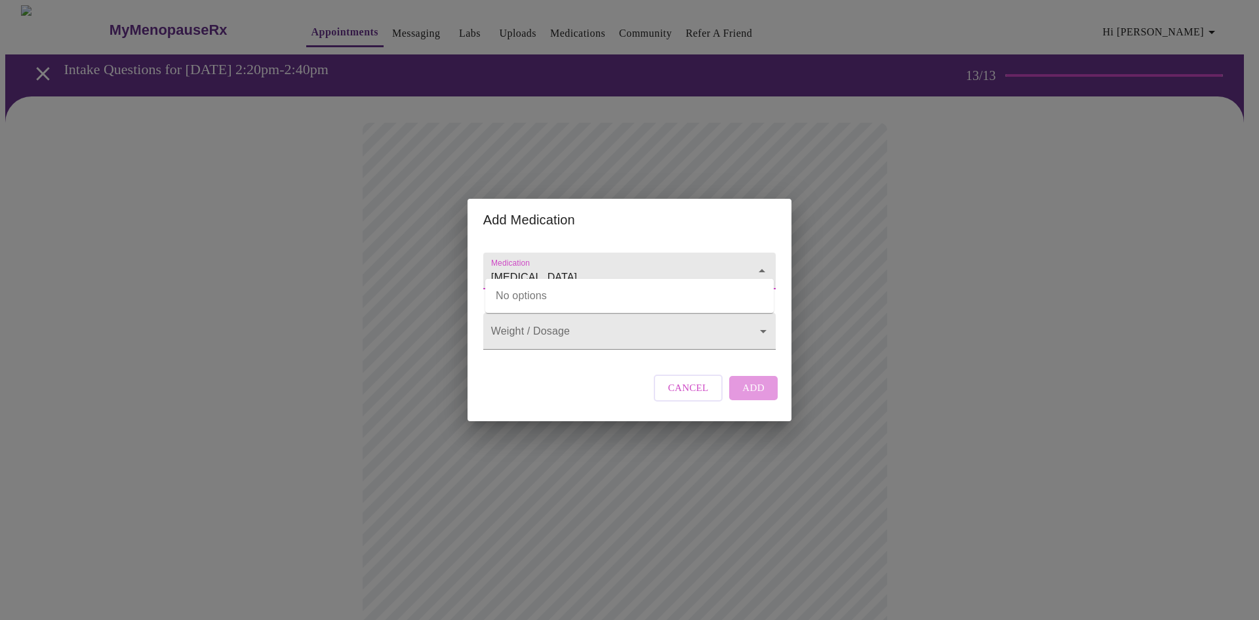
drag, startPoint x: 573, startPoint y: 264, endPoint x: 492, endPoint y: 270, distance: 81.5
click at [492, 270] on input "[MEDICAL_DATA]" at bounding box center [611, 277] width 245 height 24
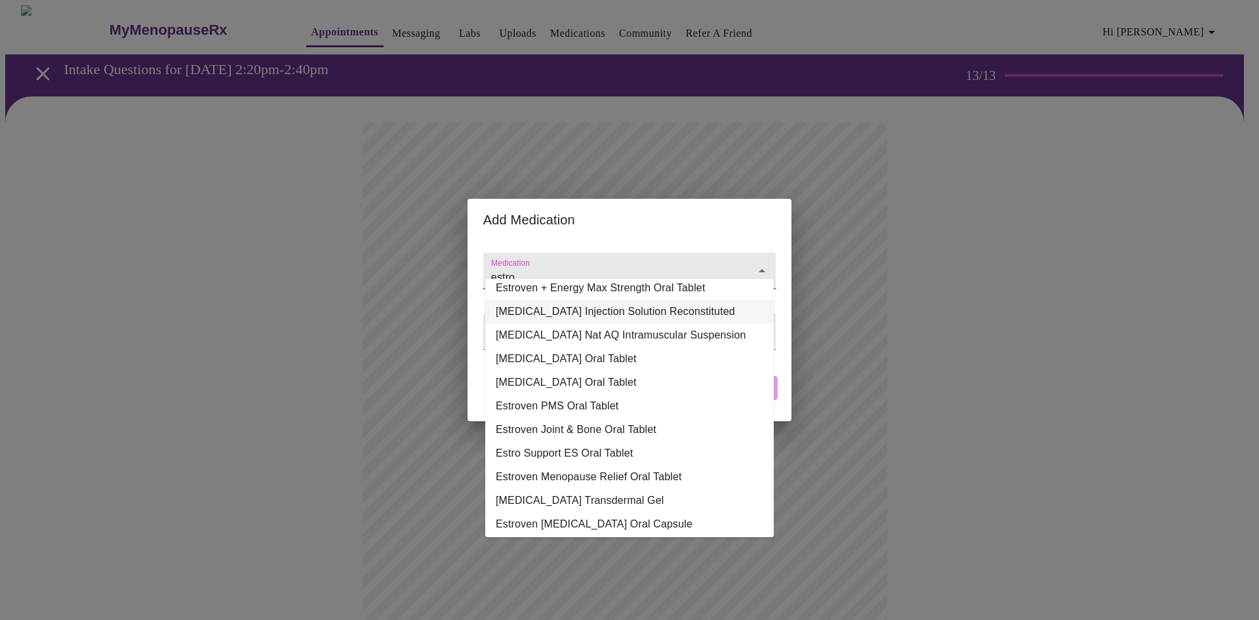
scroll to position [180, 0]
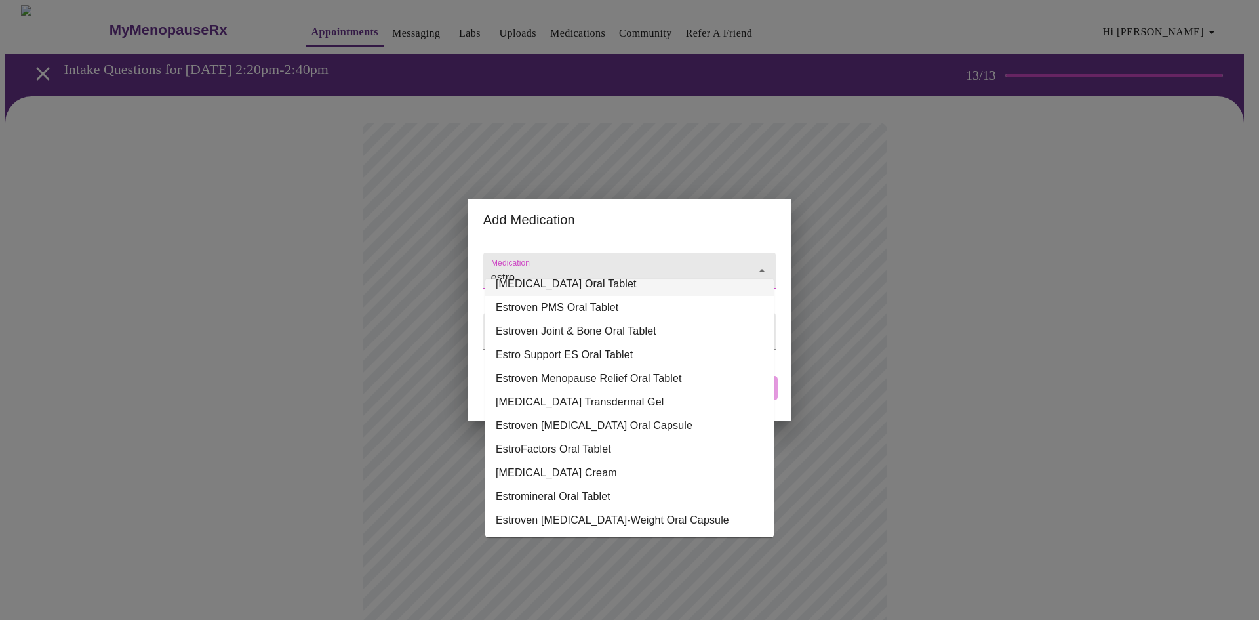
drag, startPoint x: 521, startPoint y: 264, endPoint x: 488, endPoint y: 266, distance: 32.8
click at [488, 266] on div "estro" at bounding box center [629, 271] width 293 height 37
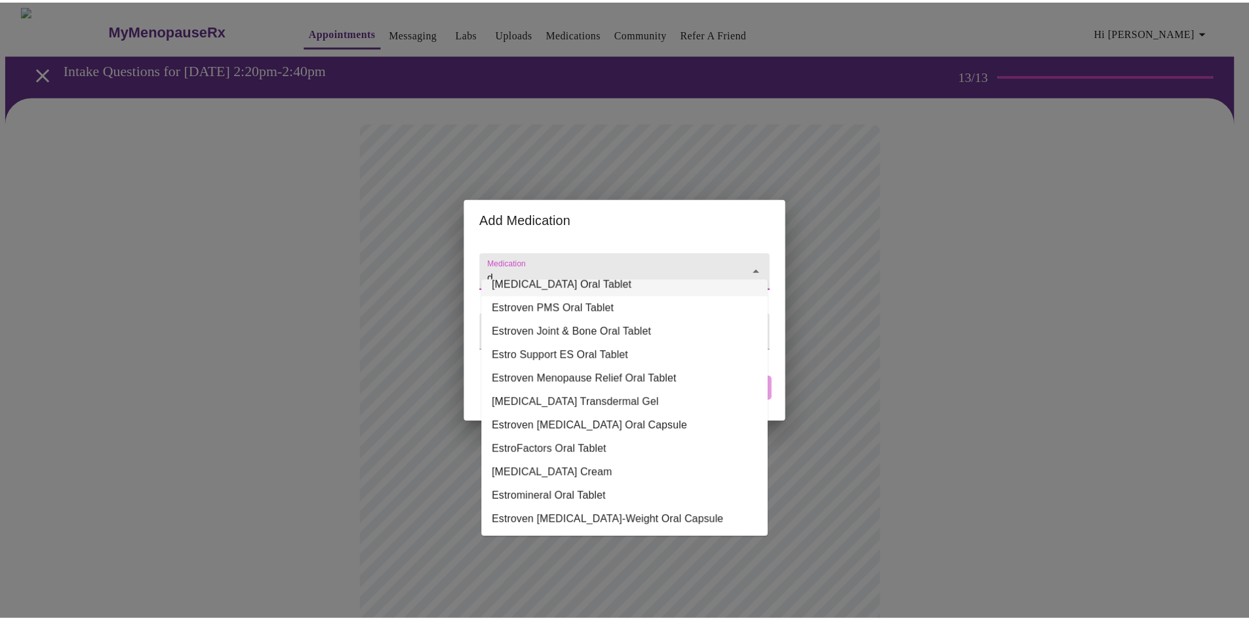
scroll to position [0, 0]
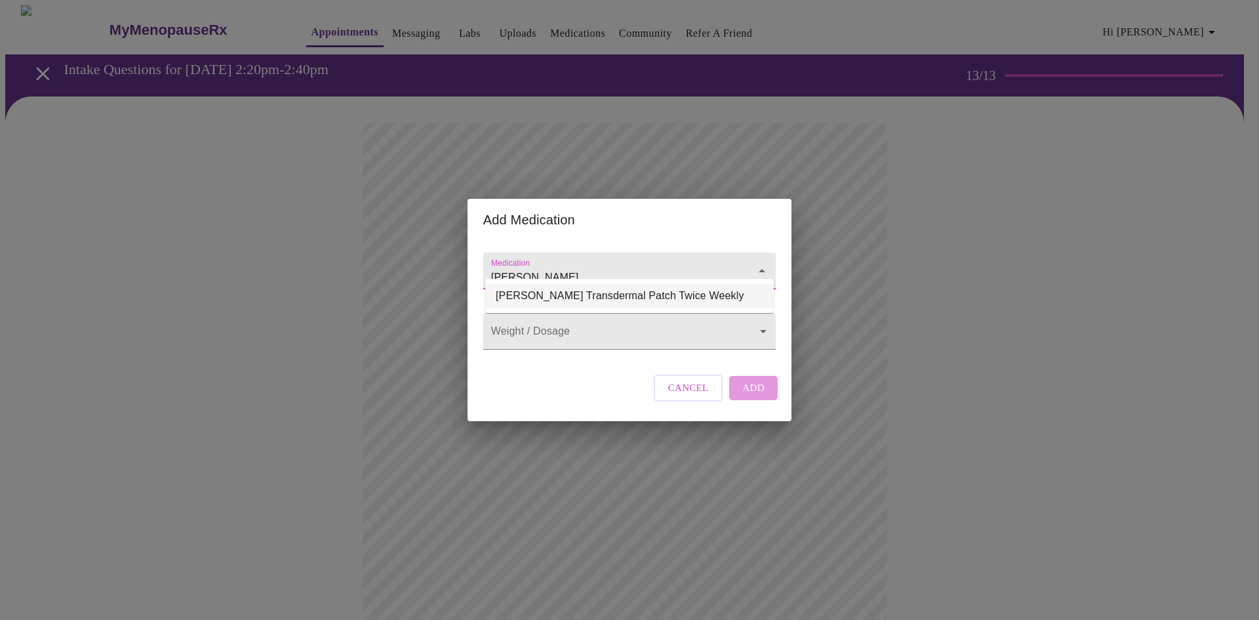
click at [541, 294] on li "[PERSON_NAME] Transdermal Patch Twice Weekly" at bounding box center [629, 296] width 289 height 24
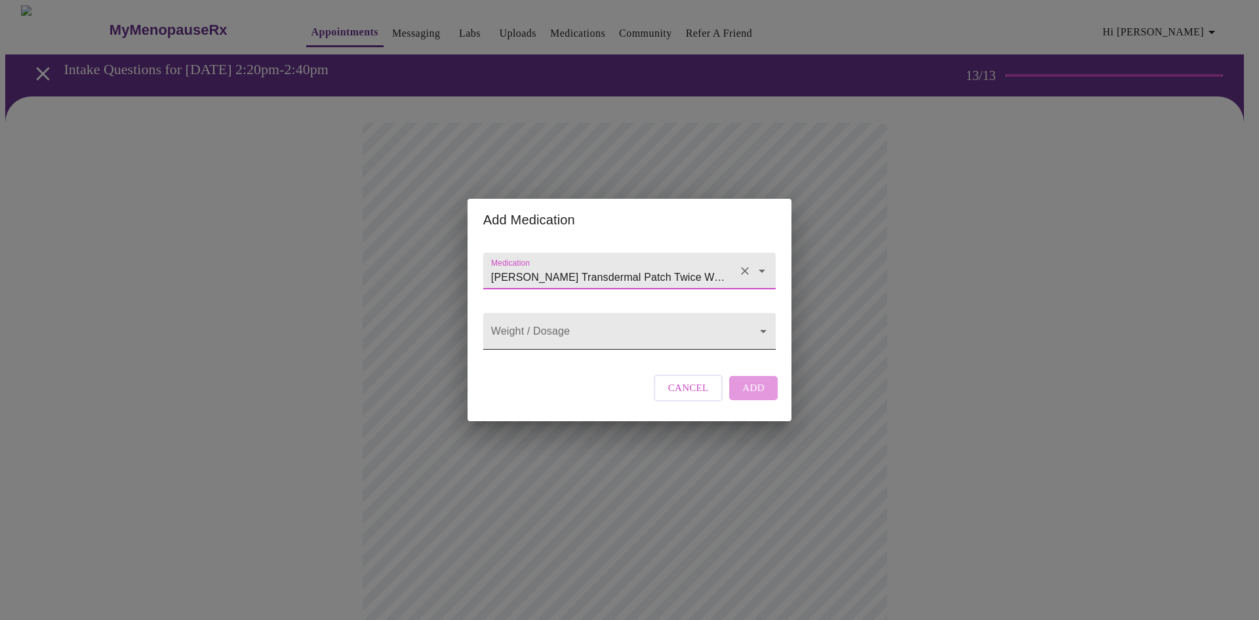
type input "[PERSON_NAME] Transdermal Patch Twice Weekly"
click at [758, 335] on body "MyMenopauseRx Appointments Messaging Labs Uploads Medications Community Refer a…" at bounding box center [629, 561] width 1249 height 1112
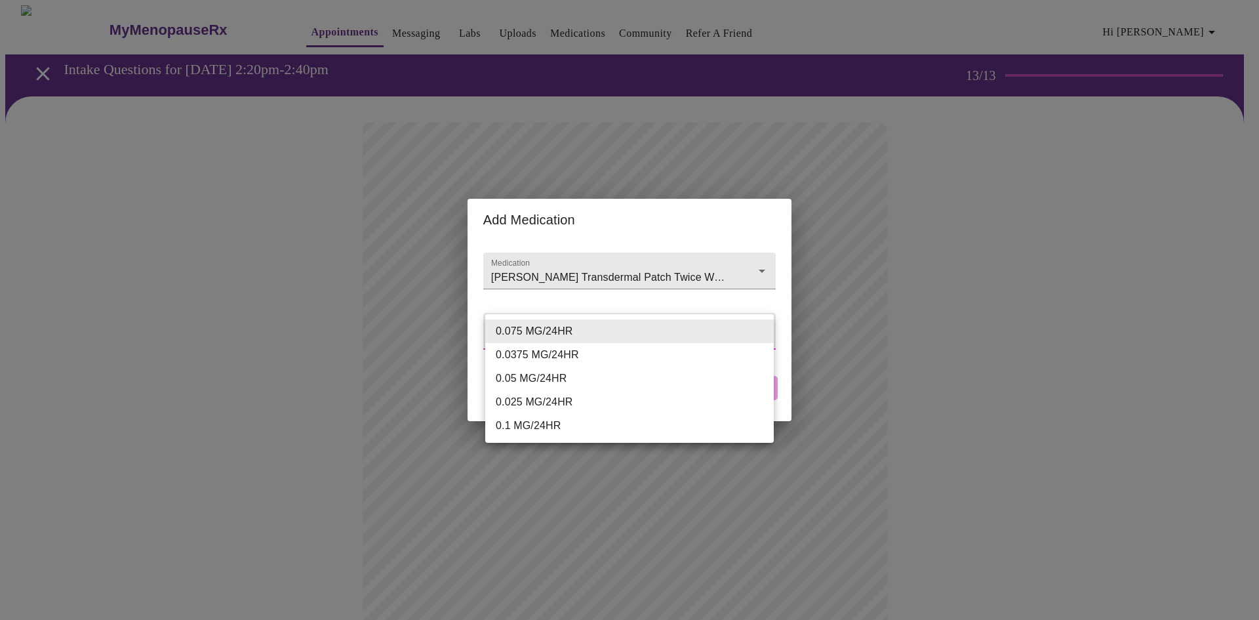
click at [561, 428] on li "0.1 MG/24HR" at bounding box center [629, 426] width 289 height 24
type input "0.1 MG/24HR"
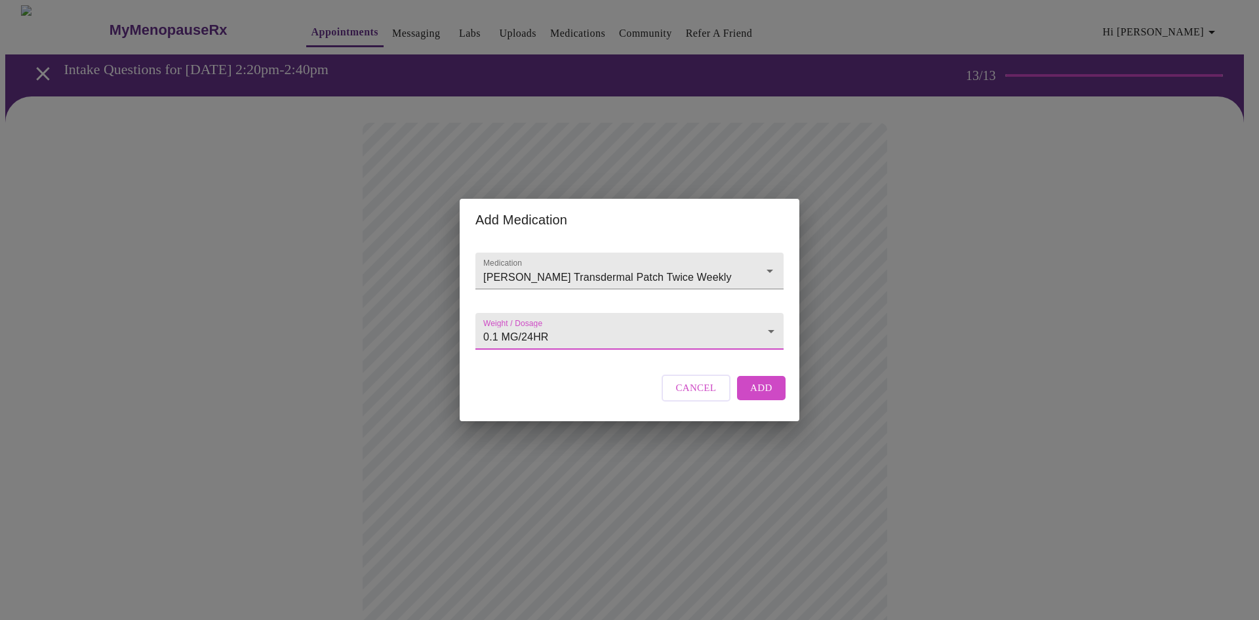
click at [751, 396] on span "Add" at bounding box center [761, 387] width 22 height 17
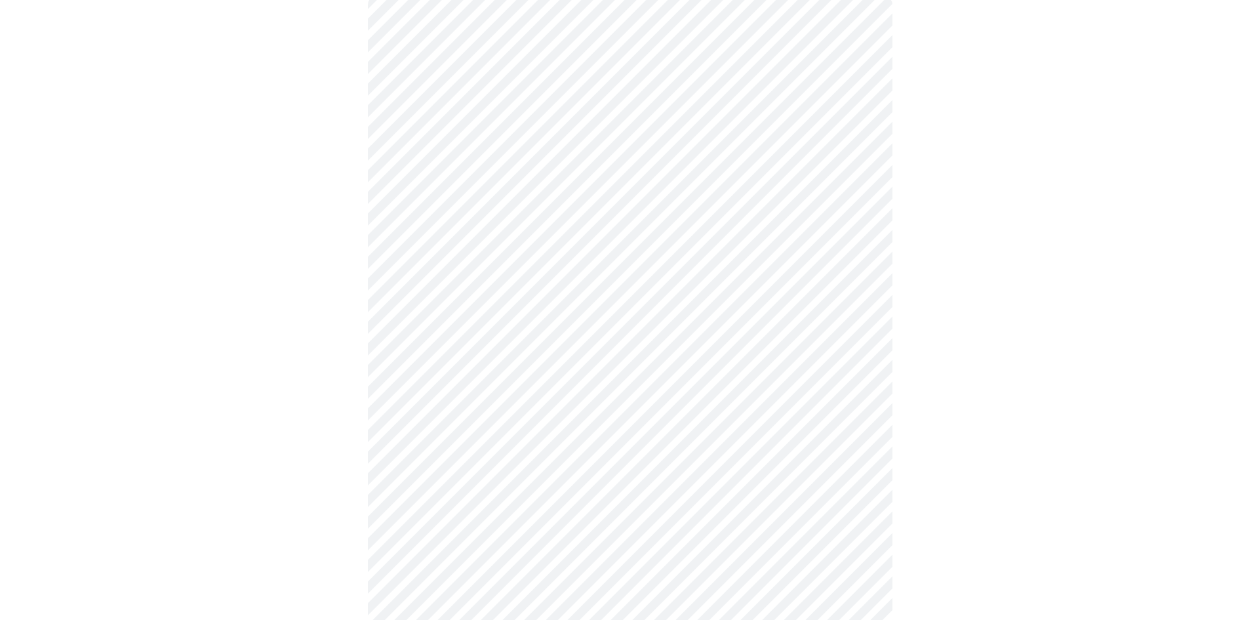
scroll to position [131, 0]
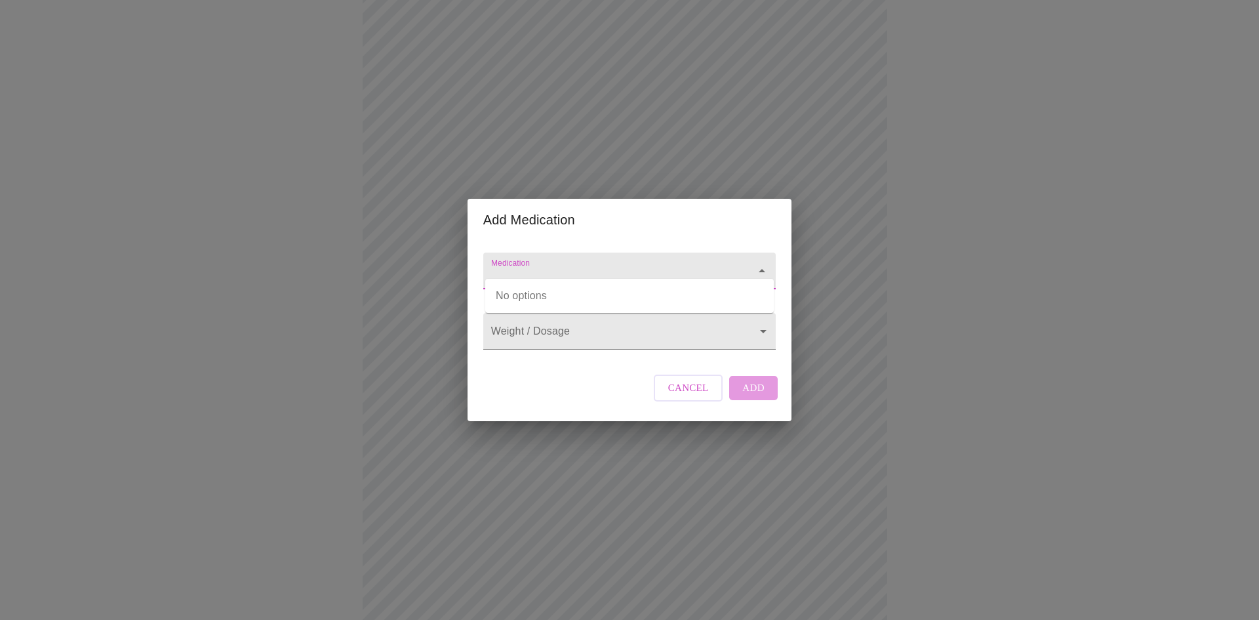
click at [548, 265] on input "Medication" at bounding box center [611, 277] width 245 height 24
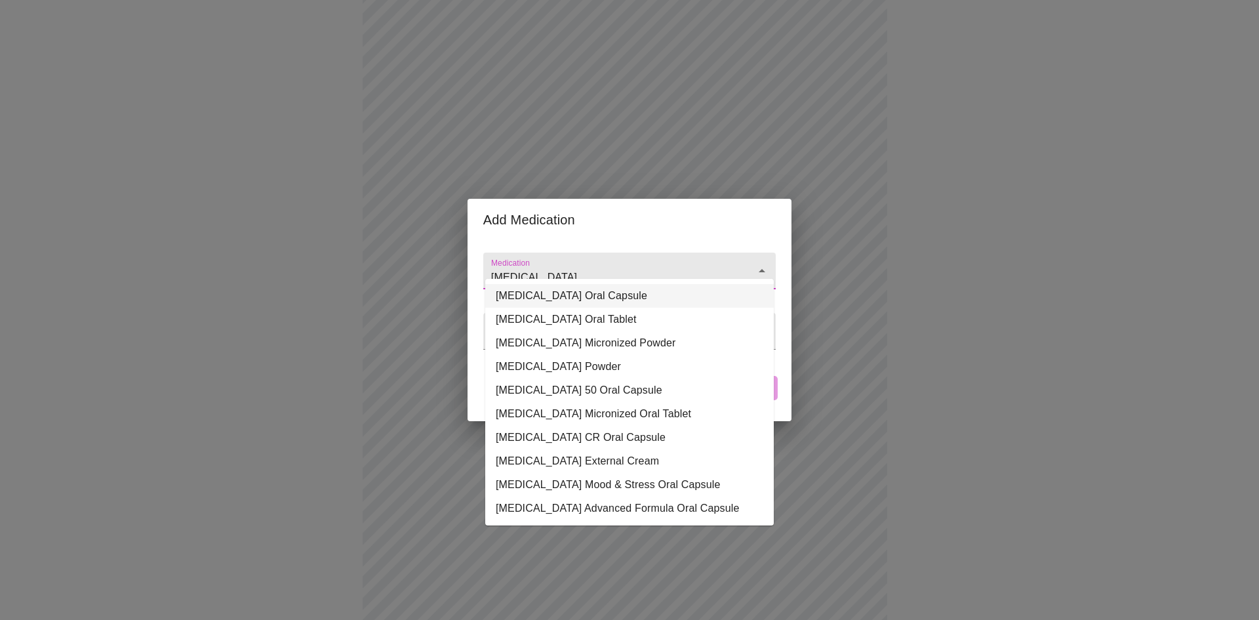
click at [559, 293] on li "[MEDICAL_DATA] Oral Capsule" at bounding box center [629, 296] width 289 height 24
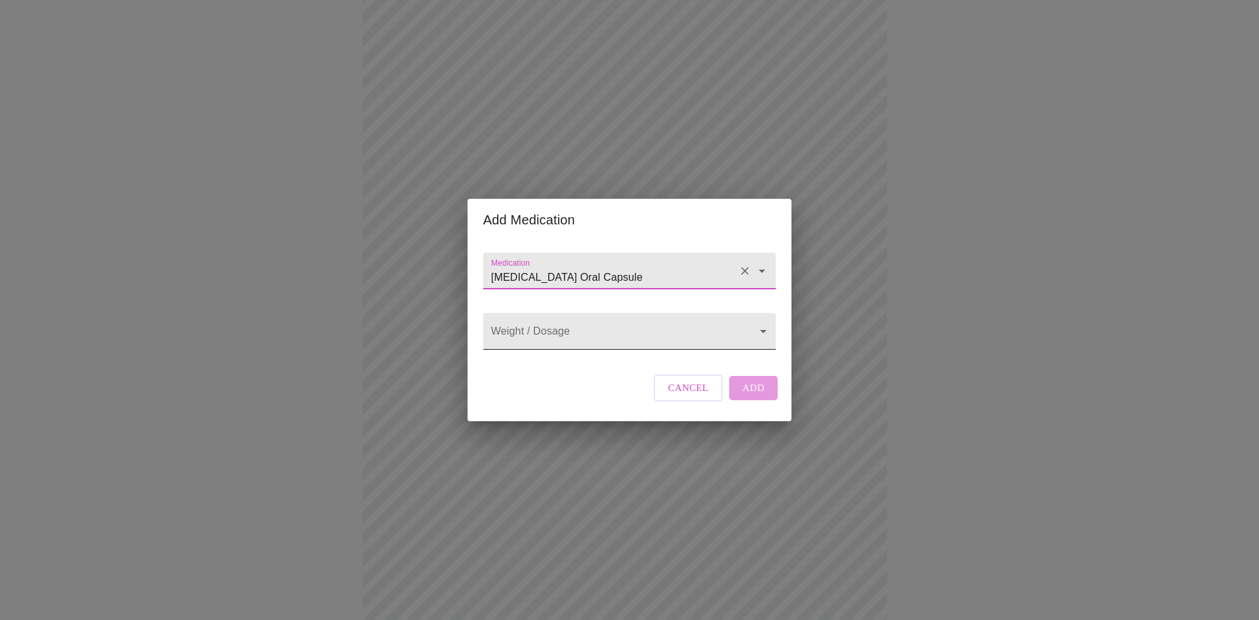
type input "[MEDICAL_DATA] Oral Capsule"
click at [759, 331] on body "MyMenopauseRx Appointments Messaging Labs Uploads Medications Community Refer a…" at bounding box center [629, 454] width 1249 height 1161
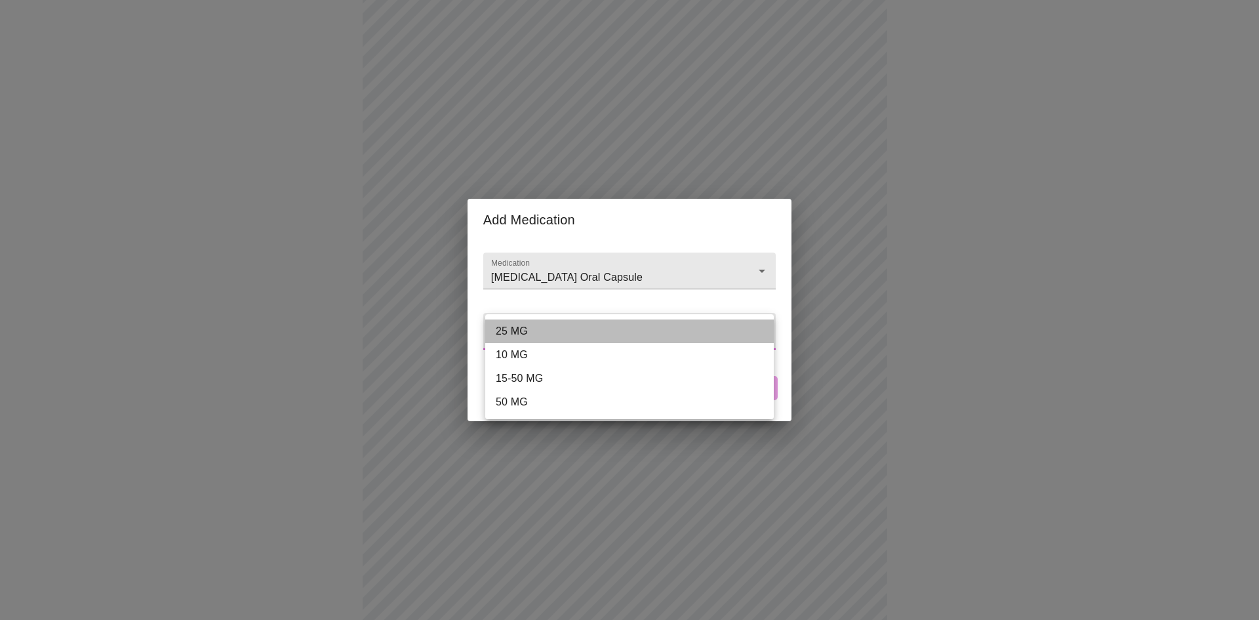
click at [596, 329] on li "25 MG" at bounding box center [629, 331] width 289 height 24
type input "25 MG"
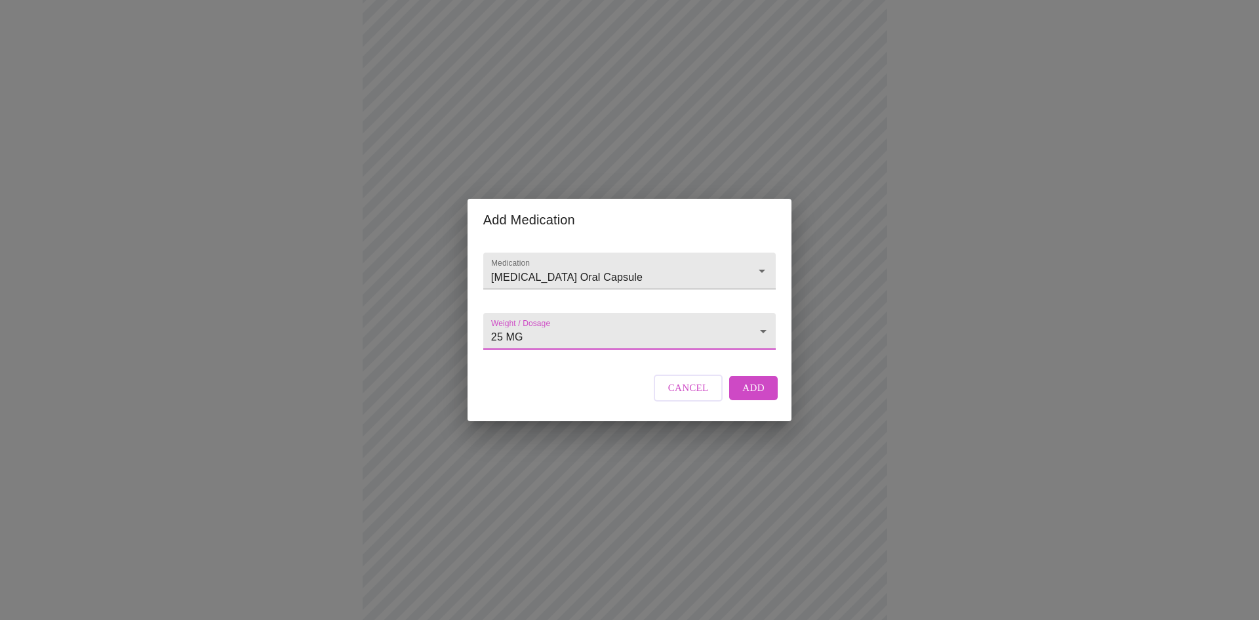
click at [748, 396] on span "Add" at bounding box center [753, 387] width 22 height 17
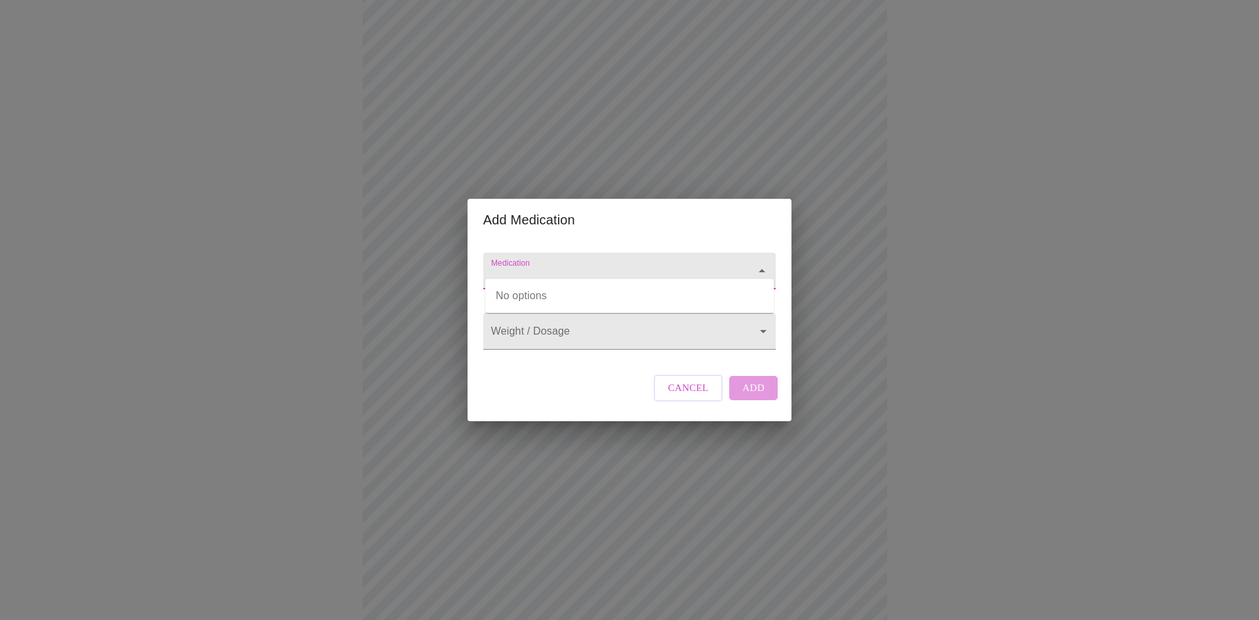
click at [680, 265] on input "Medication" at bounding box center [611, 277] width 245 height 24
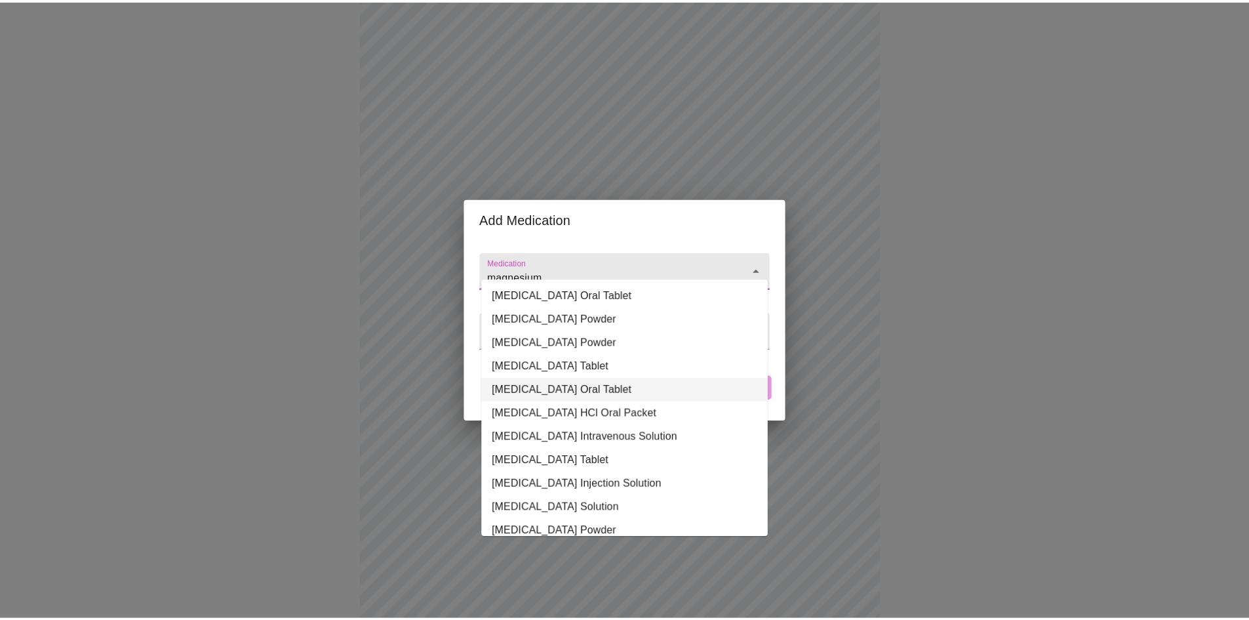
scroll to position [188, 0]
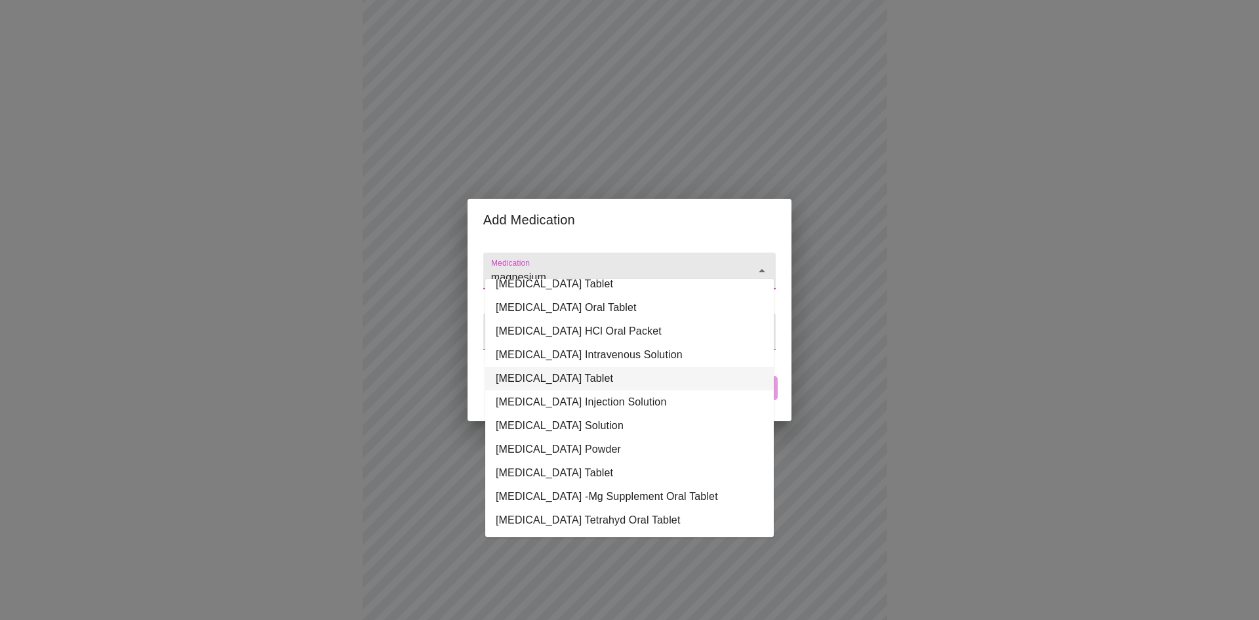
click at [602, 374] on li "[MEDICAL_DATA] Tablet" at bounding box center [629, 379] width 289 height 24
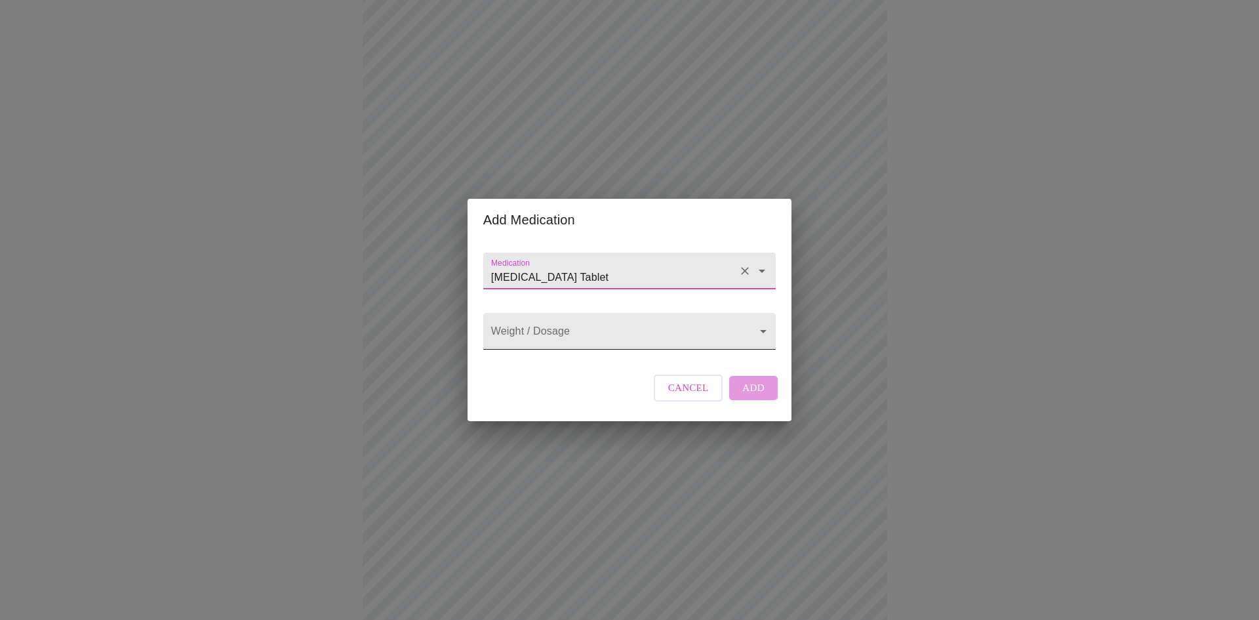
type input "[MEDICAL_DATA] Tablet"
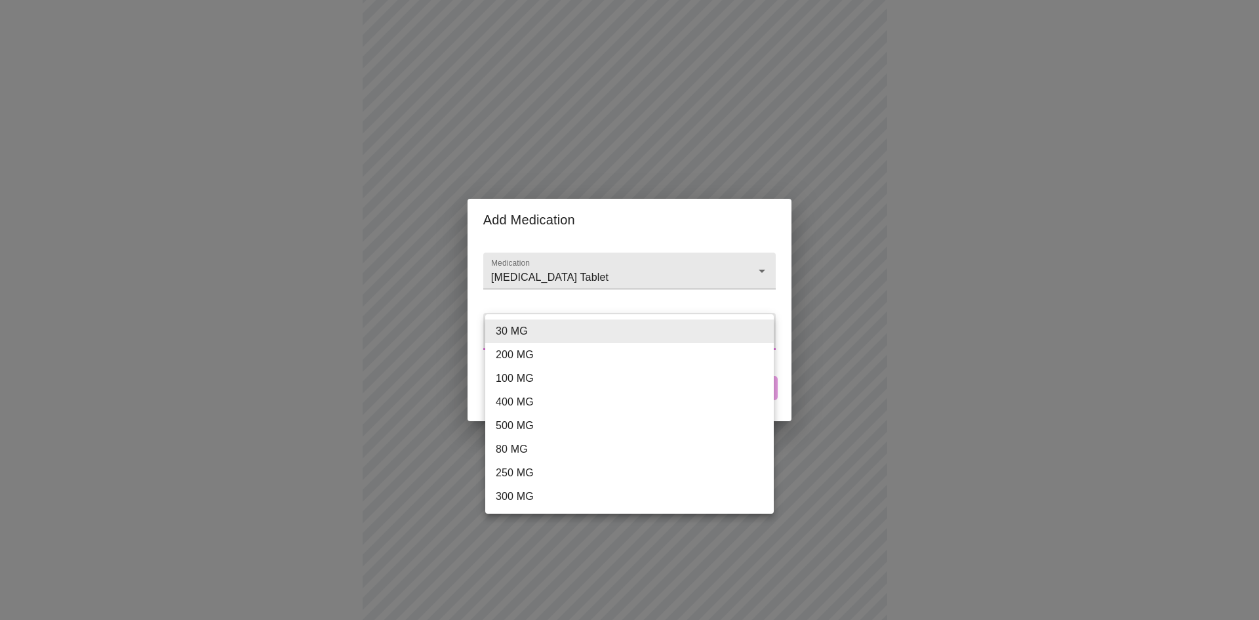
click at [758, 333] on body "MyMenopauseRx Appointments Messaging Labs Uploads Medications Community Refer a…" at bounding box center [629, 478] width 1249 height 1209
click at [960, 322] on div at bounding box center [629, 310] width 1259 height 620
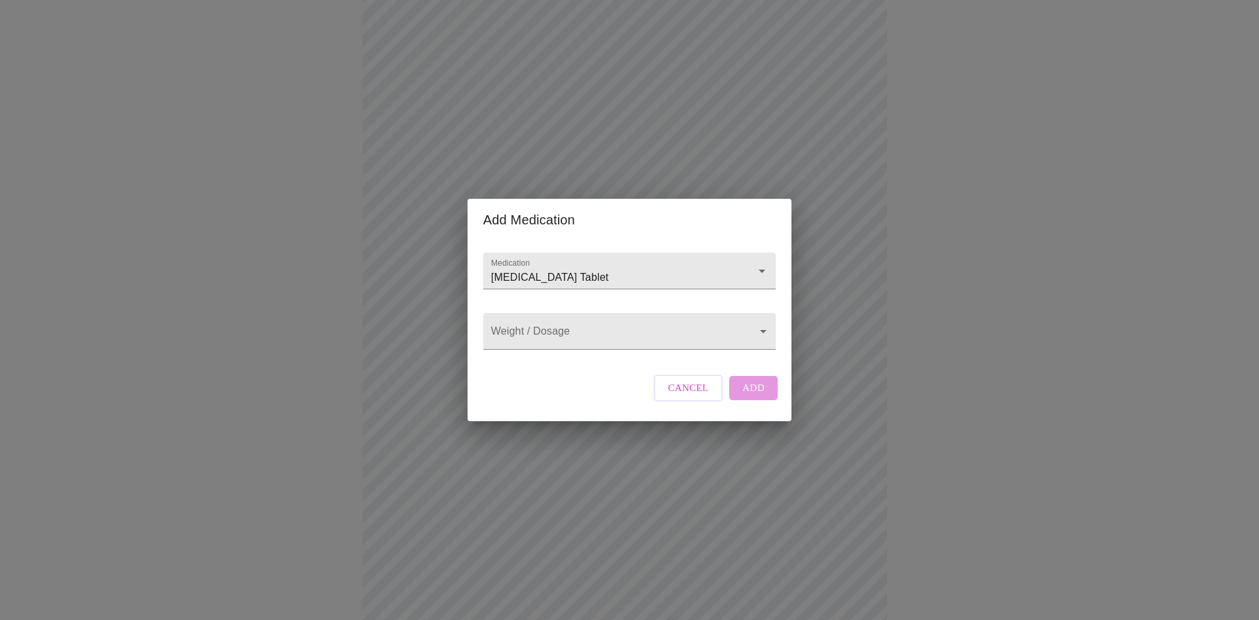
click at [762, 395] on div "Cancel Add" at bounding box center [716, 387] width 131 height 39
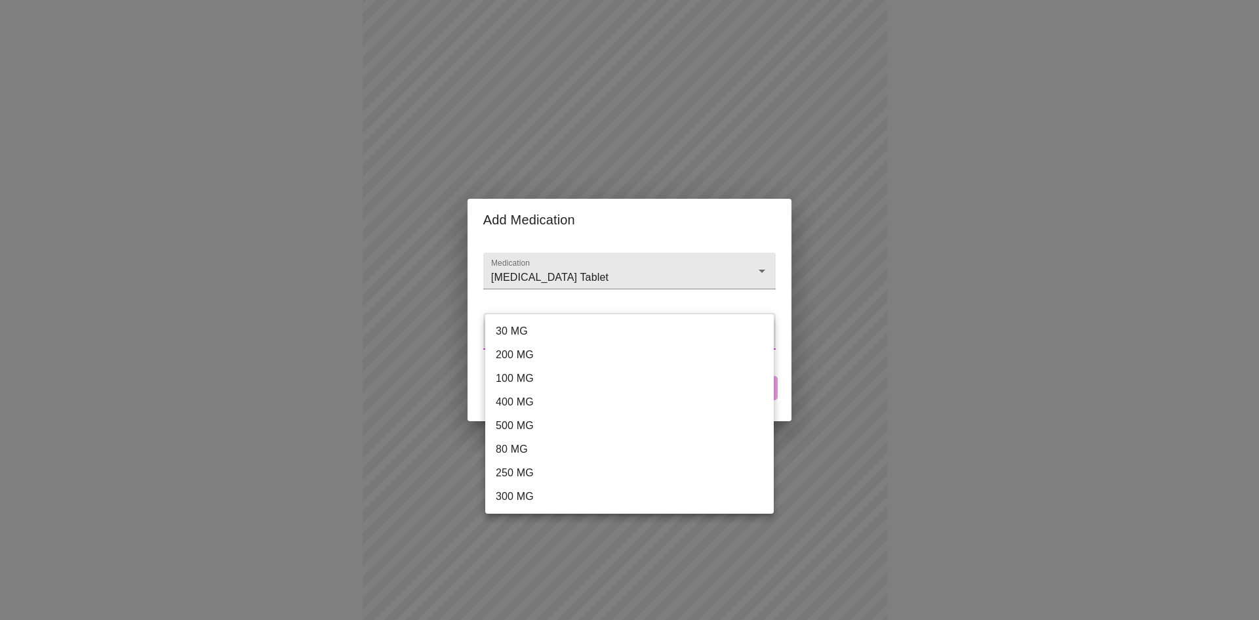
click at [763, 333] on body "MyMenopauseRx Appointments Messaging Labs Uploads Medications Community Refer a…" at bounding box center [629, 478] width 1249 height 1209
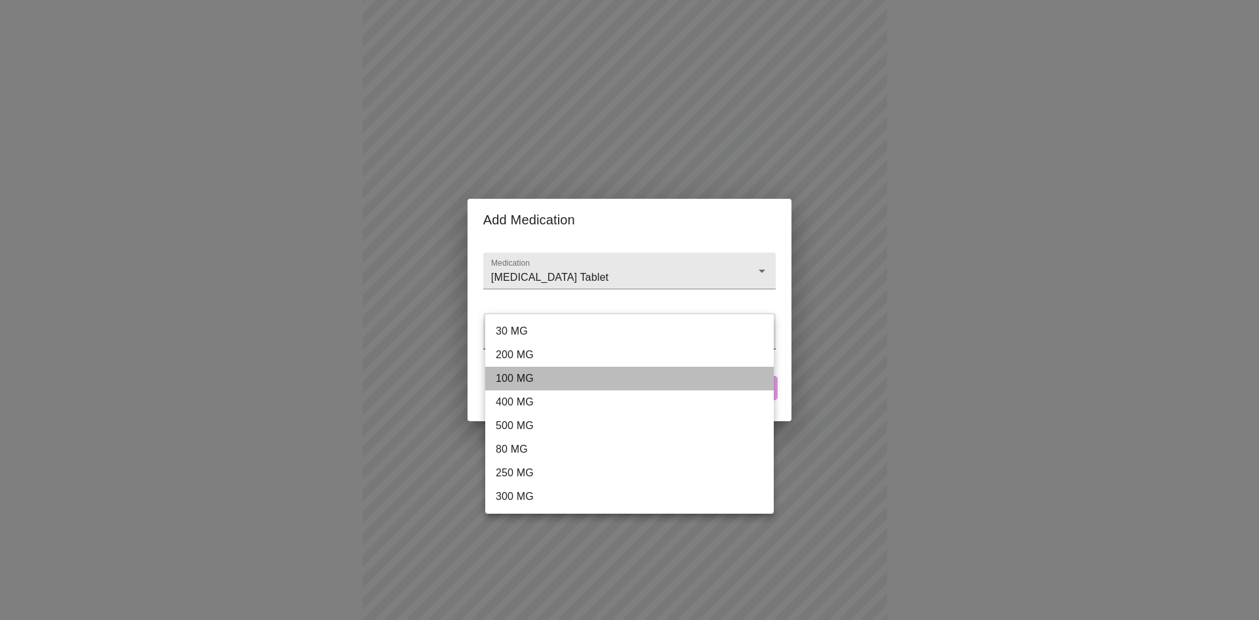
click at [501, 382] on li "100 MG" at bounding box center [629, 379] width 289 height 24
type input "100 MG"
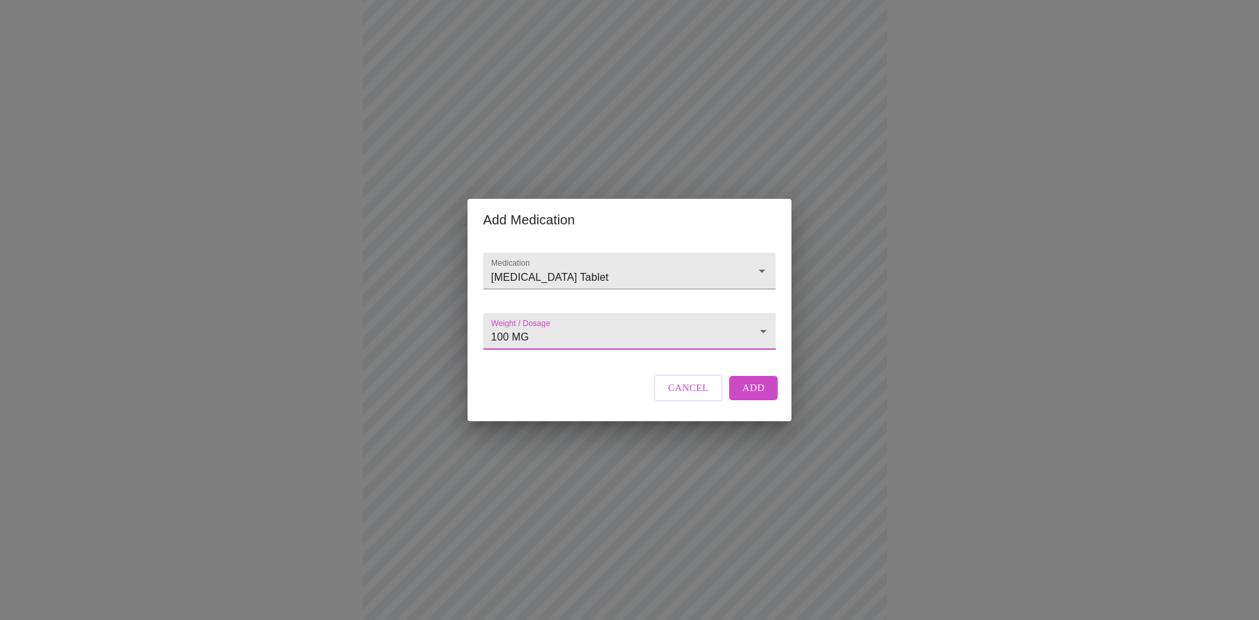
click at [749, 395] on span "Add" at bounding box center [753, 387] width 22 height 17
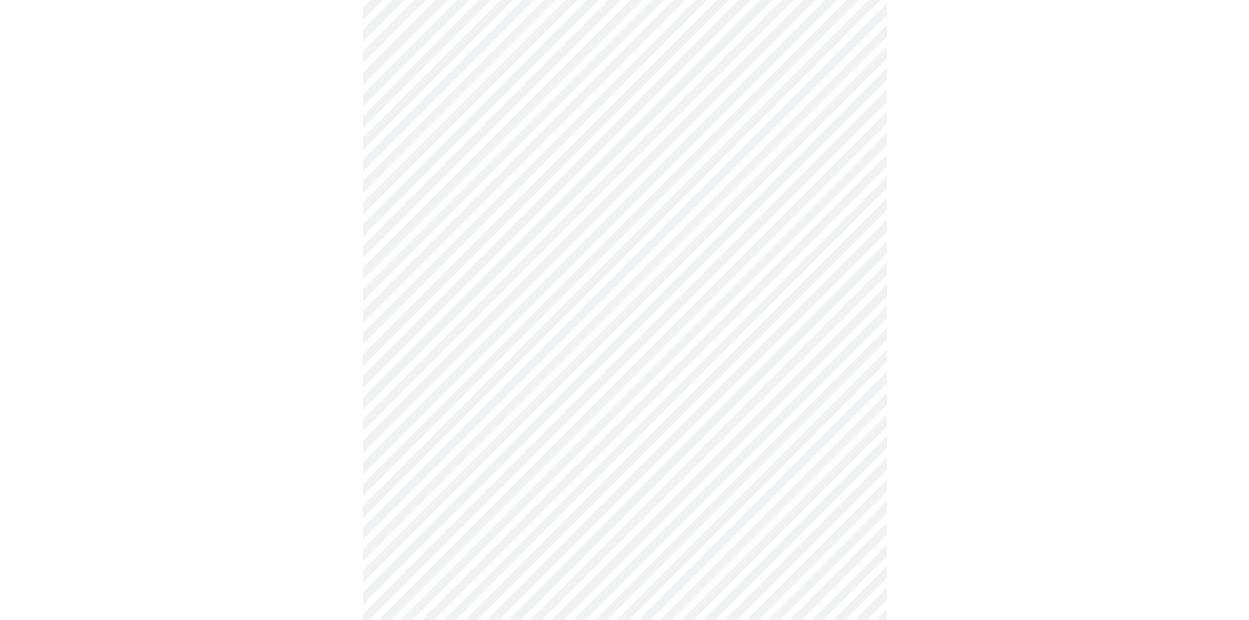
scroll to position [459, 0]
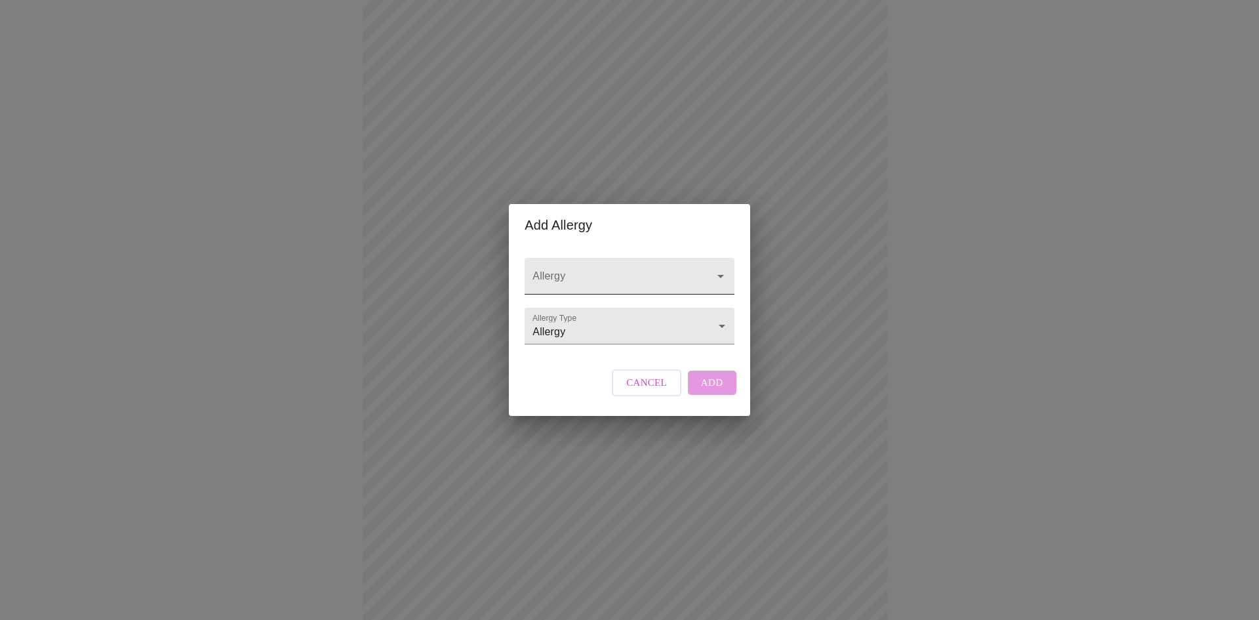
click at [719, 275] on icon "Open" at bounding box center [721, 276] width 7 height 3
click at [662, 391] on span "Cancel" at bounding box center [646, 382] width 41 height 17
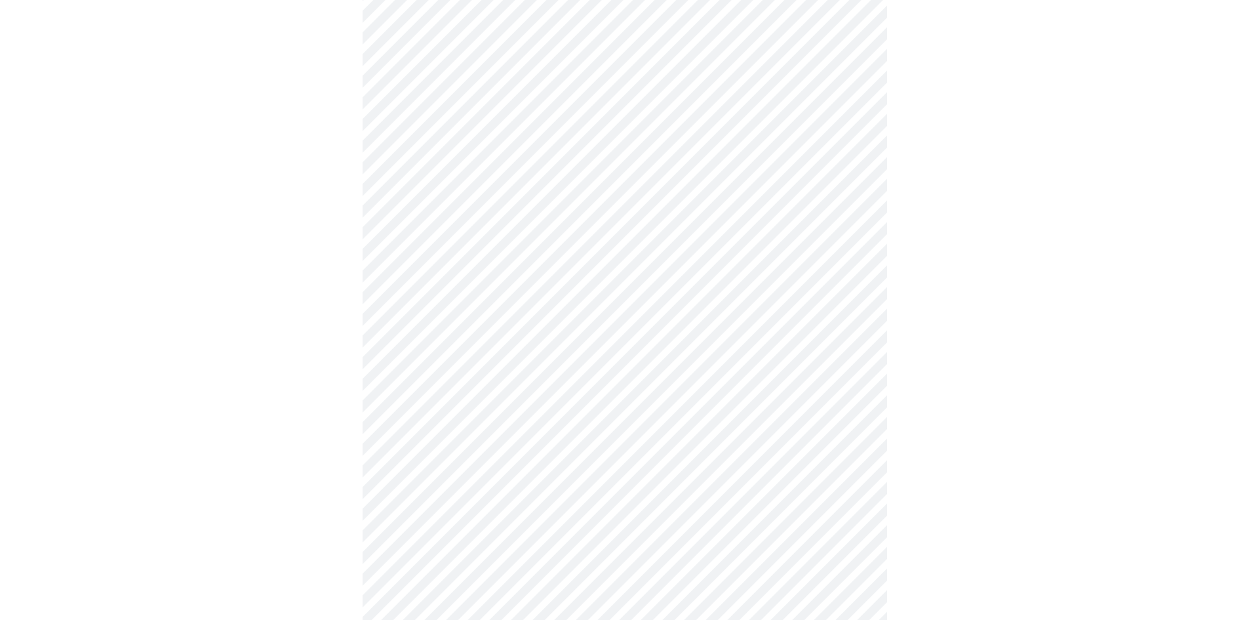
scroll to position [638, 0]
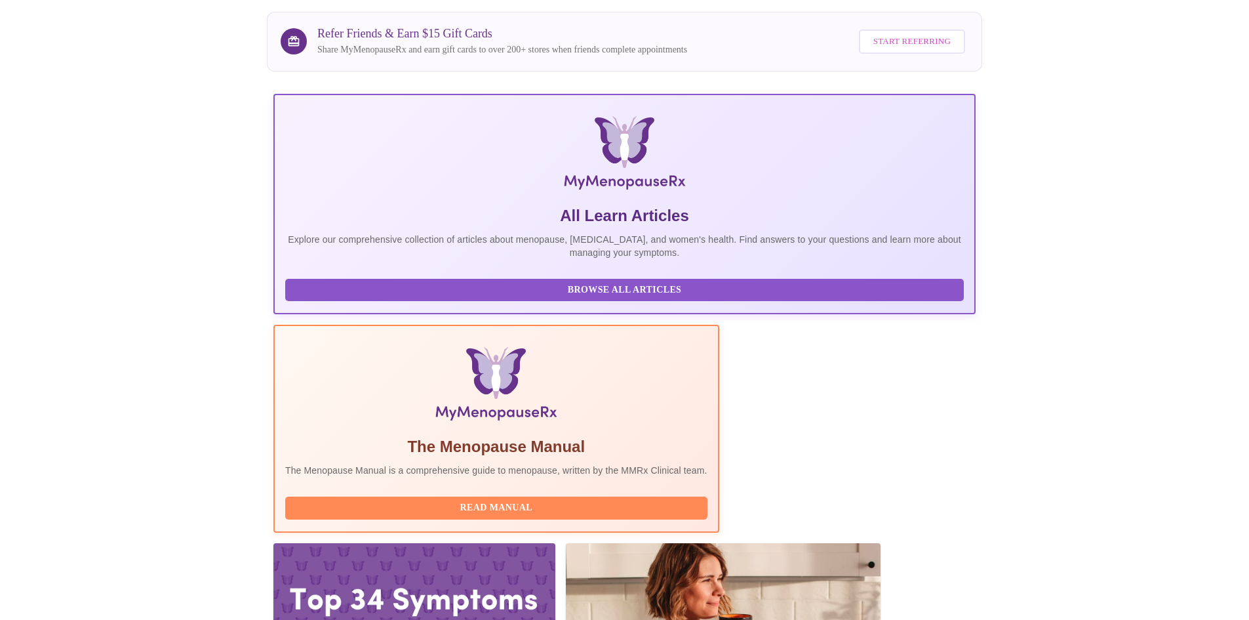
scroll to position [98, 0]
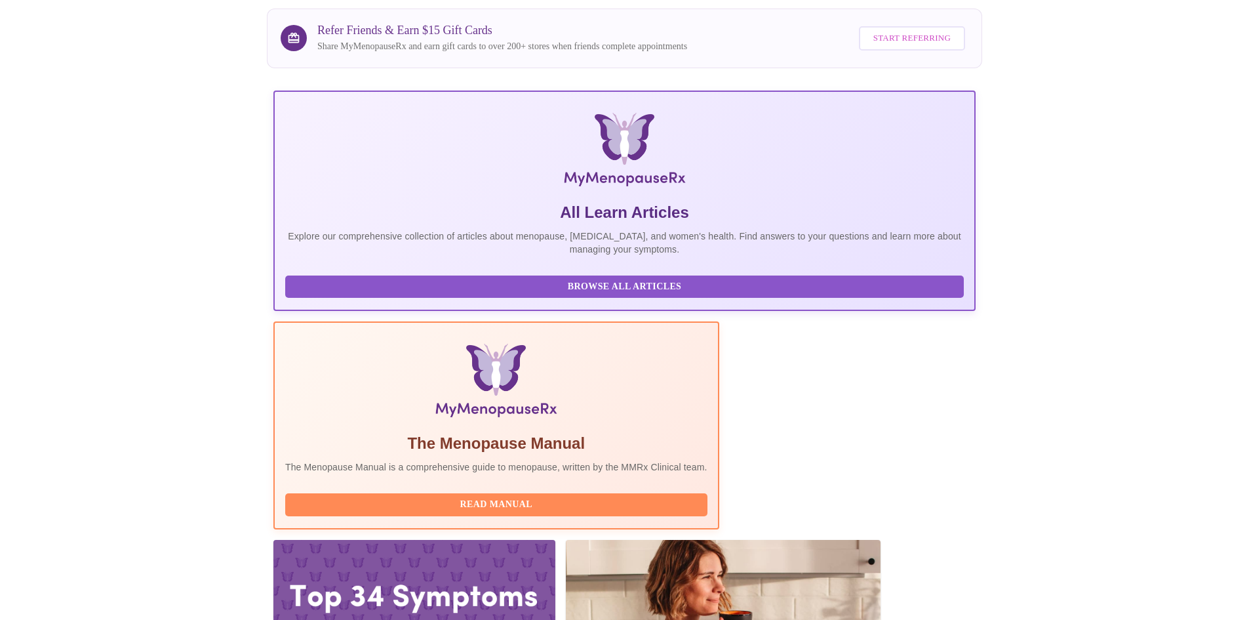
click at [556, 540] on div at bounding box center [414, 619] width 282 height 159
click at [360, 295] on span "Browse All Articles" at bounding box center [624, 287] width 653 height 16
